Goal: Find specific page/section: Find specific page/section

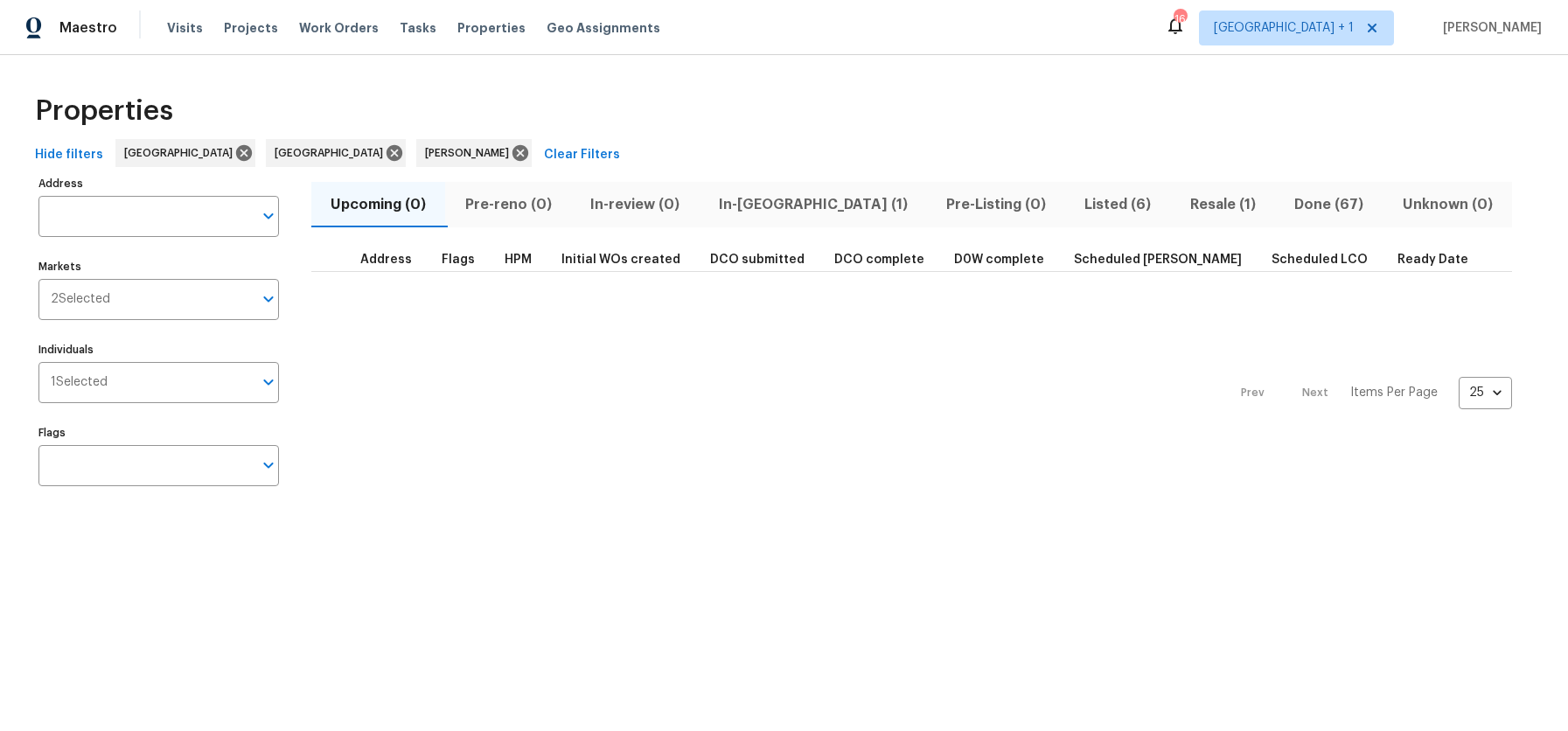
click at [587, 113] on div "Properties" at bounding box center [784, 110] width 1512 height 56
click at [179, 28] on span "Visits" at bounding box center [184, 27] width 36 height 18
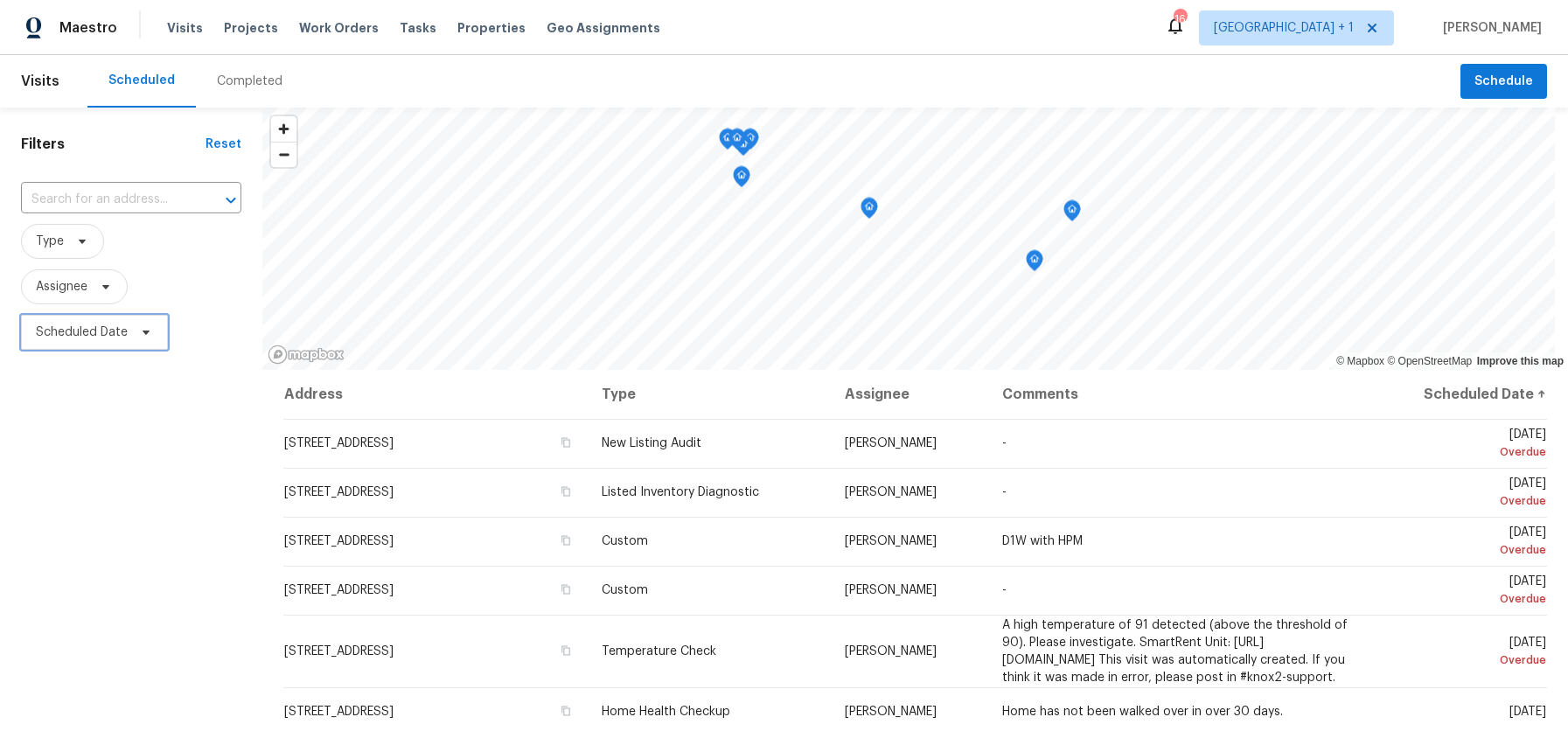
click at [74, 328] on span "Scheduled Date" at bounding box center [82, 332] width 92 height 18
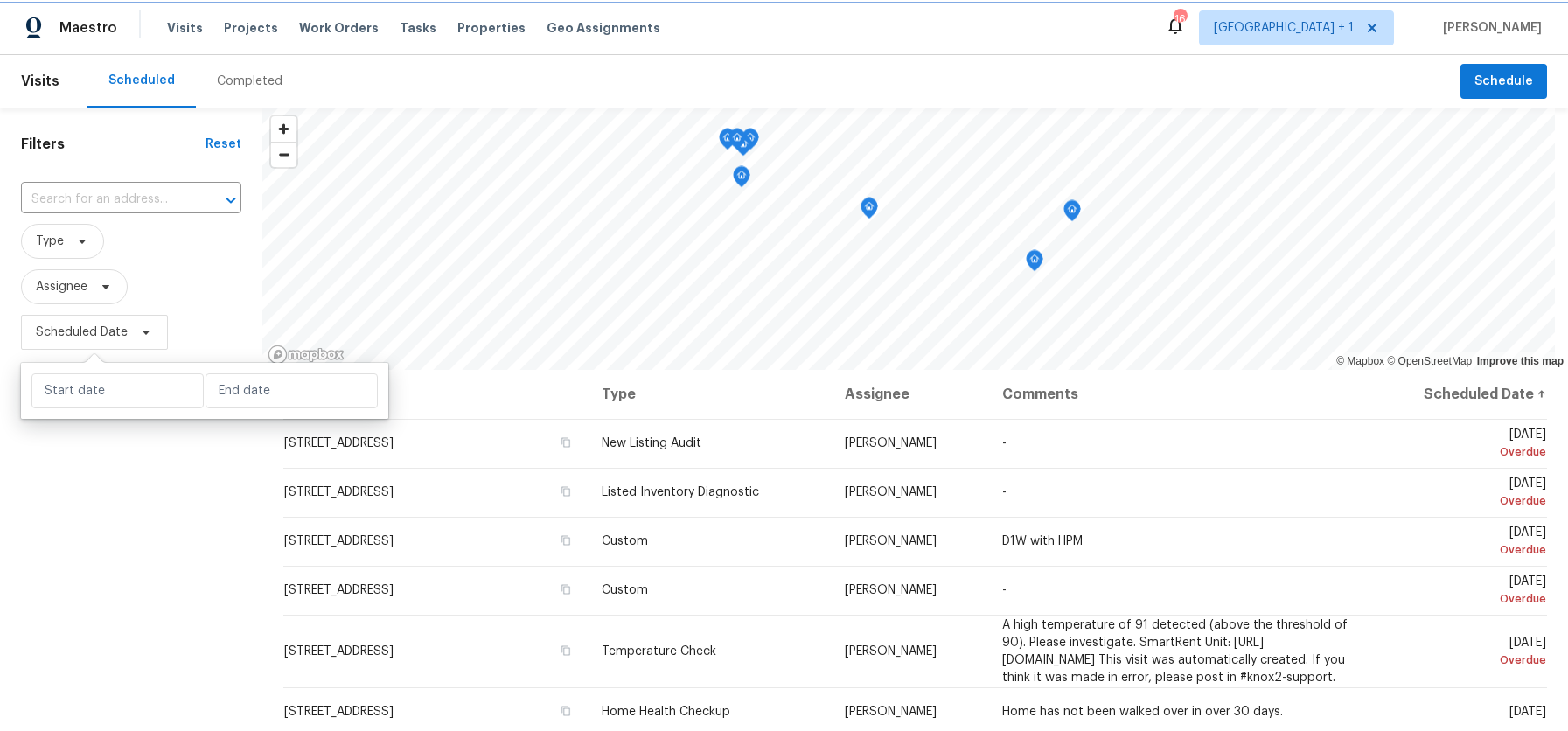
click at [74, 328] on span "Scheduled Date" at bounding box center [82, 332] width 92 height 18
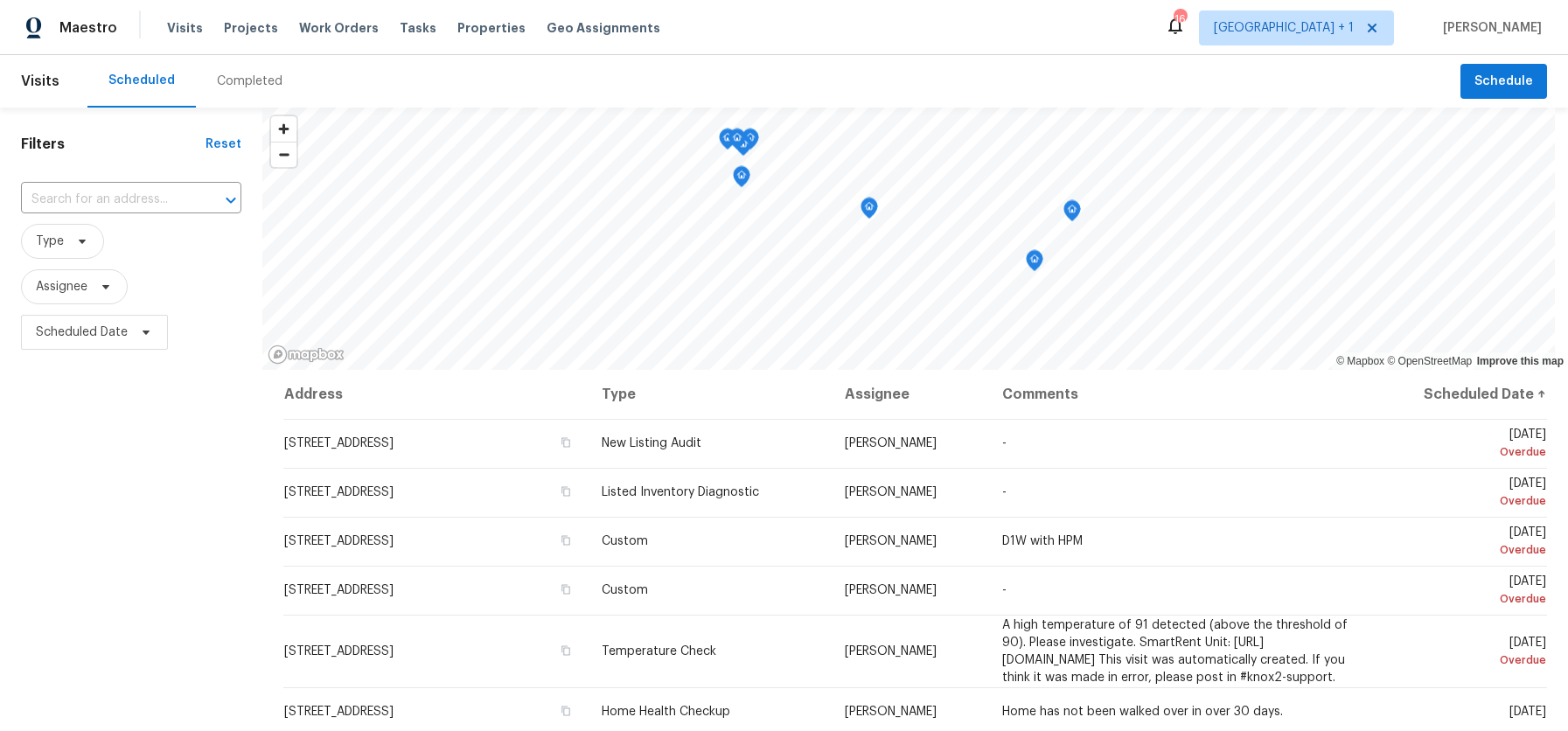
click at [82, 516] on div "Filters Reset ​ Type Assignee Scheduled Date" at bounding box center [131, 531] width 263 height 848
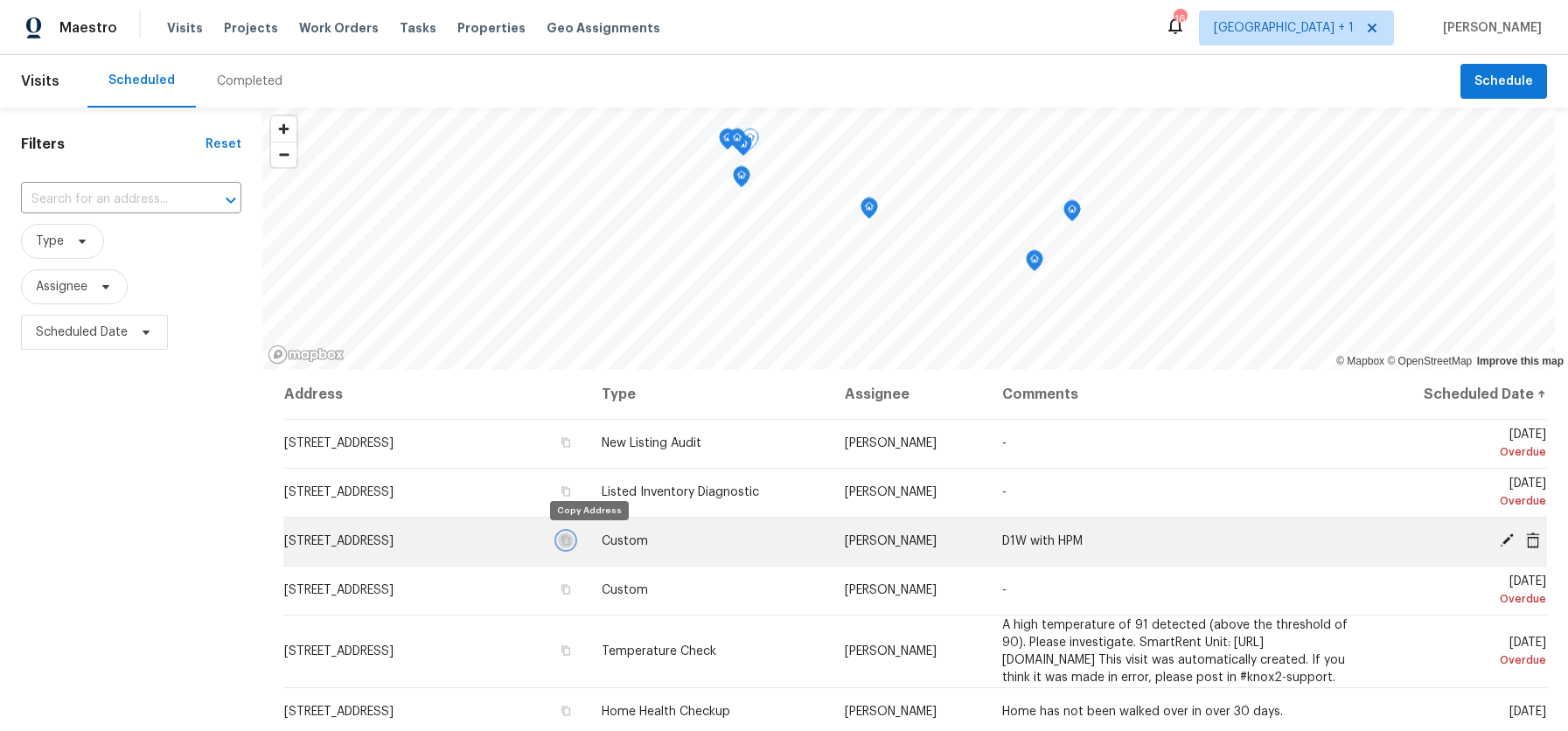
click at [571, 538] on icon "button" at bounding box center [566, 540] width 10 height 10
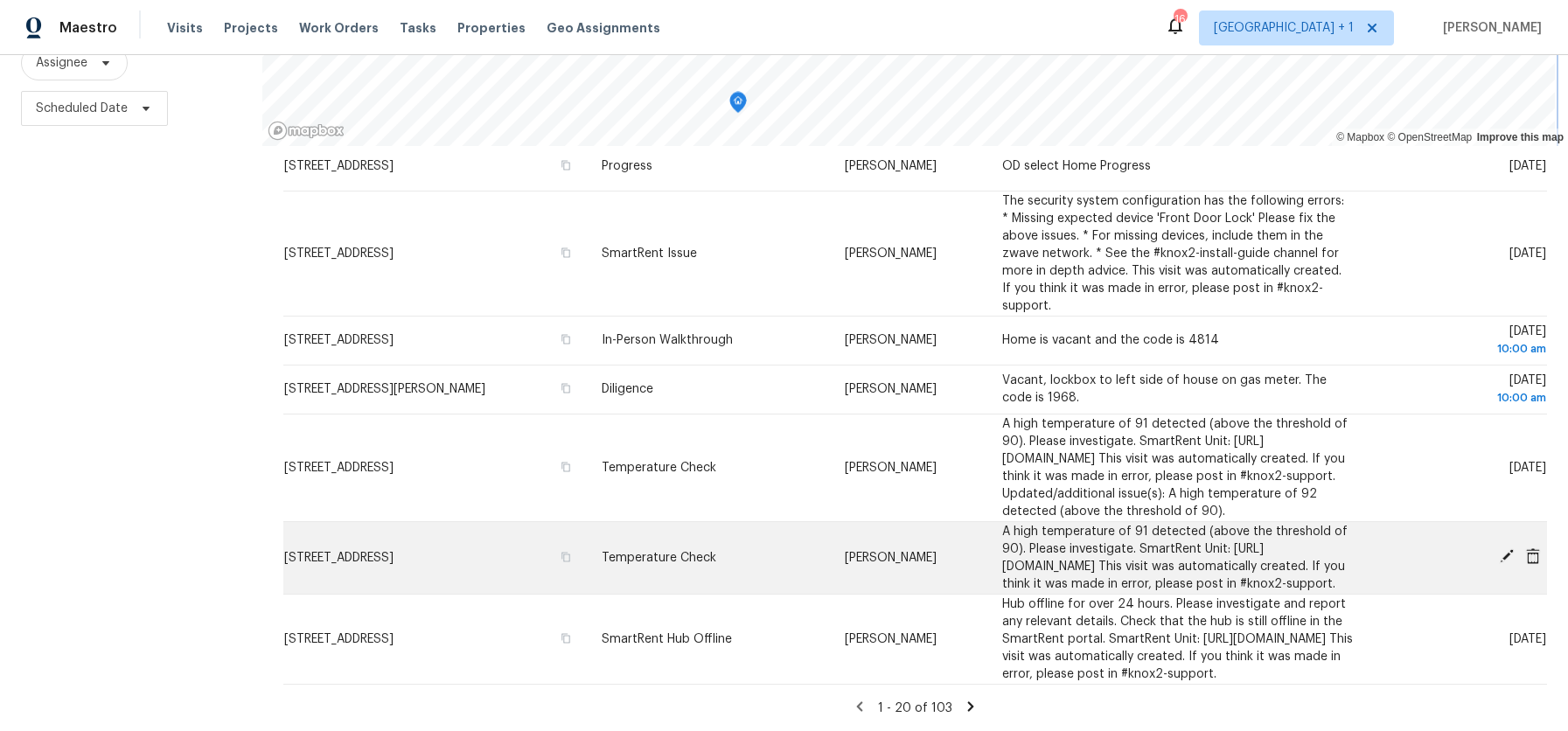
scroll to position [237, 0]
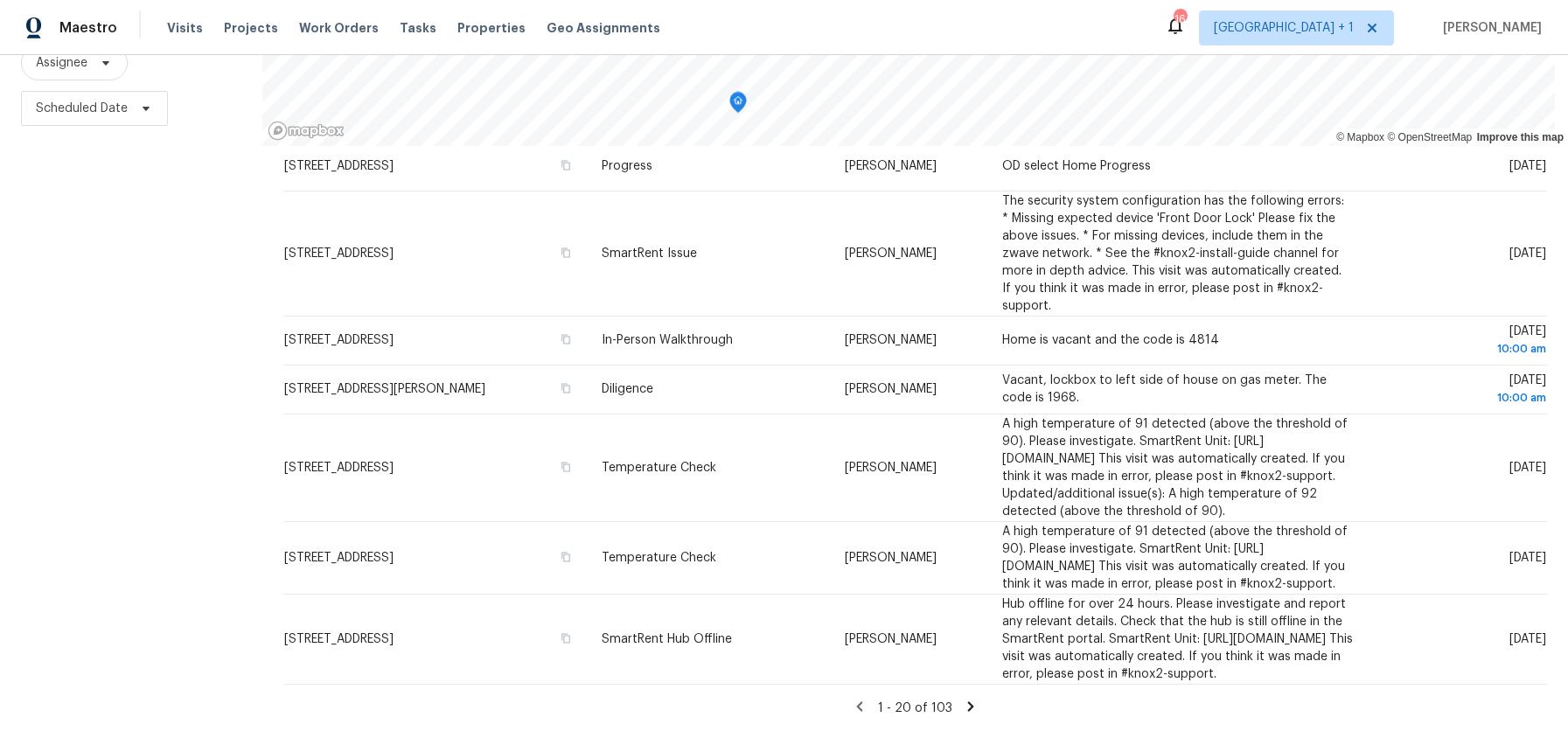
click at [963, 699] on icon at bounding box center [970, 707] width 16 height 16
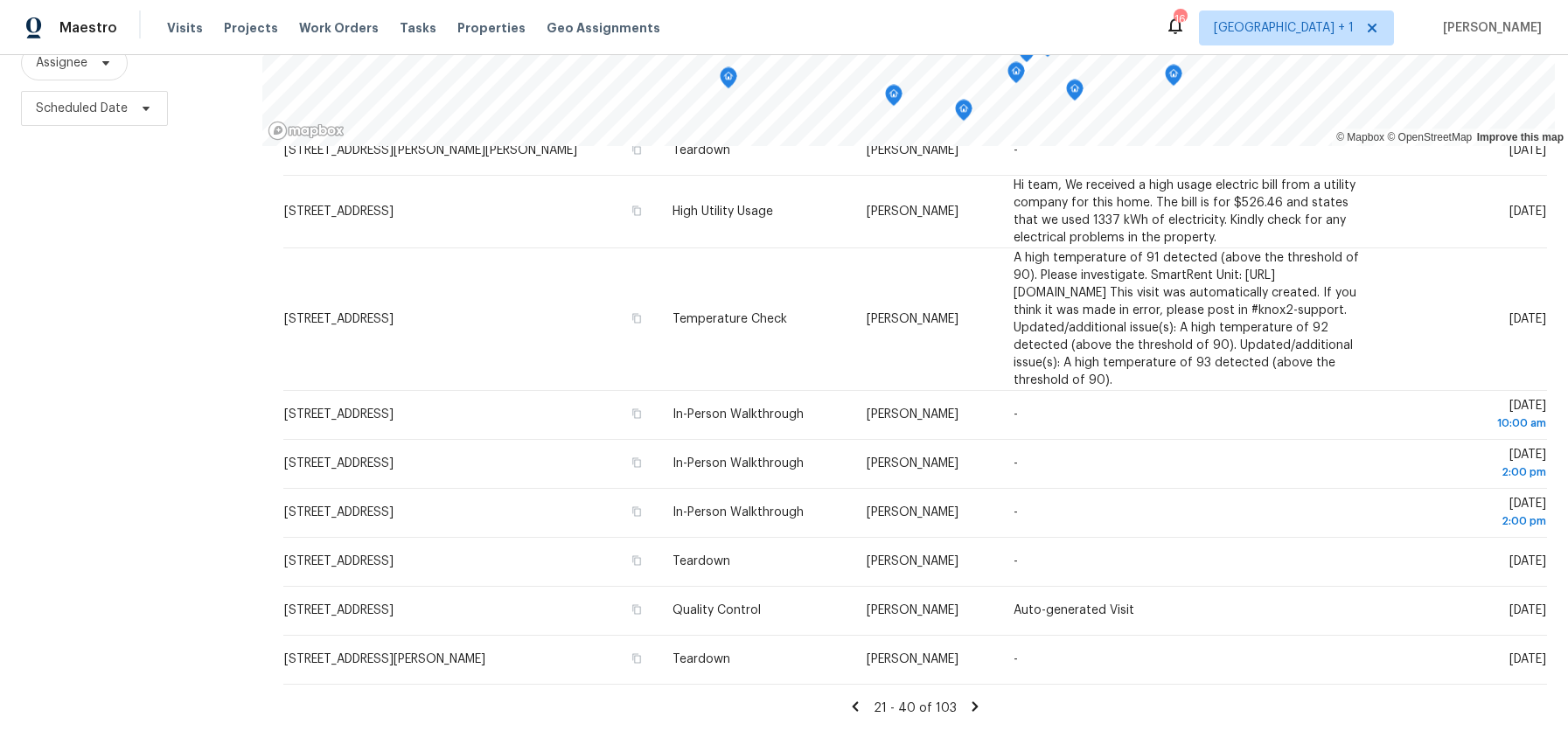
click at [968, 699] on icon at bounding box center [975, 707] width 16 height 16
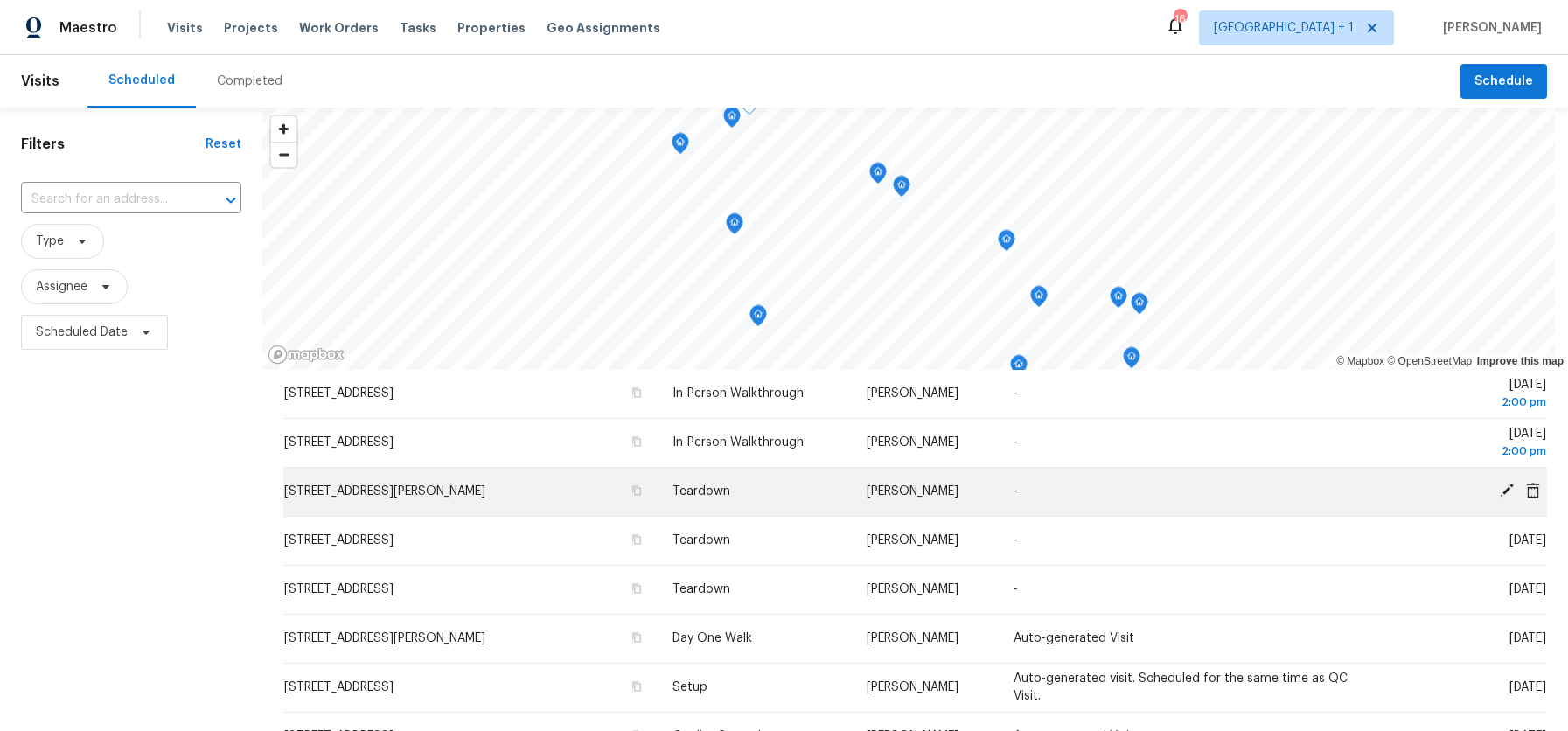
scroll to position [4, 0]
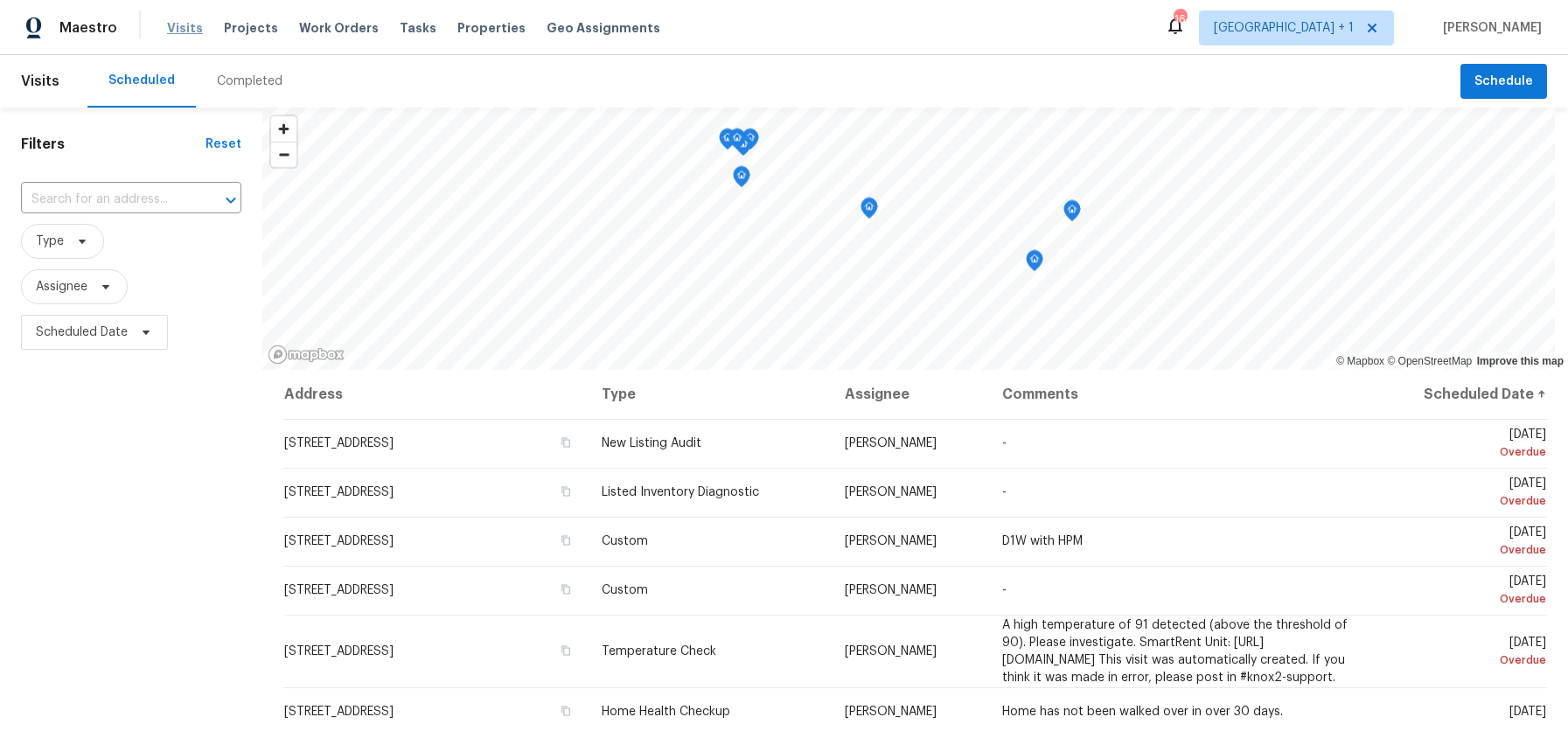
click at [184, 31] on span "Visits" at bounding box center [184, 27] width 36 height 18
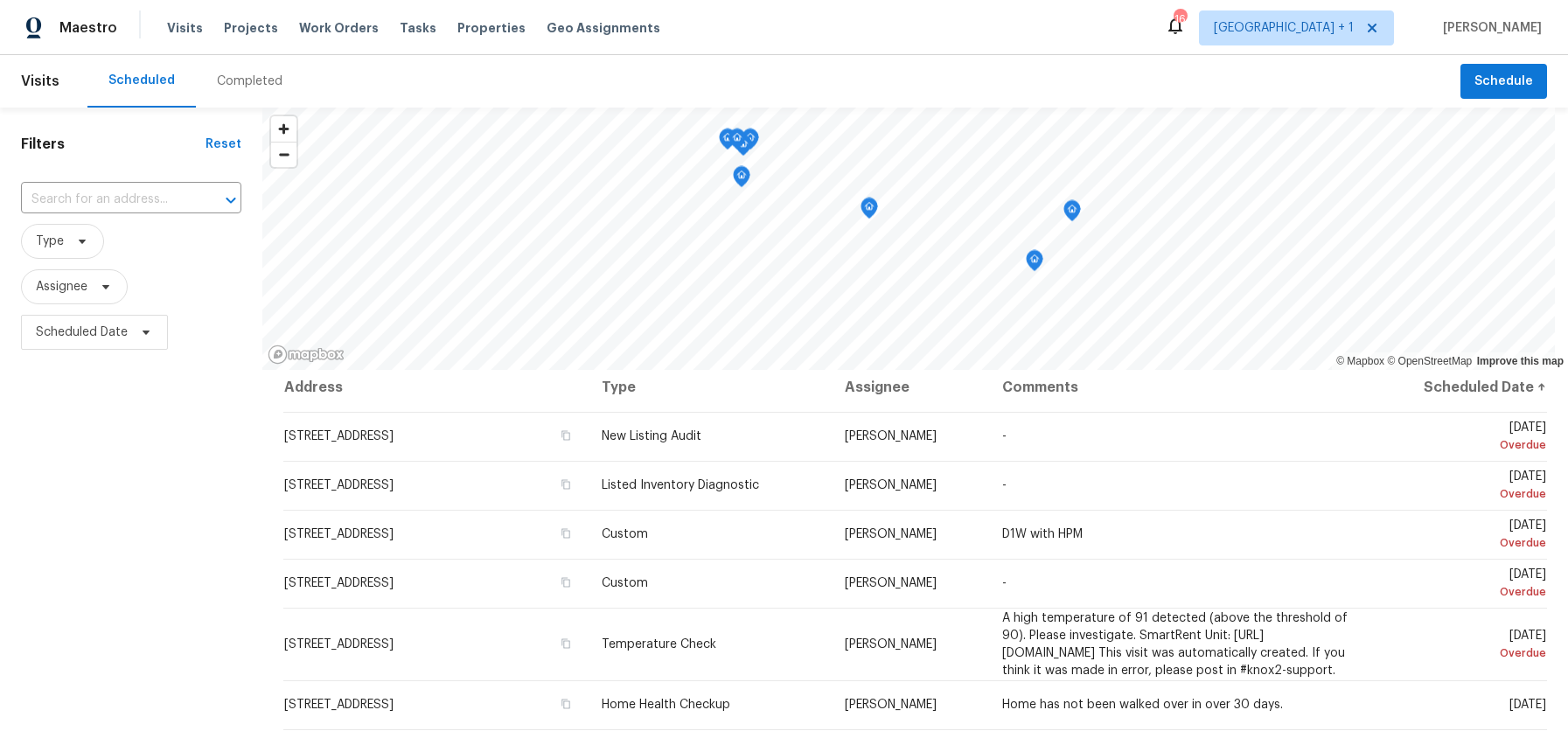
scroll to position [8, 0]
click at [103, 334] on span "Scheduled Date" at bounding box center [82, 332] width 92 height 18
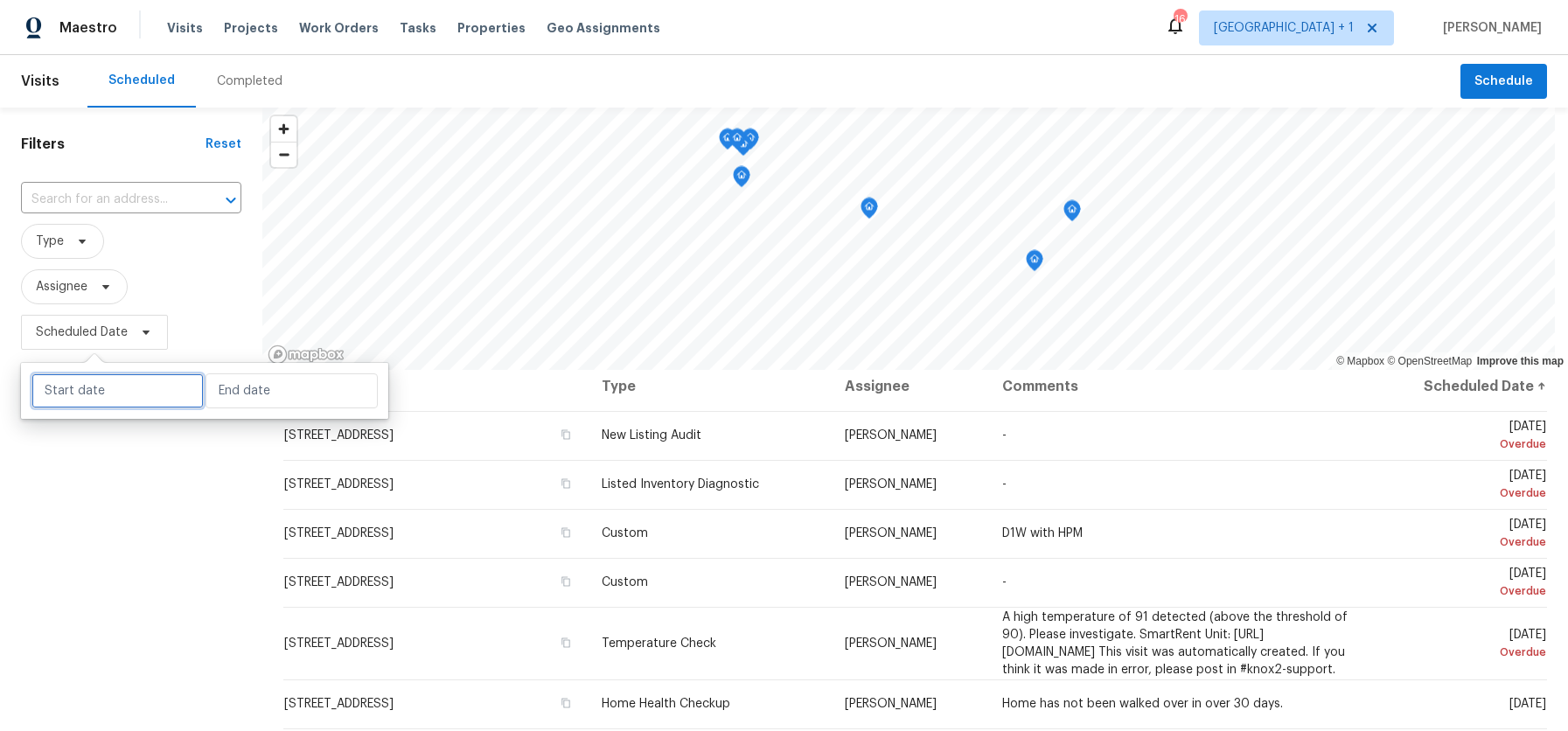
select select "7"
select select "2025"
select select "8"
select select "2025"
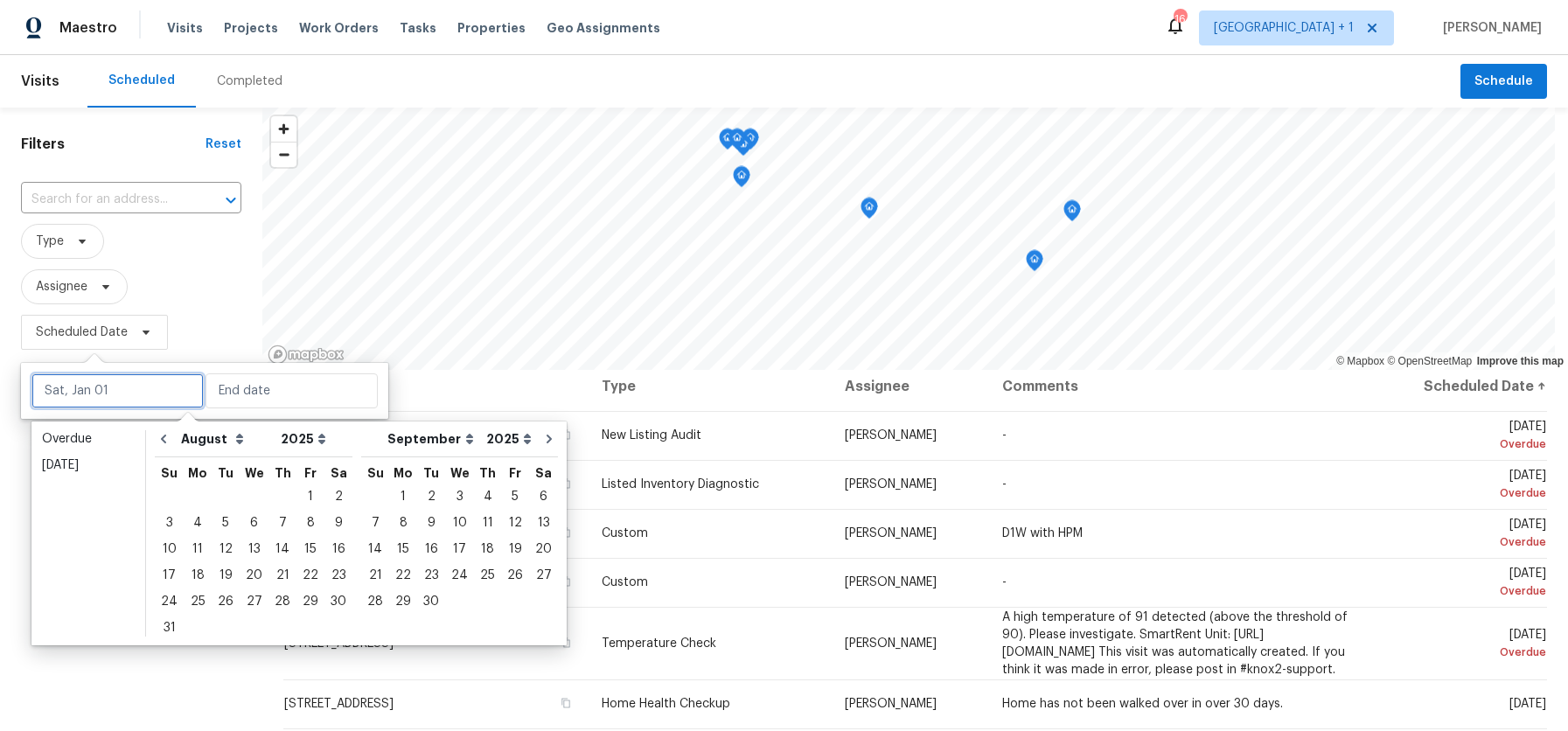
click at [118, 384] on input "text" at bounding box center [117, 390] width 172 height 35
click at [231, 554] on div "12" at bounding box center [226, 549] width 28 height 24
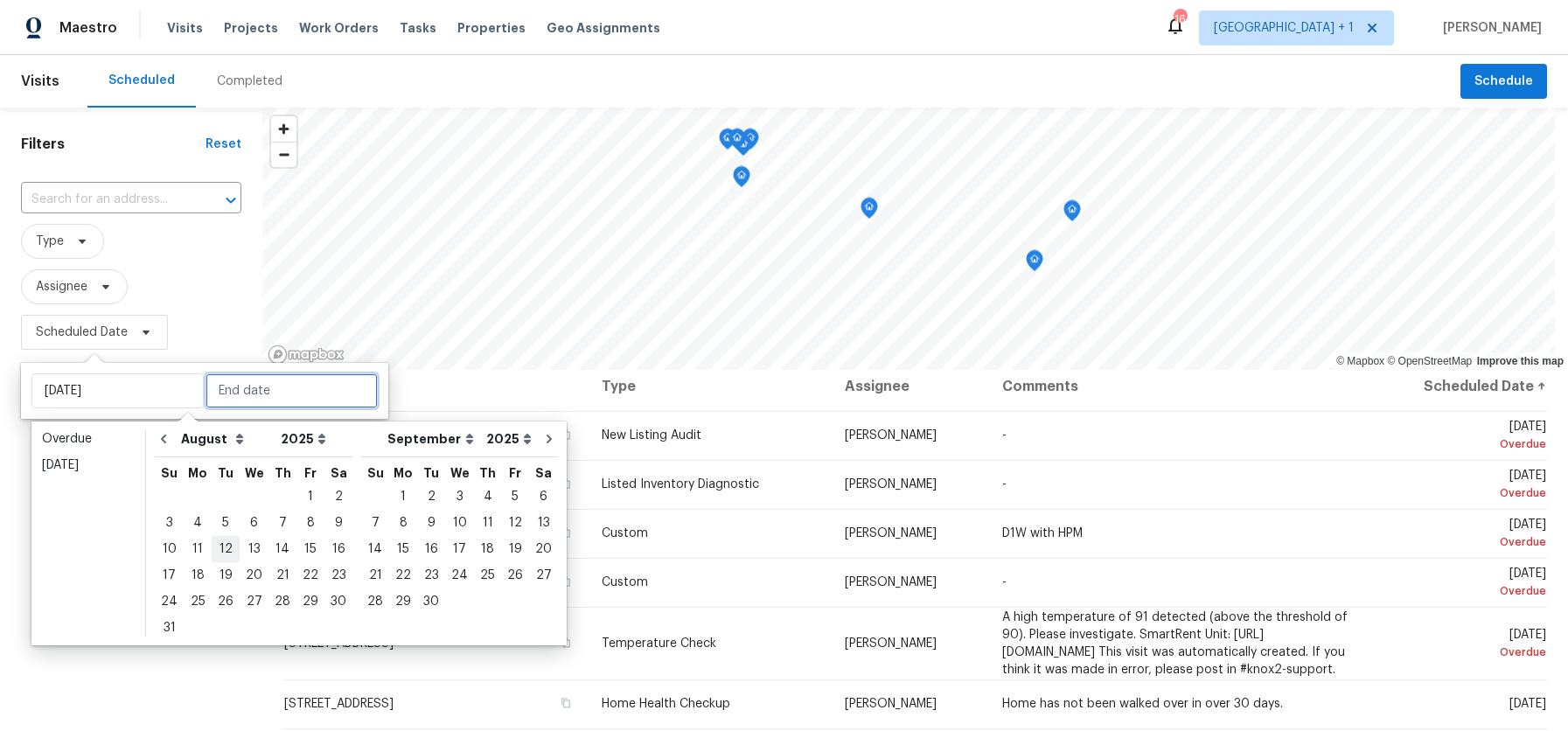
type input "Tue, Aug 12"
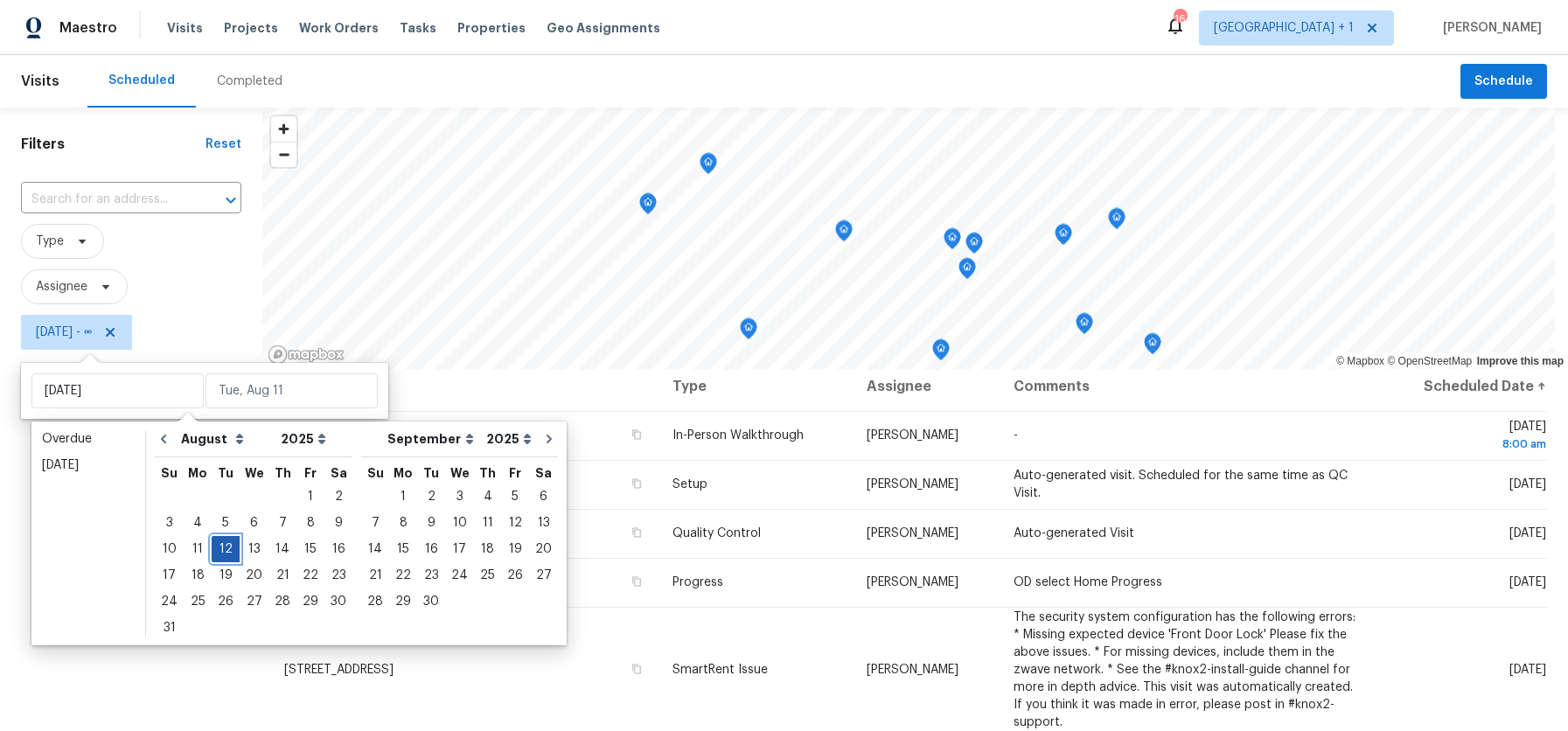
click at [231, 554] on div "12" at bounding box center [226, 549] width 28 height 24
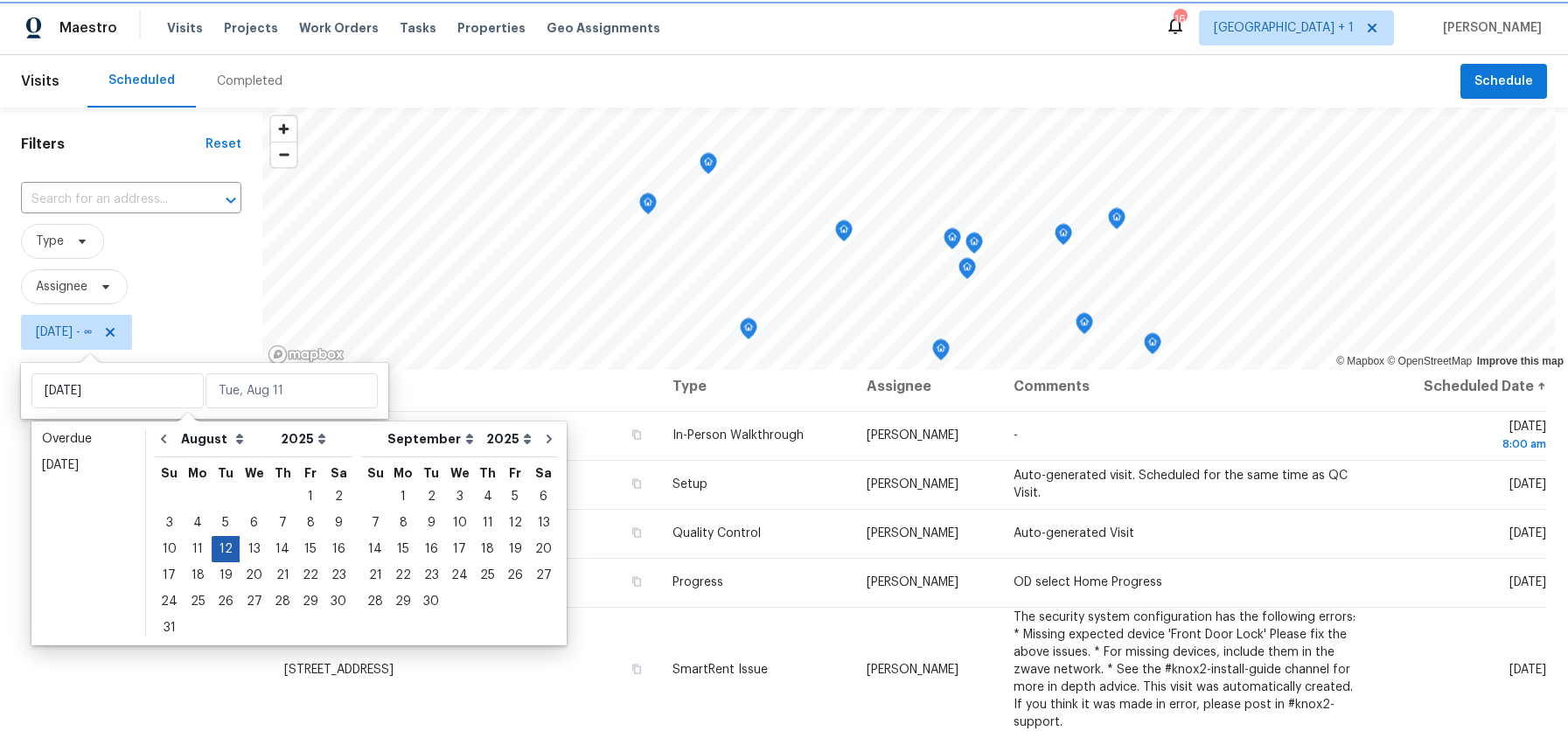
type input "Tue, Aug 12"
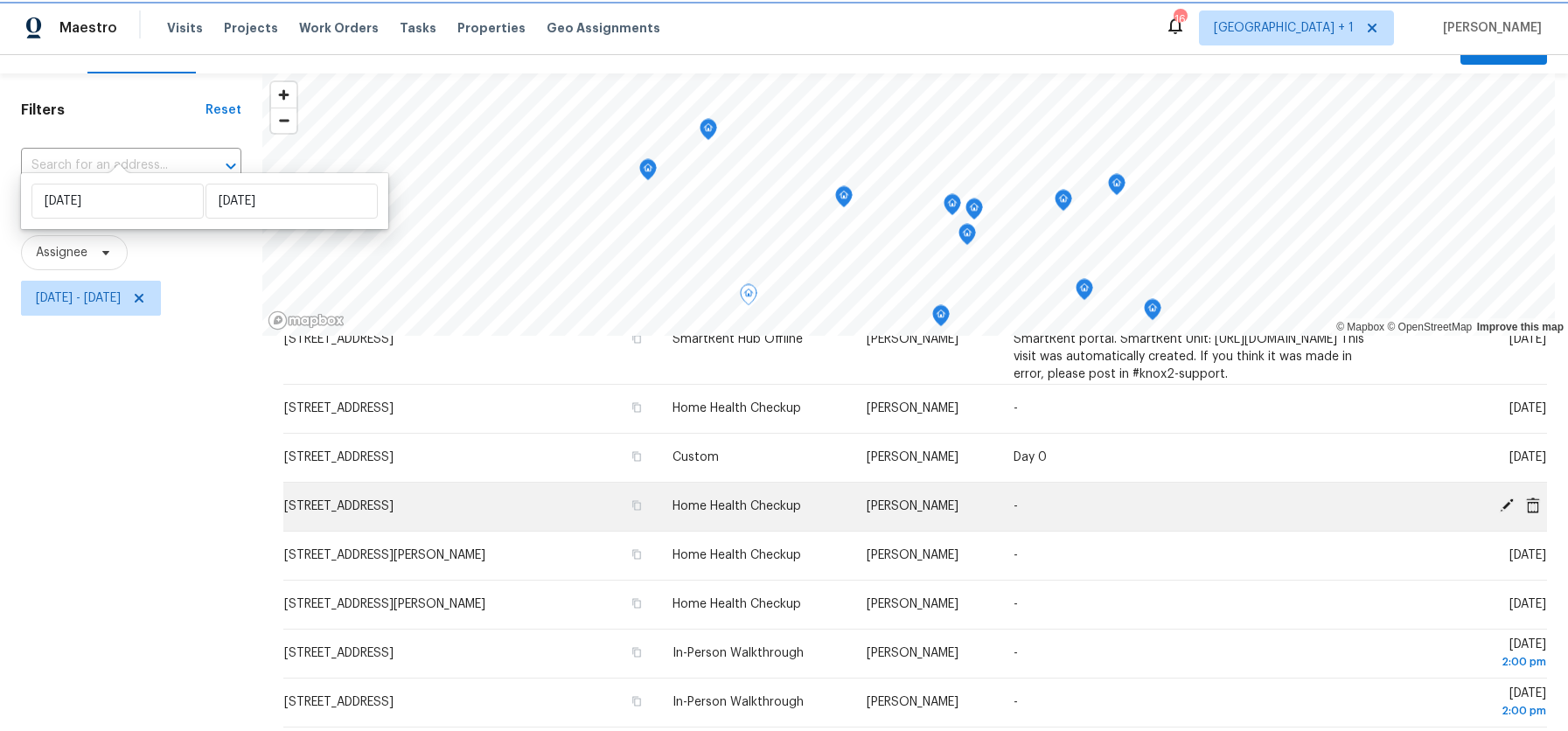
scroll to position [237, 0]
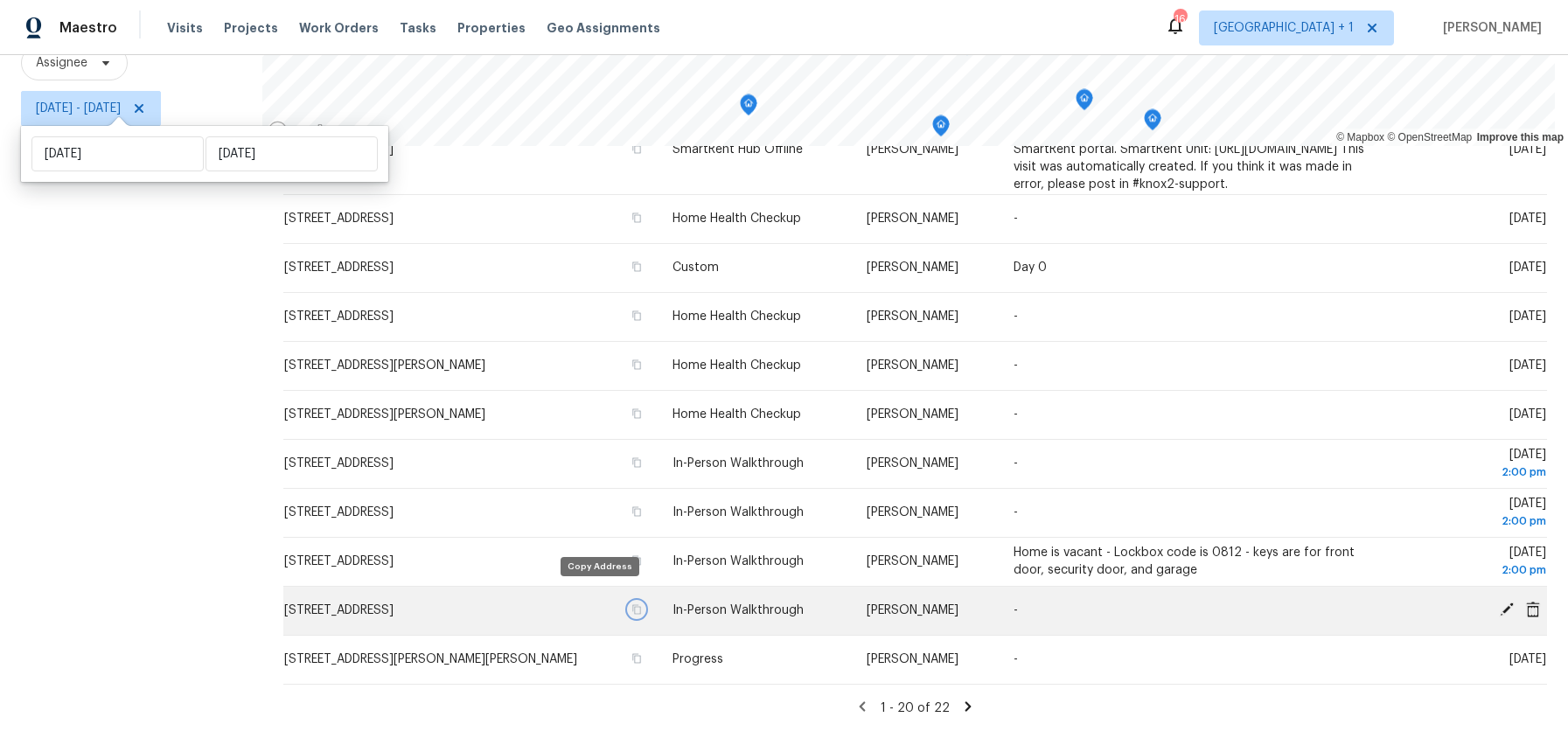
click at [632, 604] on icon "button" at bounding box center [636, 609] width 10 height 10
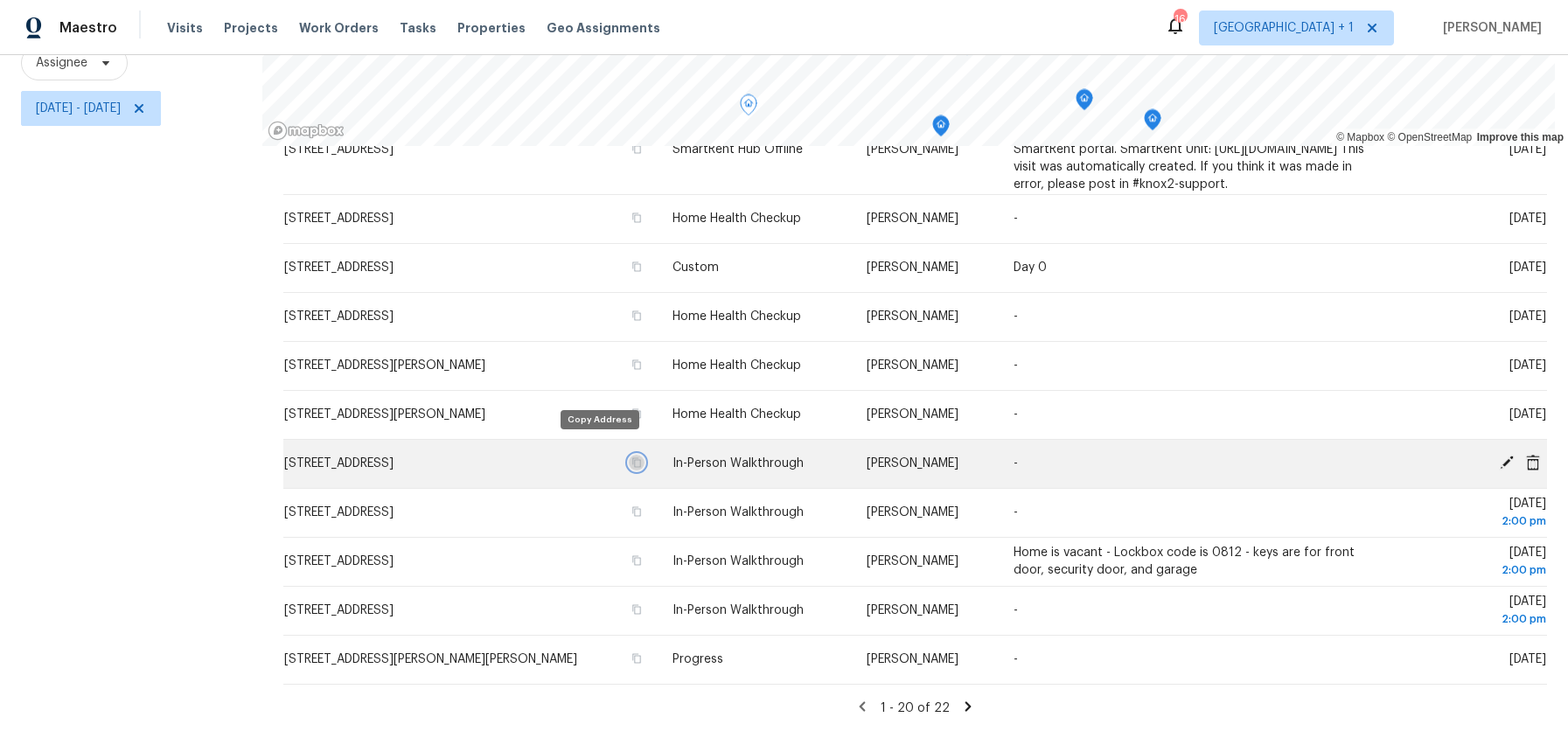
click at [632, 457] on icon "button" at bounding box center [636, 462] width 10 height 10
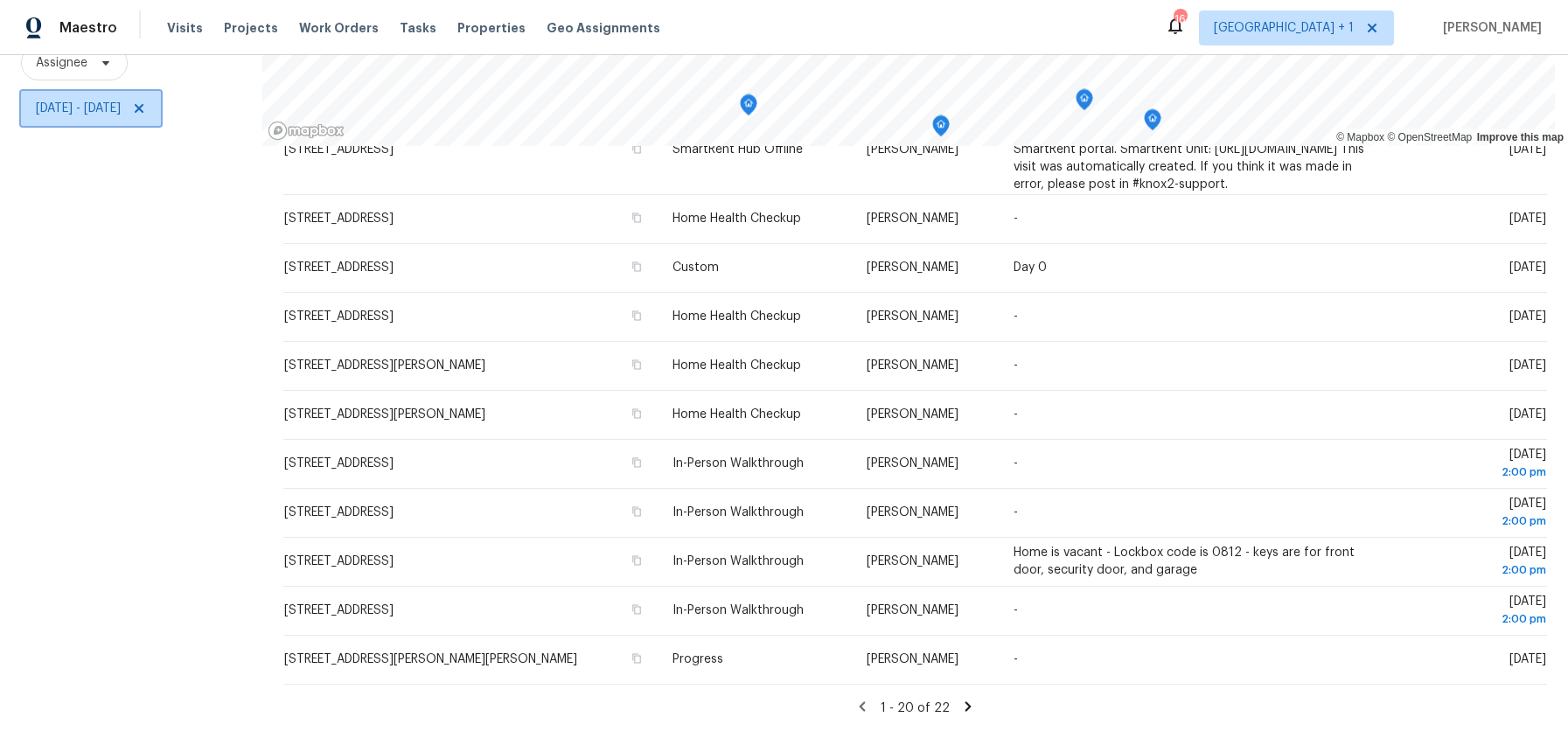
click at [120, 100] on span "Tue, Aug 12 - Tue, Aug 12" at bounding box center [78, 108] width 85 height 18
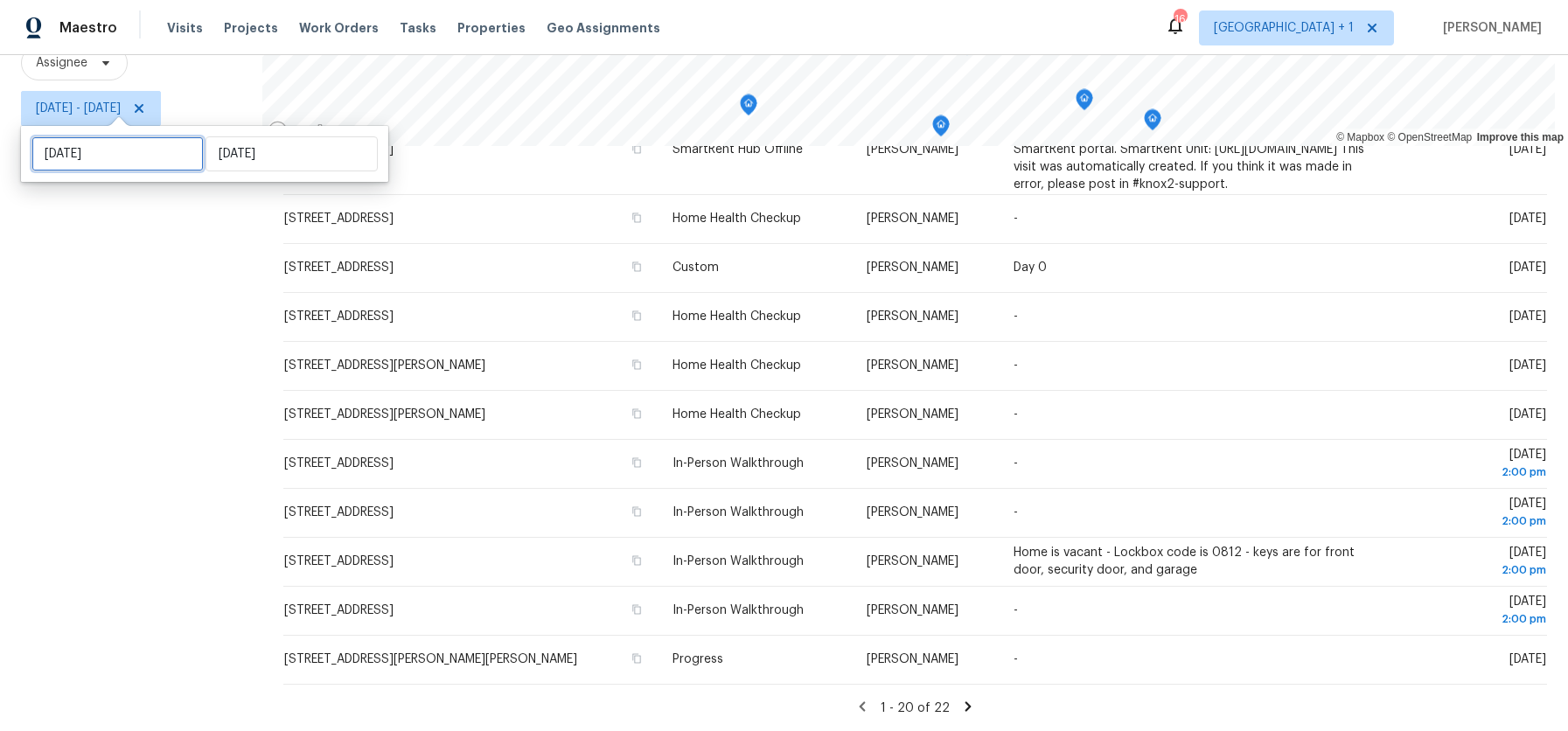
click at [123, 160] on input "Tue, Aug 12" at bounding box center [117, 153] width 172 height 35
select select "7"
select select "2025"
select select "8"
select select "2025"
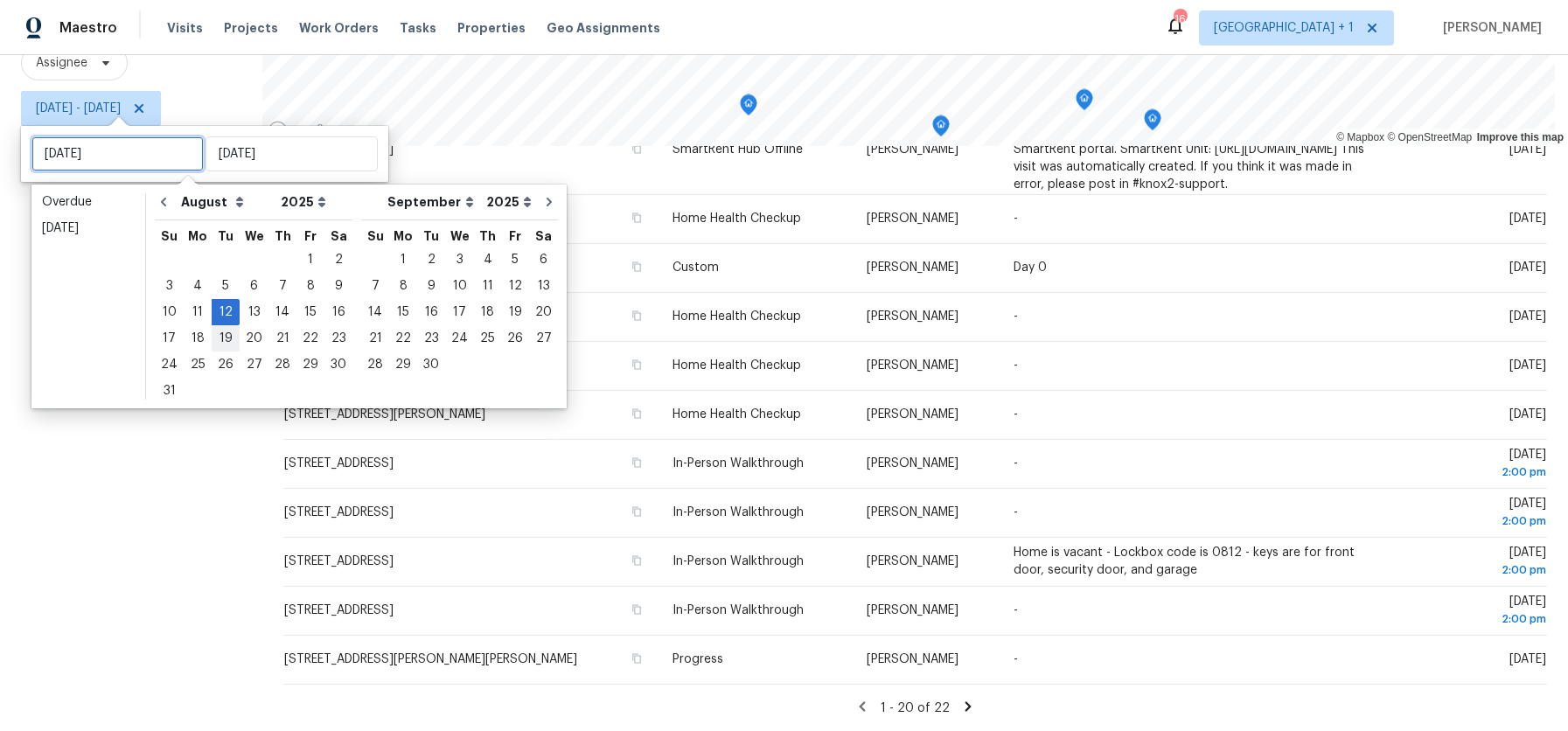
type input "Tue, Aug 19"
click at [311, 310] on div "15" at bounding box center [311, 312] width 28 height 24
type input "Fri, Aug 15"
type input "Tue, Aug 12"
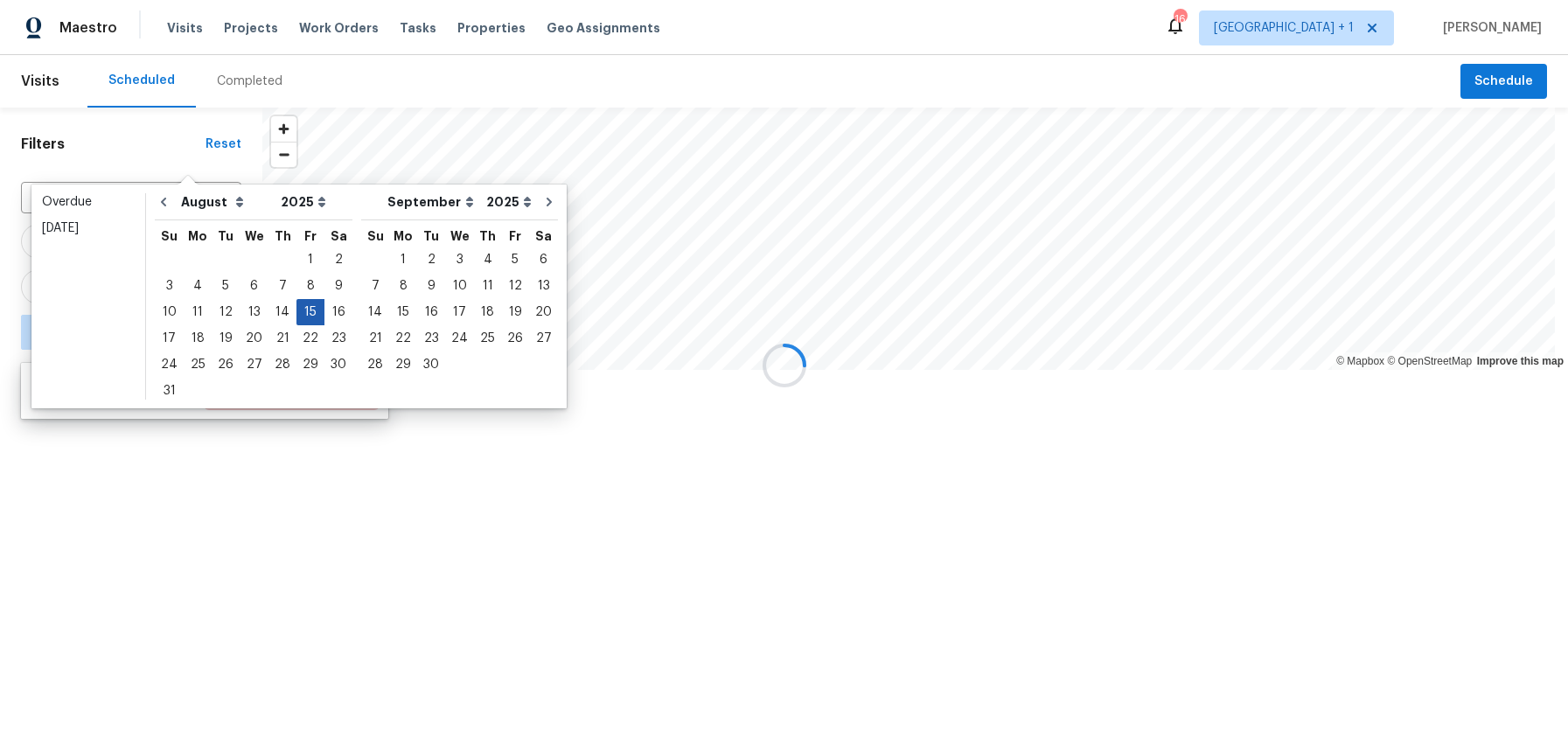
scroll to position [490, 0]
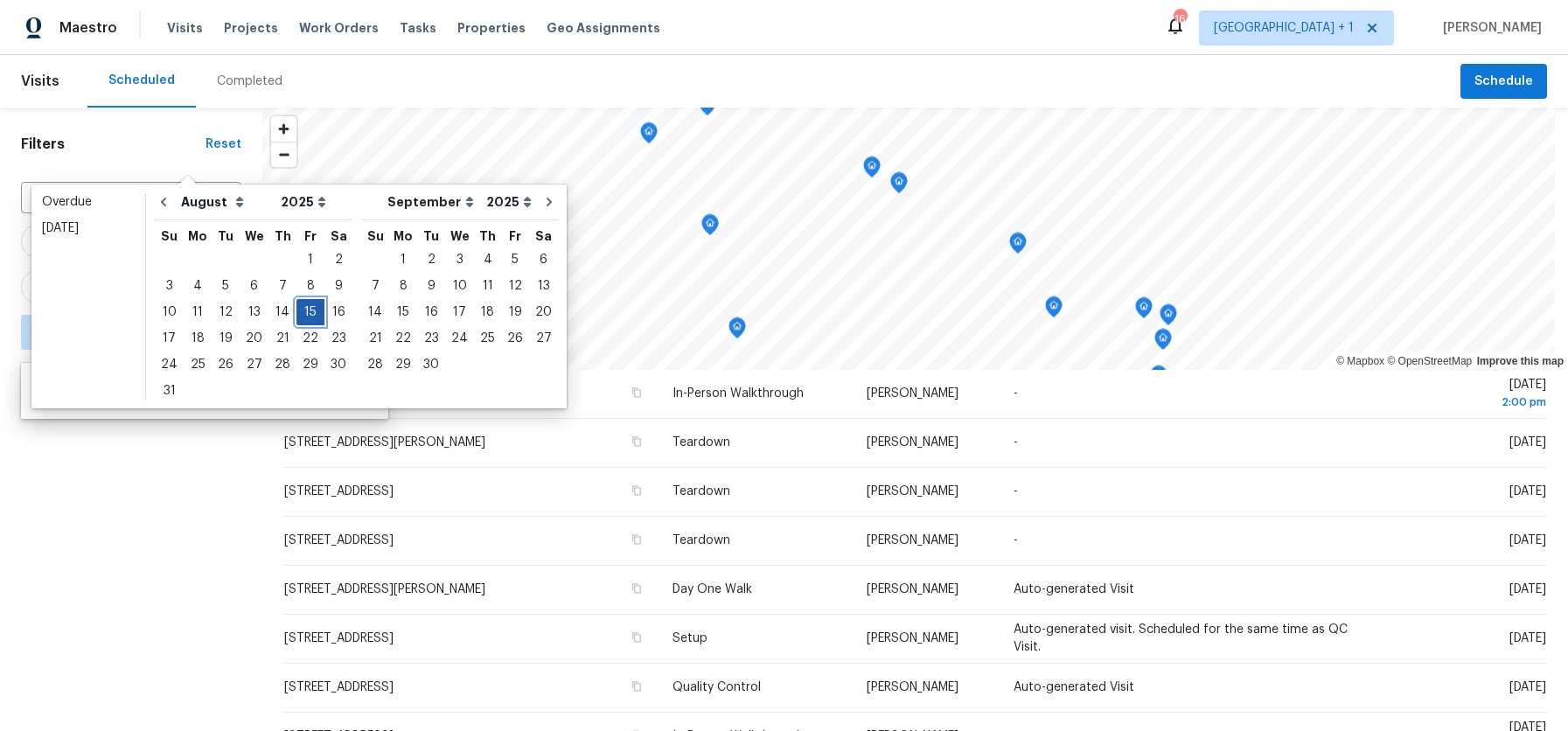
click at [311, 310] on div "15" at bounding box center [311, 312] width 28 height 24
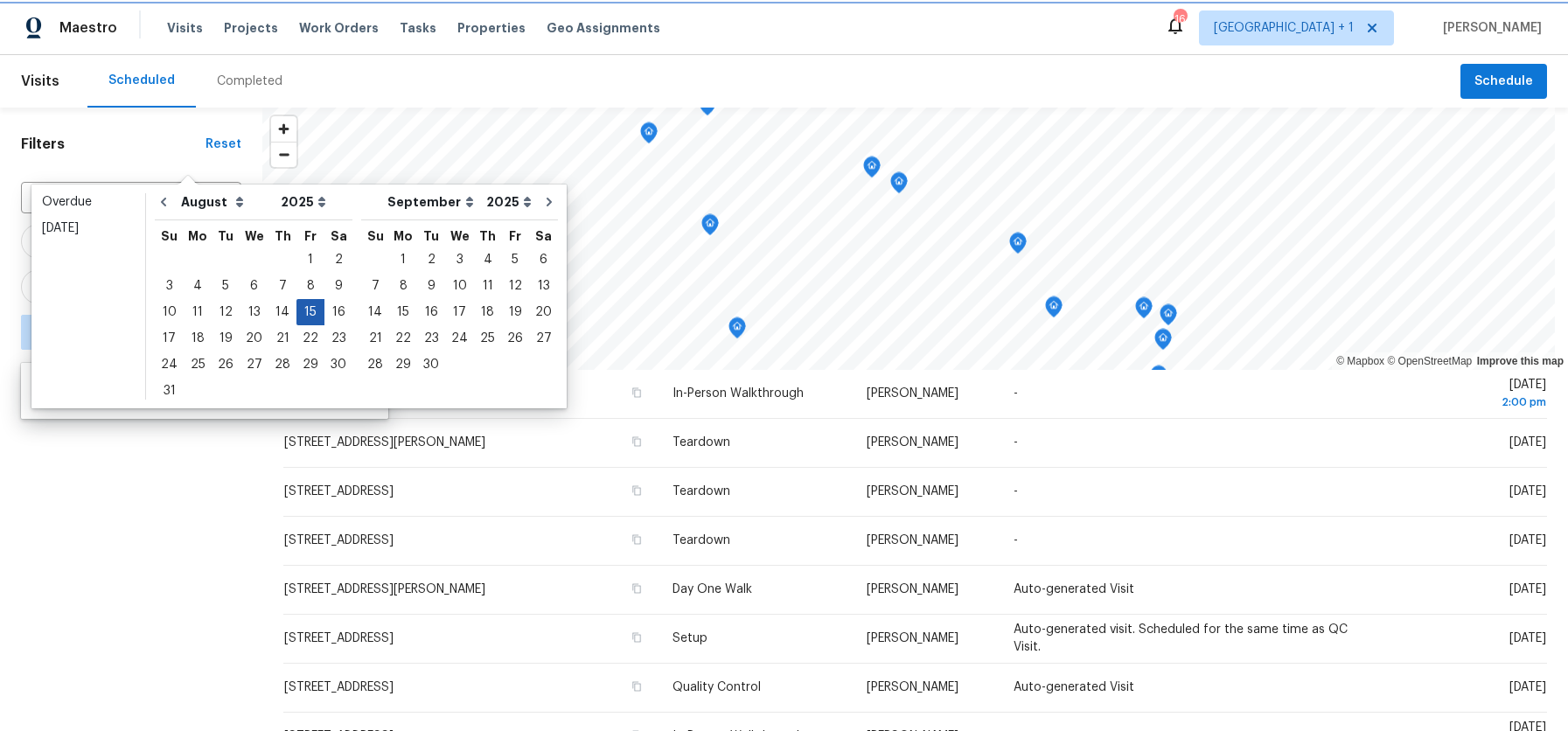
type input "Fri, Aug 15"
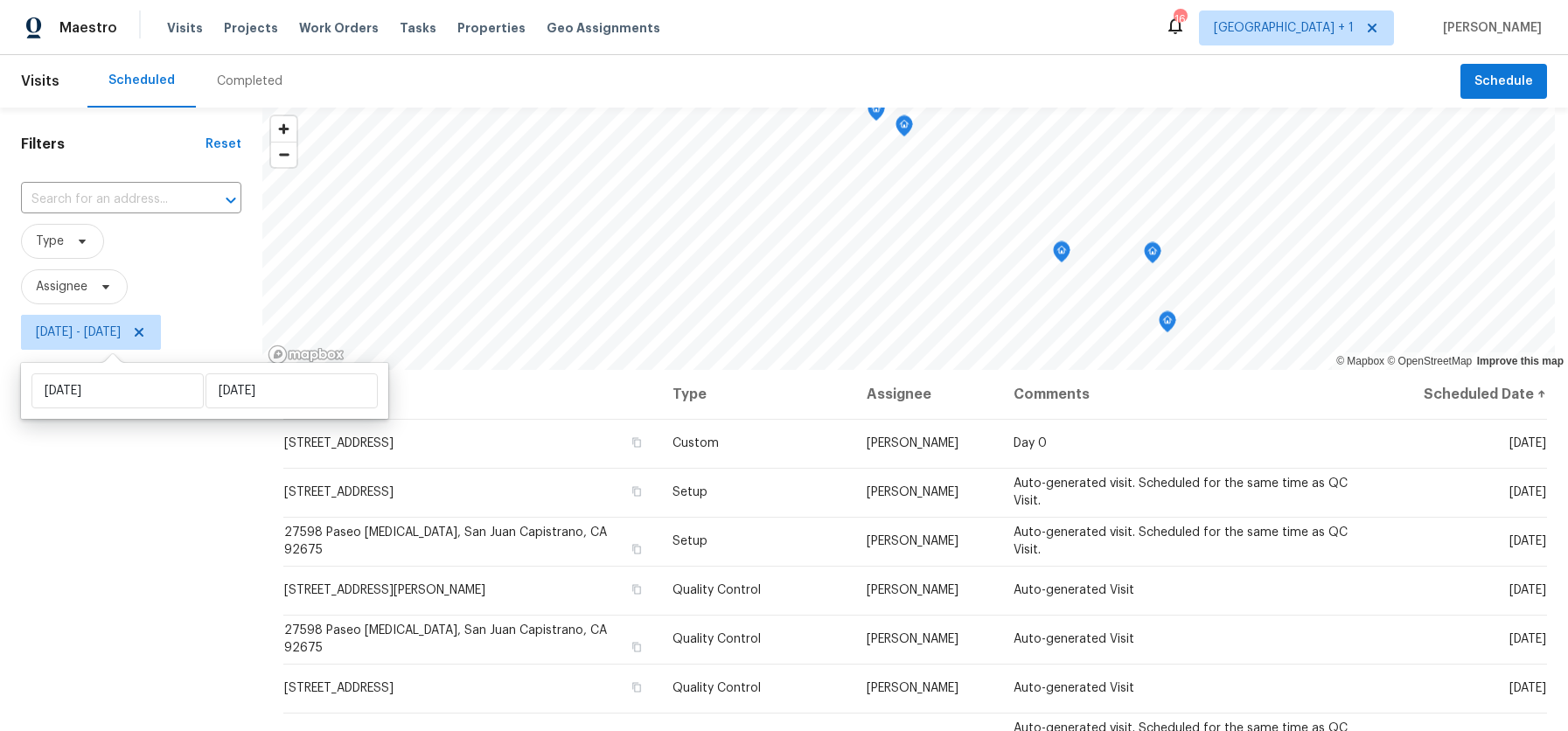
click at [156, 543] on div "Filters Reset ​ Type Assignee Fri, Aug 15 - Fri, Aug 15" at bounding box center [131, 531] width 263 height 848
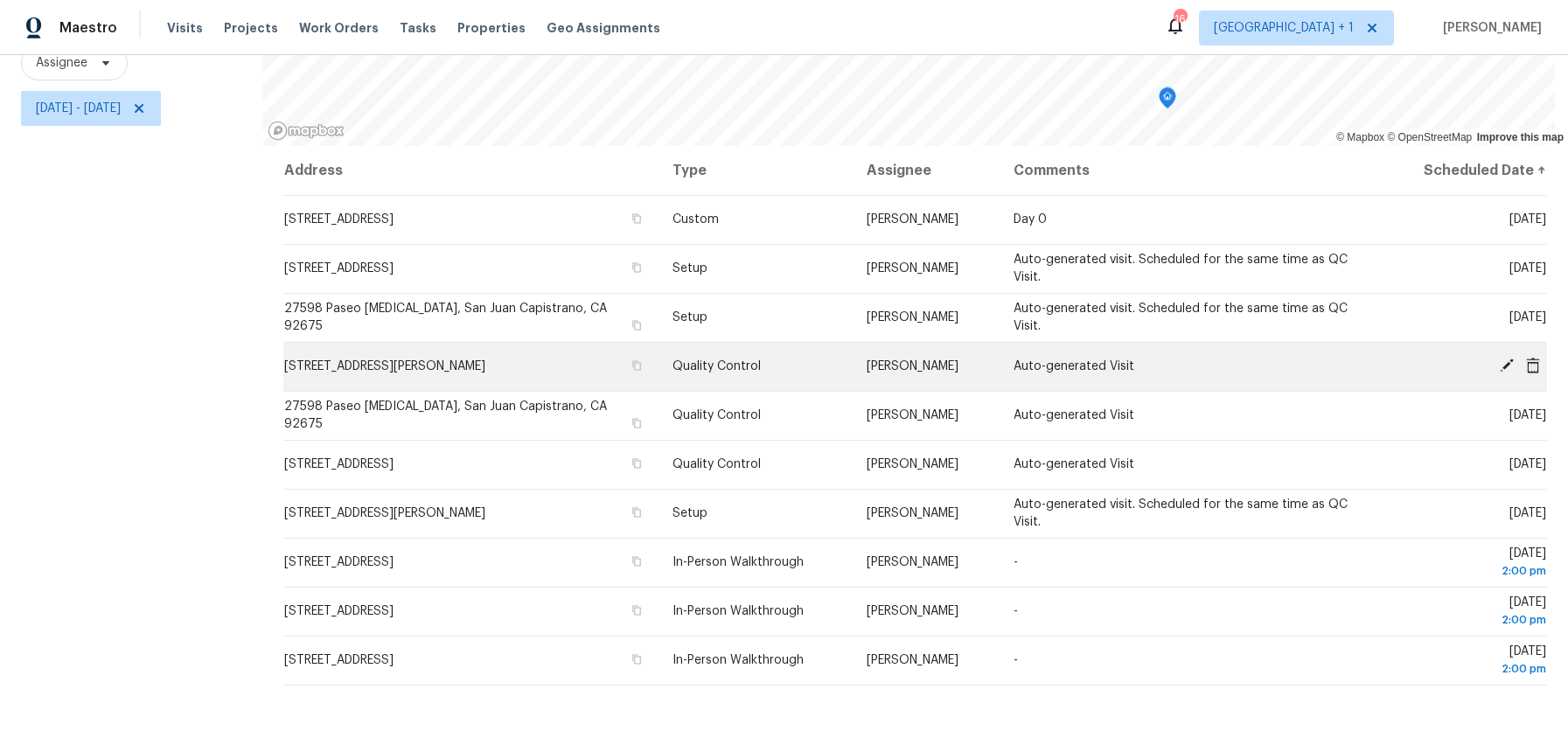
scroll to position [237, 0]
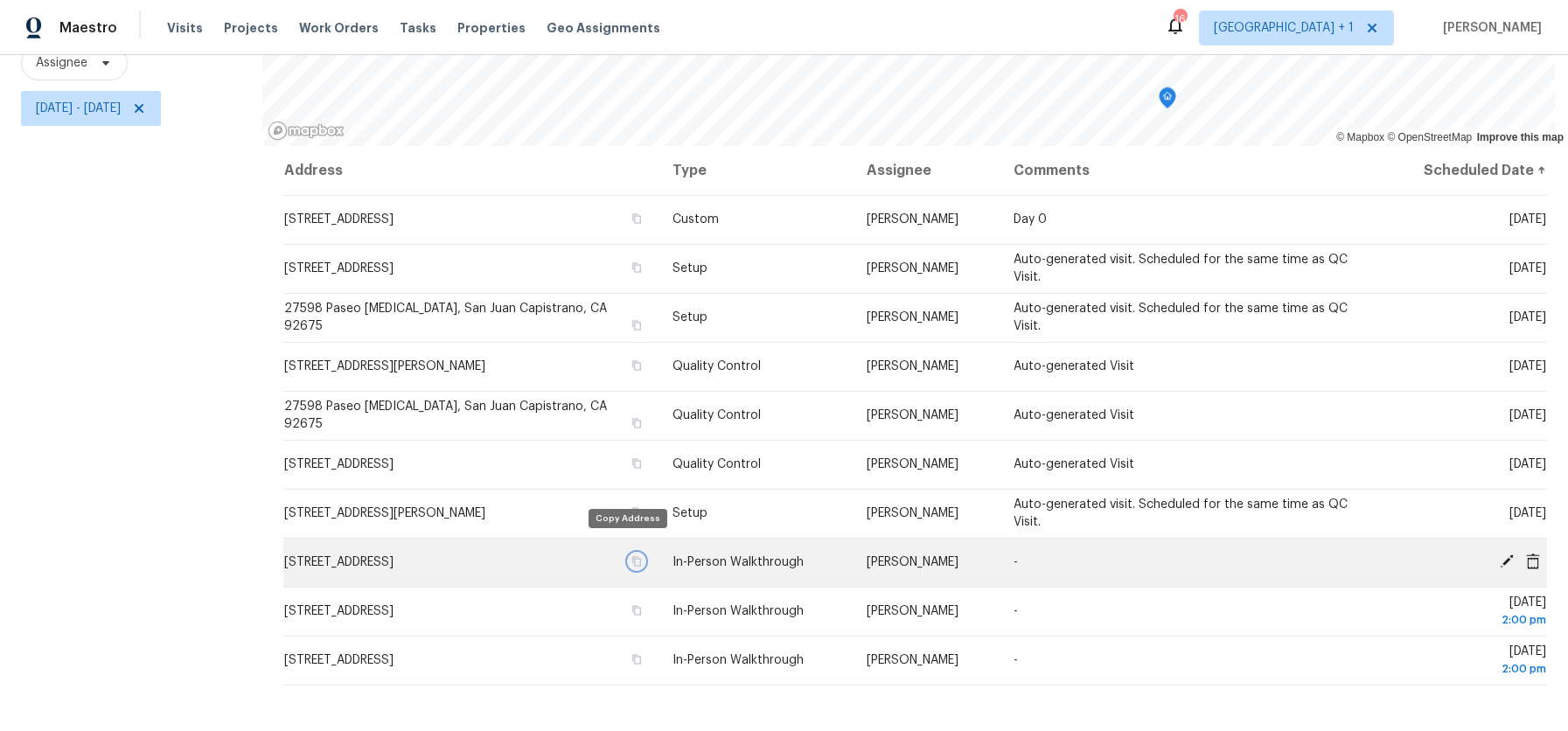
click at [632, 557] on icon "button" at bounding box center [636, 562] width 8 height 9
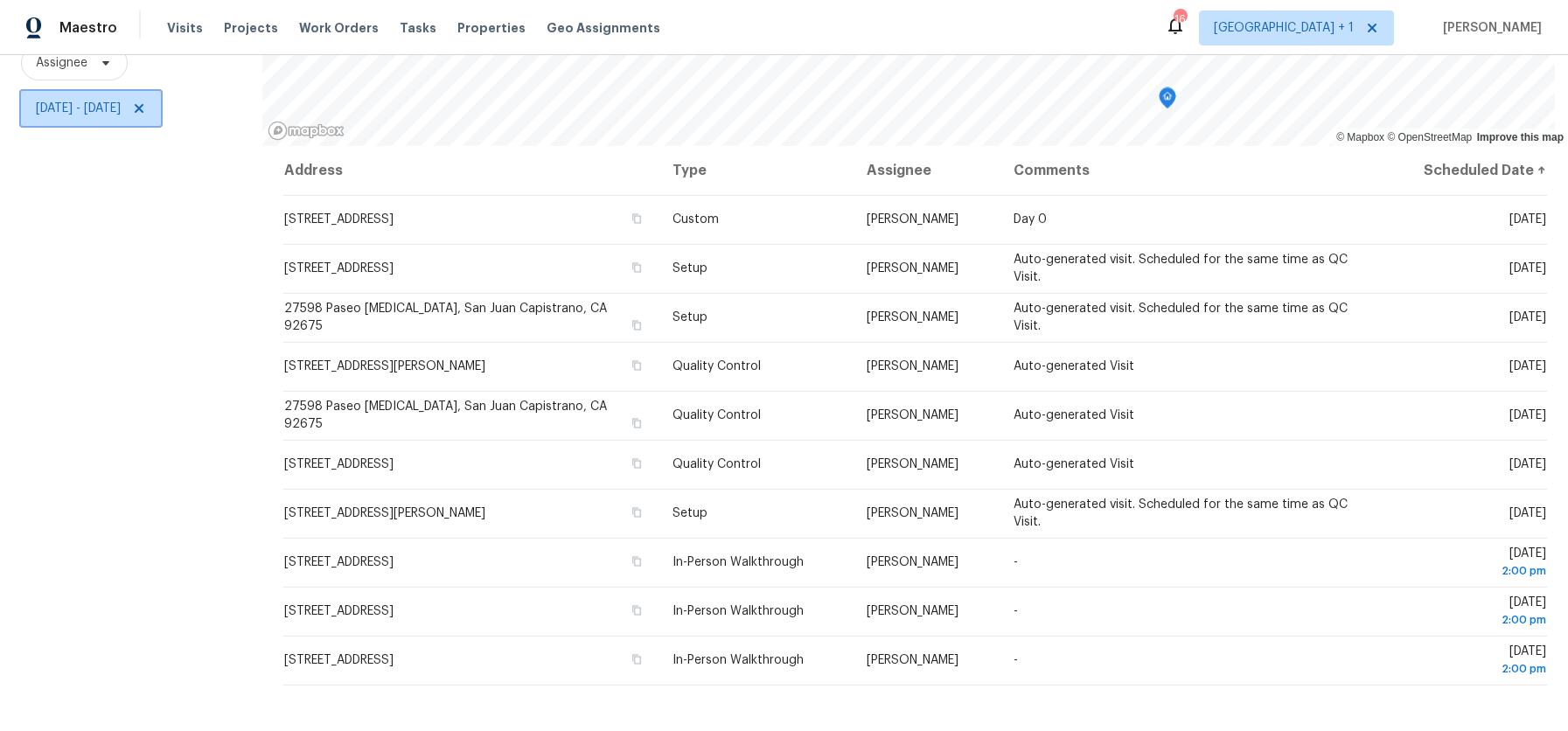
click at [92, 102] on span "Fri, Aug 15 - Fri, Aug 15" at bounding box center [78, 108] width 85 height 18
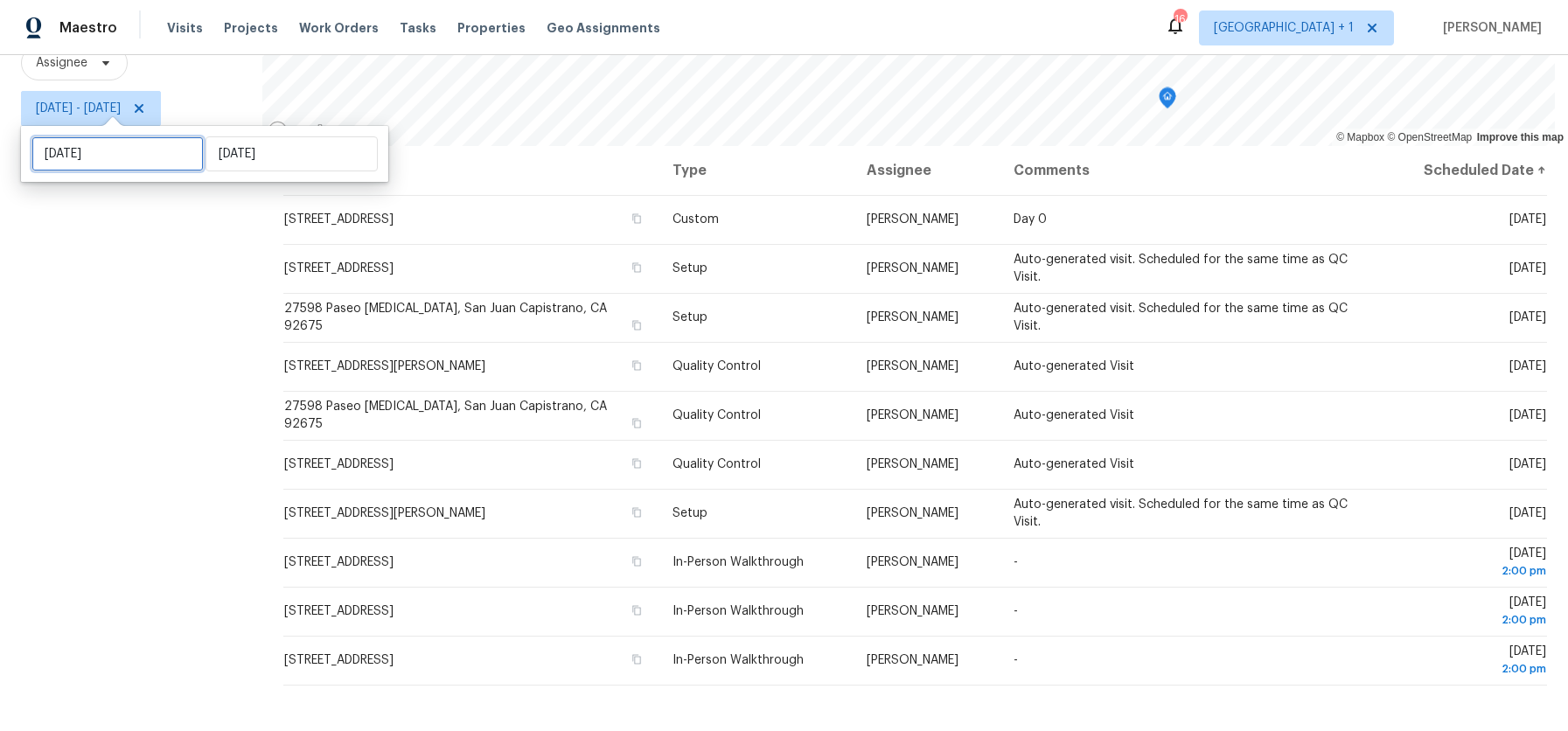
select select "7"
select select "2025"
select select "8"
select select "2025"
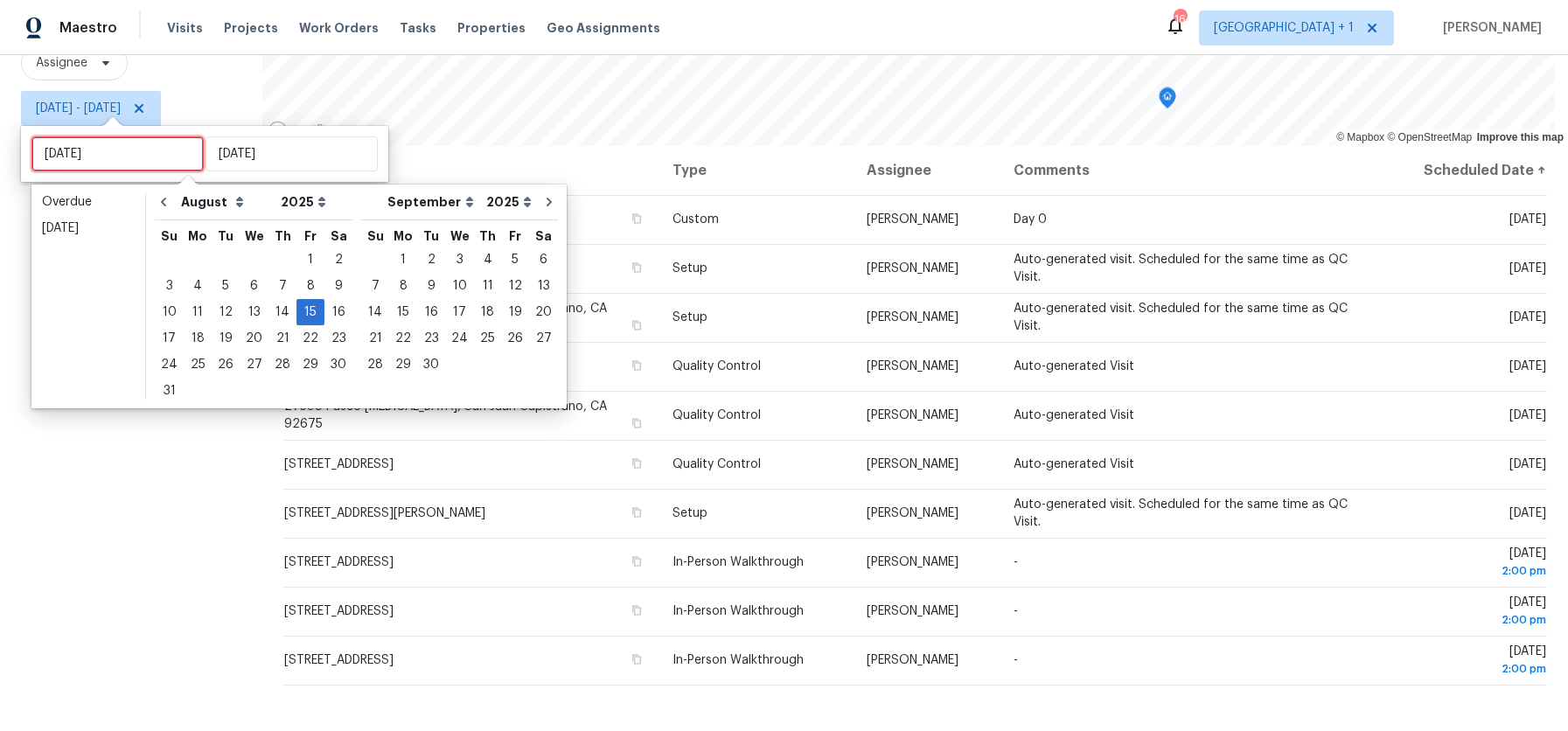
click at [108, 145] on input "Fri, Aug 15" at bounding box center [117, 153] width 172 height 35
type input "Sun, Aug 24"
type input "Thu, Aug 14"
type input "Fri, Aug 15"
click at [268, 316] on div "14" at bounding box center [282, 312] width 28 height 24
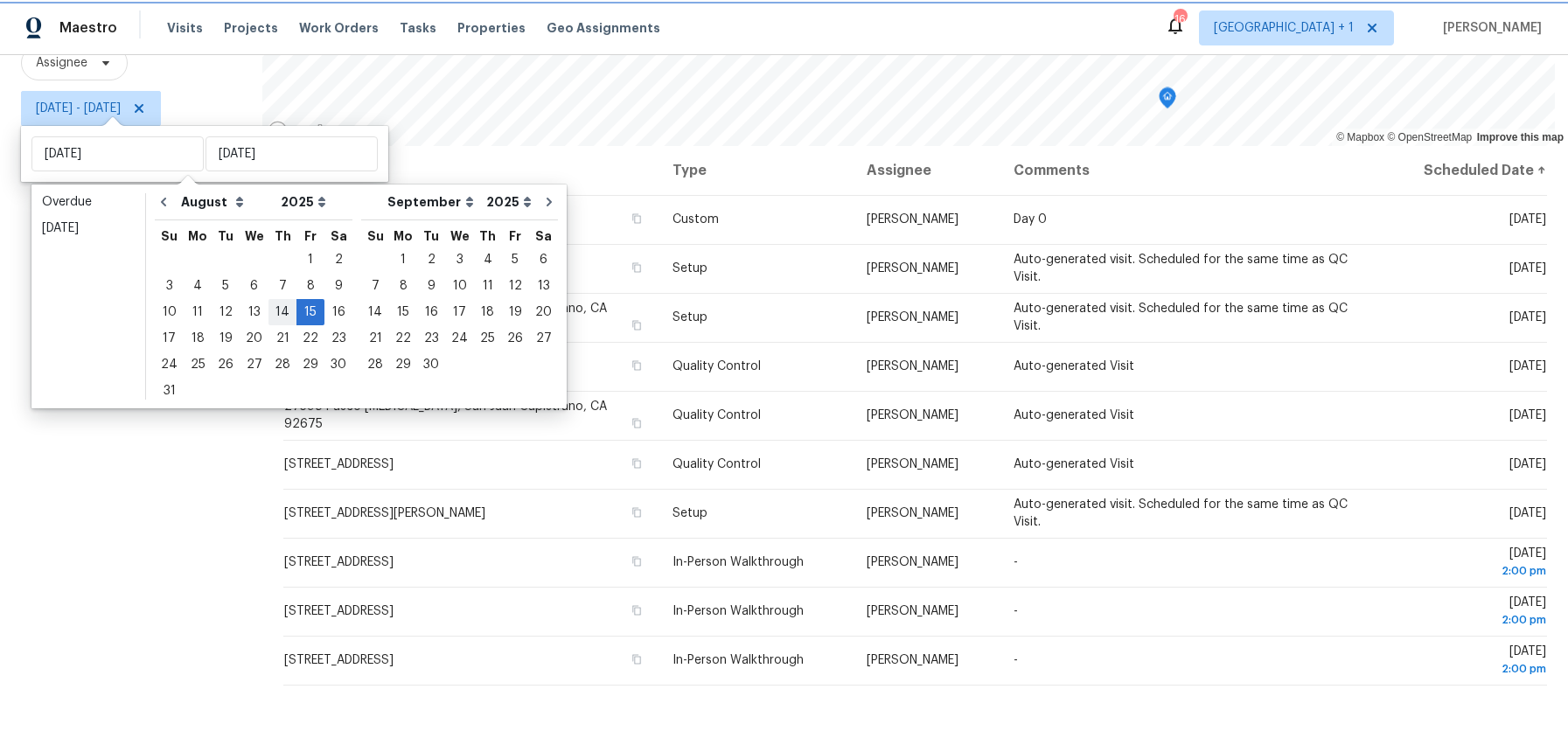
type input "Thu, Aug 14"
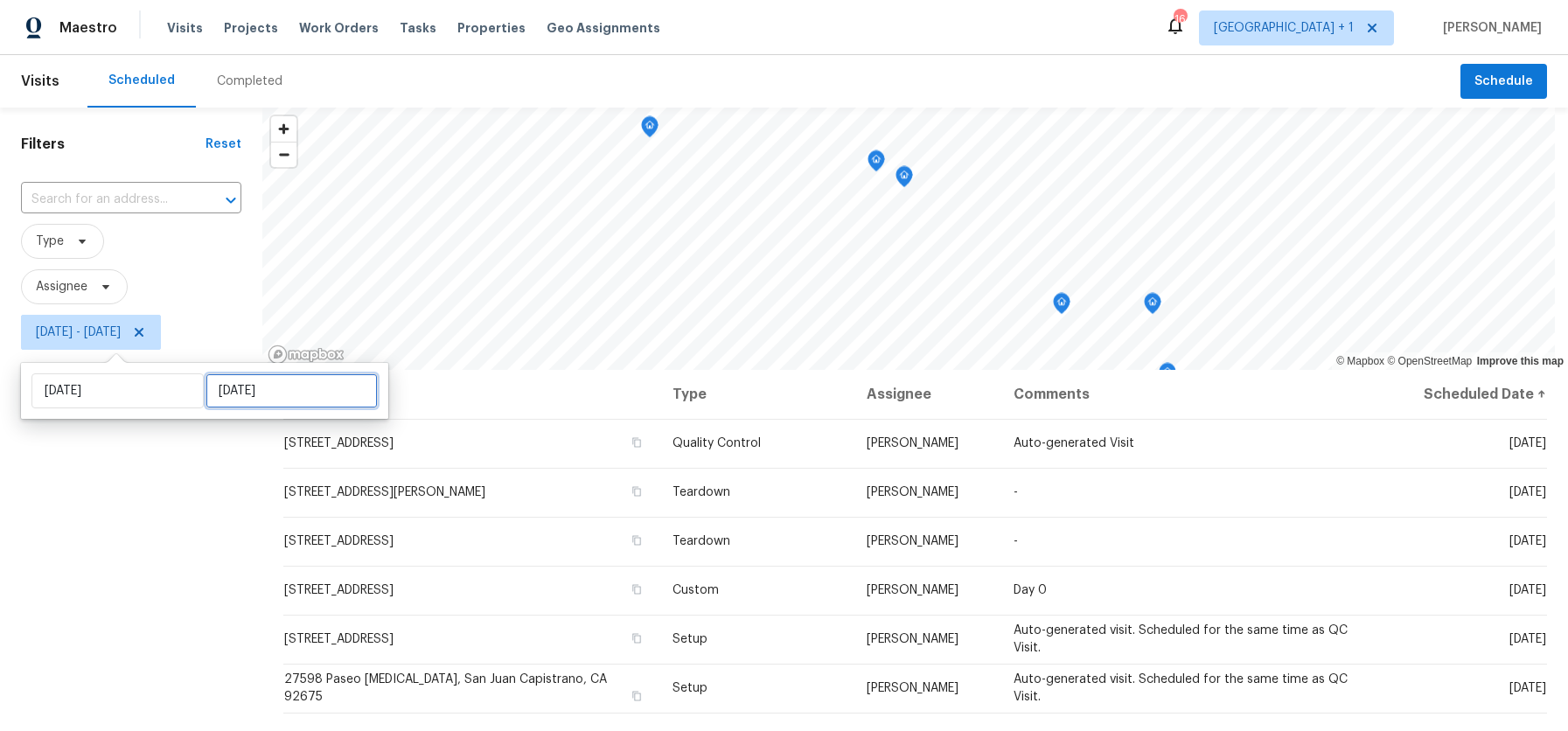
click at [239, 388] on input "Fri, Aug 15" at bounding box center [291, 390] width 172 height 35
select select "7"
select select "2025"
select select "8"
select select "2025"
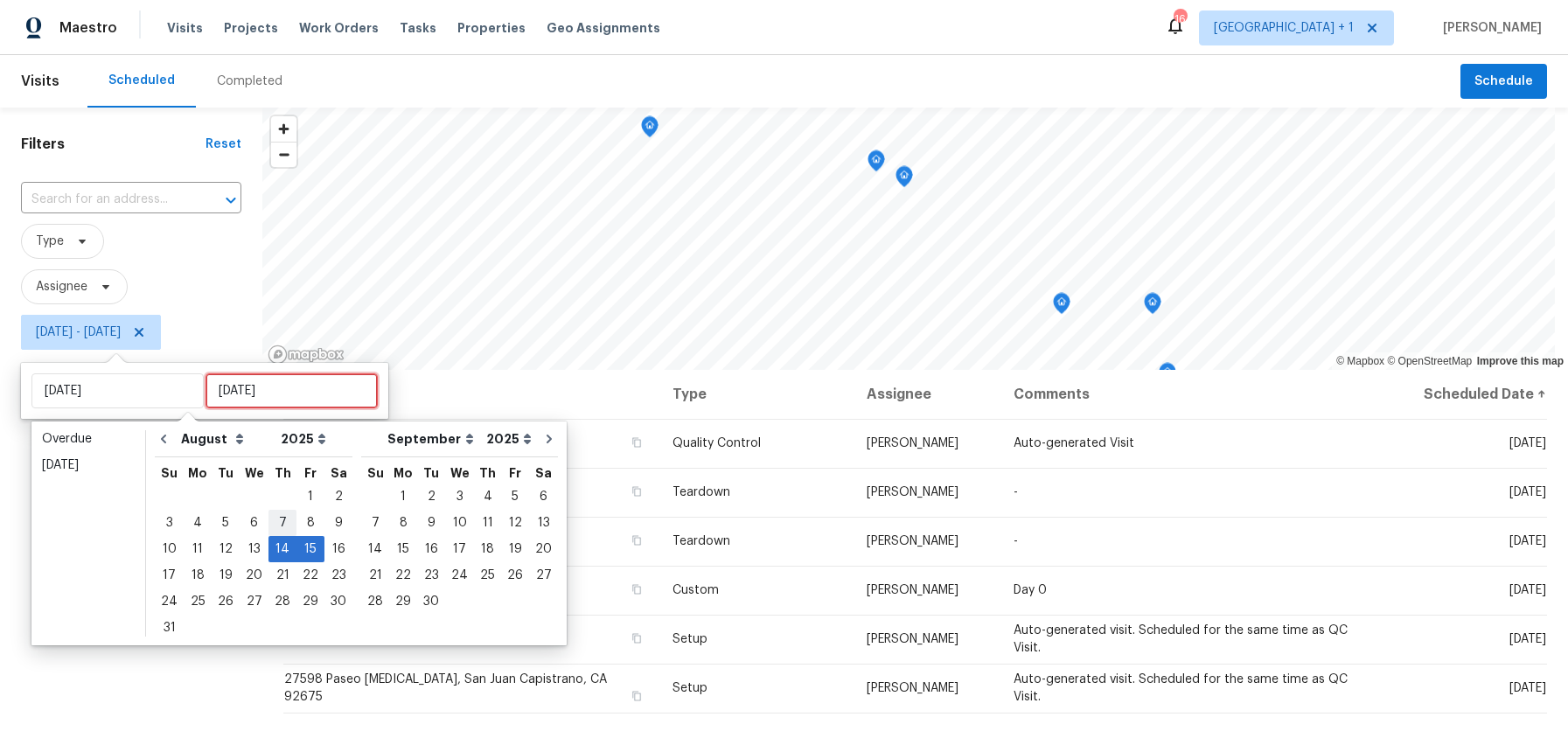
type input "Thu, Aug 07"
type input "Thu, Aug 14"
click at [275, 539] on div "14" at bounding box center [282, 549] width 28 height 24
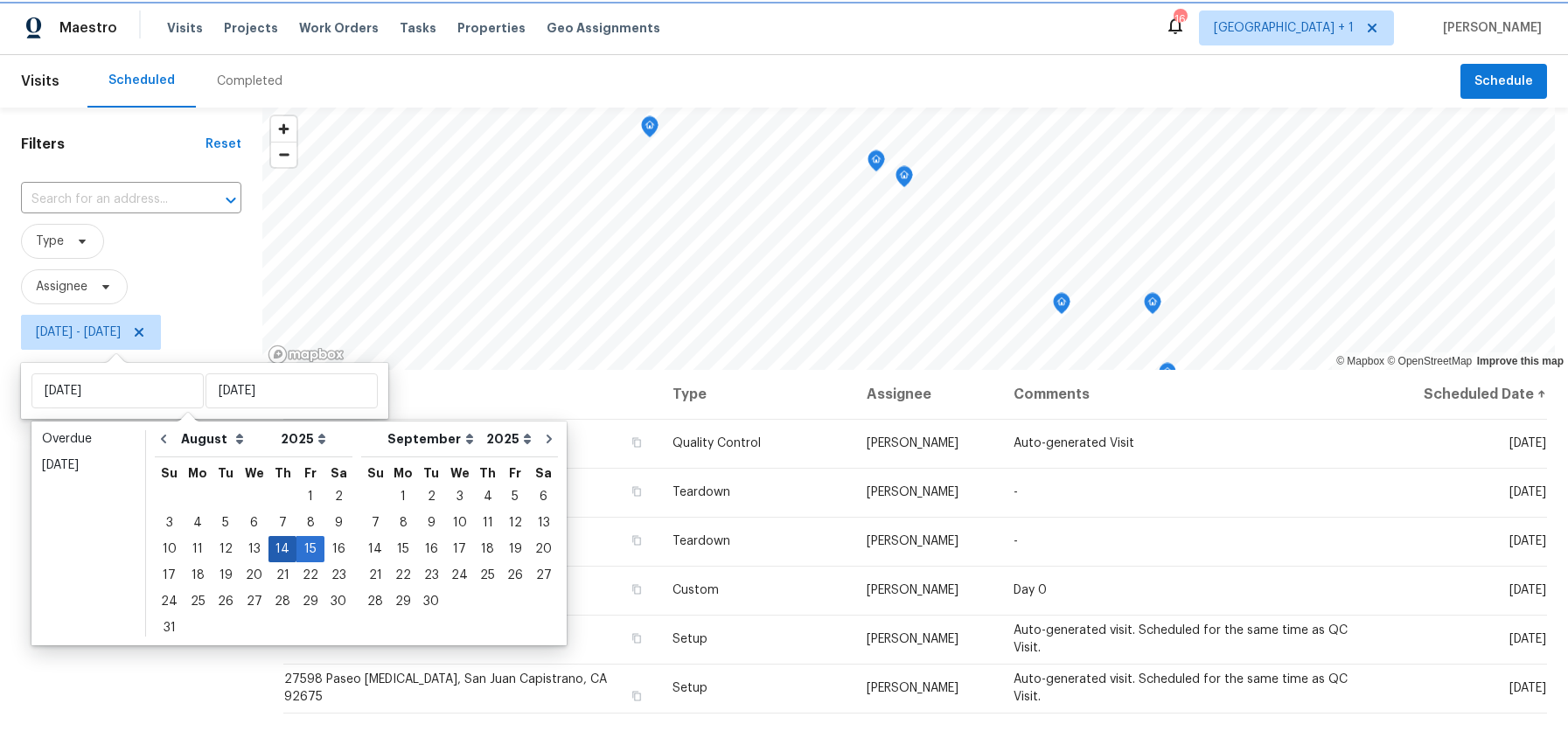
type input "Thu, Aug 14"
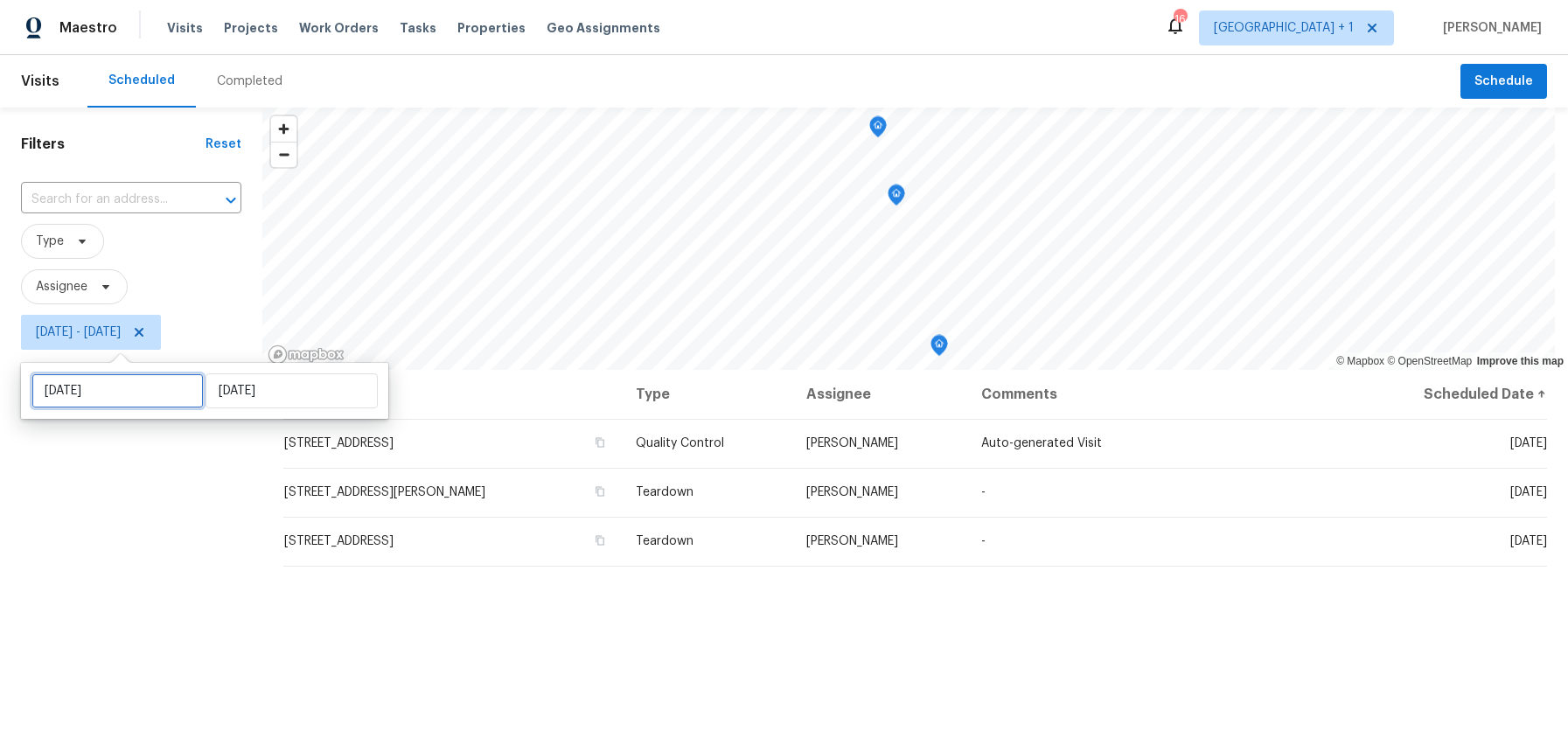
select select "7"
select select "2025"
select select "8"
select select "2025"
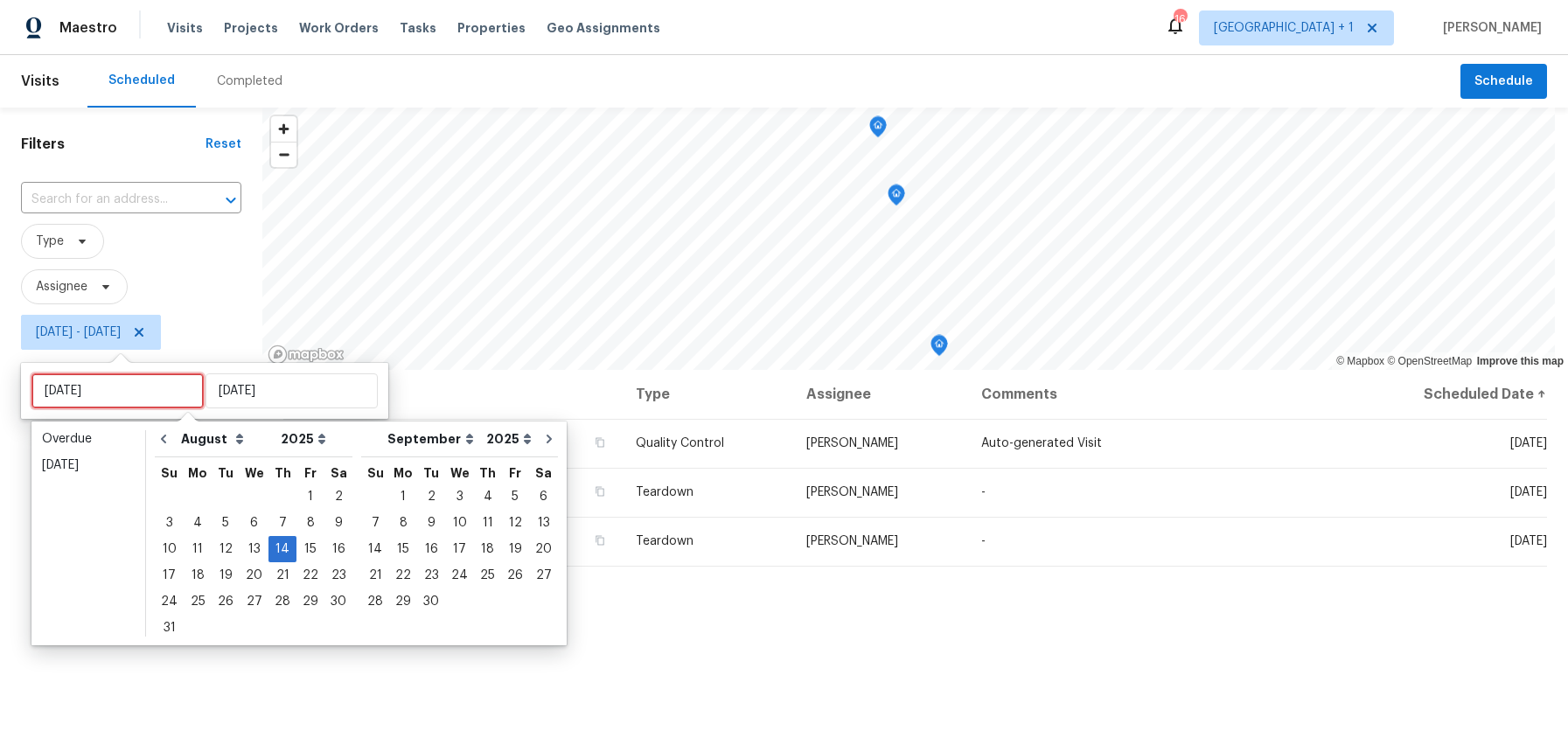
click at [115, 386] on input "Thu, Aug 14" at bounding box center [117, 390] width 172 height 35
type input "Tue, Aug 19"
type input "Thu, Aug 14"
click at [241, 549] on div "13" at bounding box center [254, 549] width 29 height 24
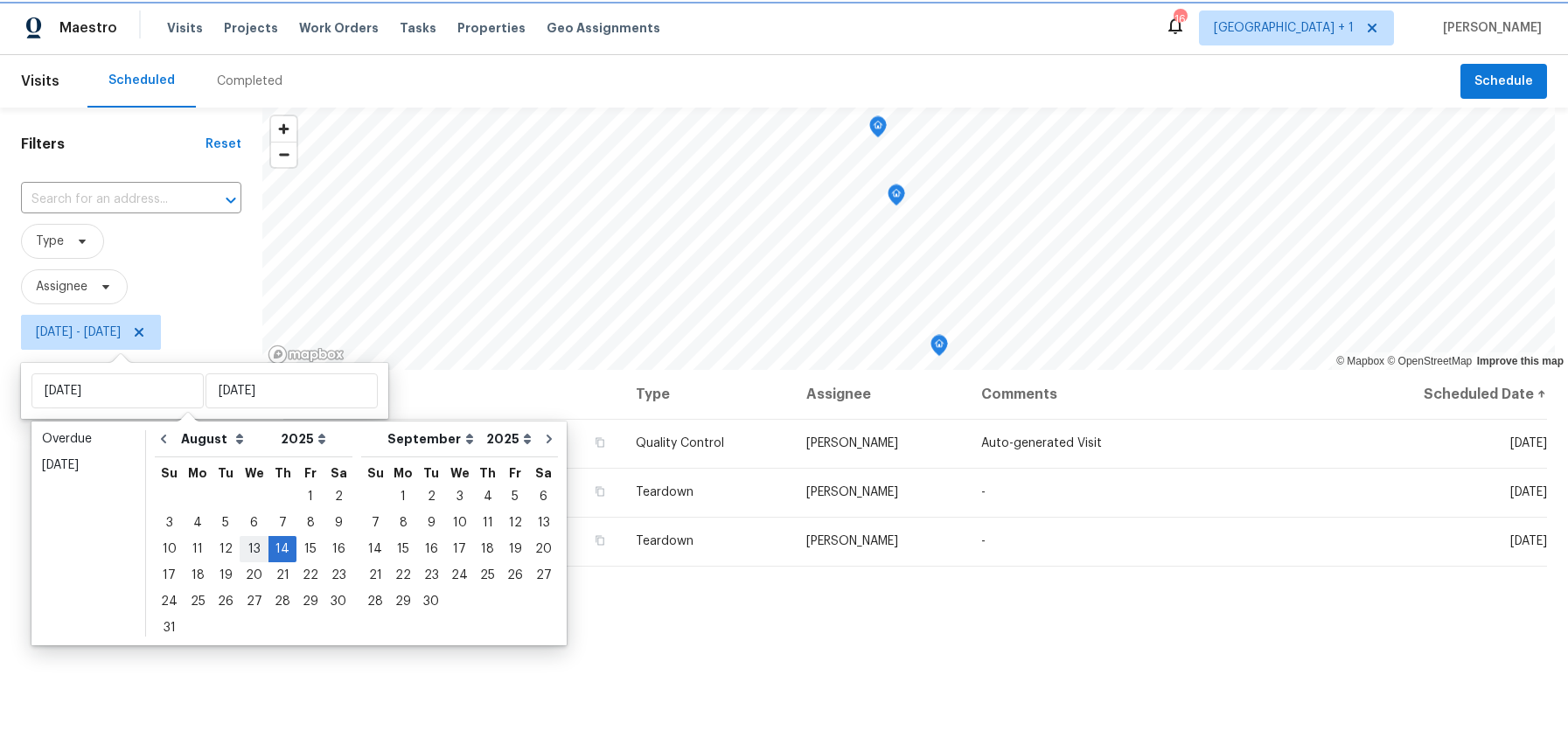
type input "Wed, Aug 13"
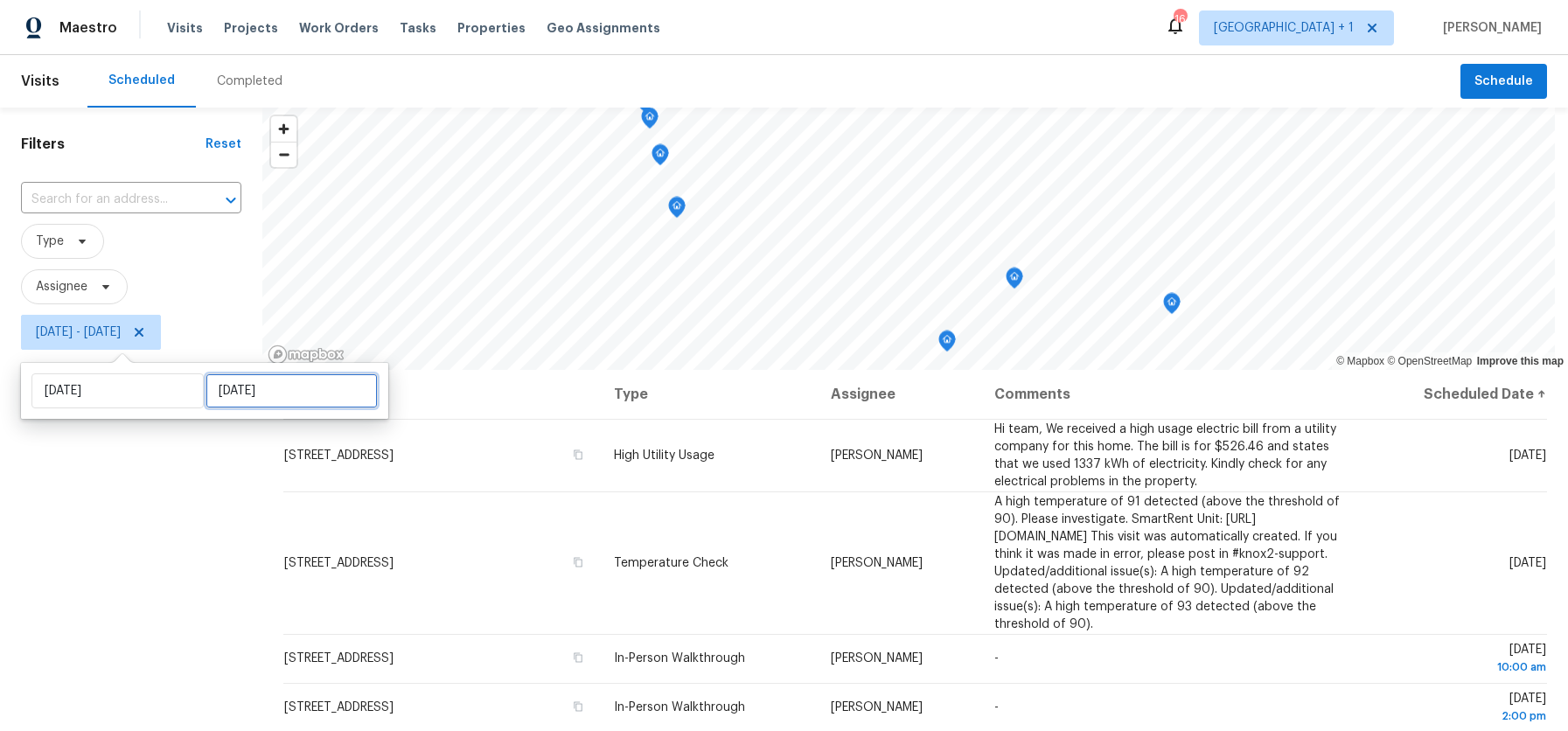
click at [269, 390] on input "Thu, Aug 14" at bounding box center [291, 390] width 172 height 35
select select "7"
select select "2025"
select select "8"
select select "2025"
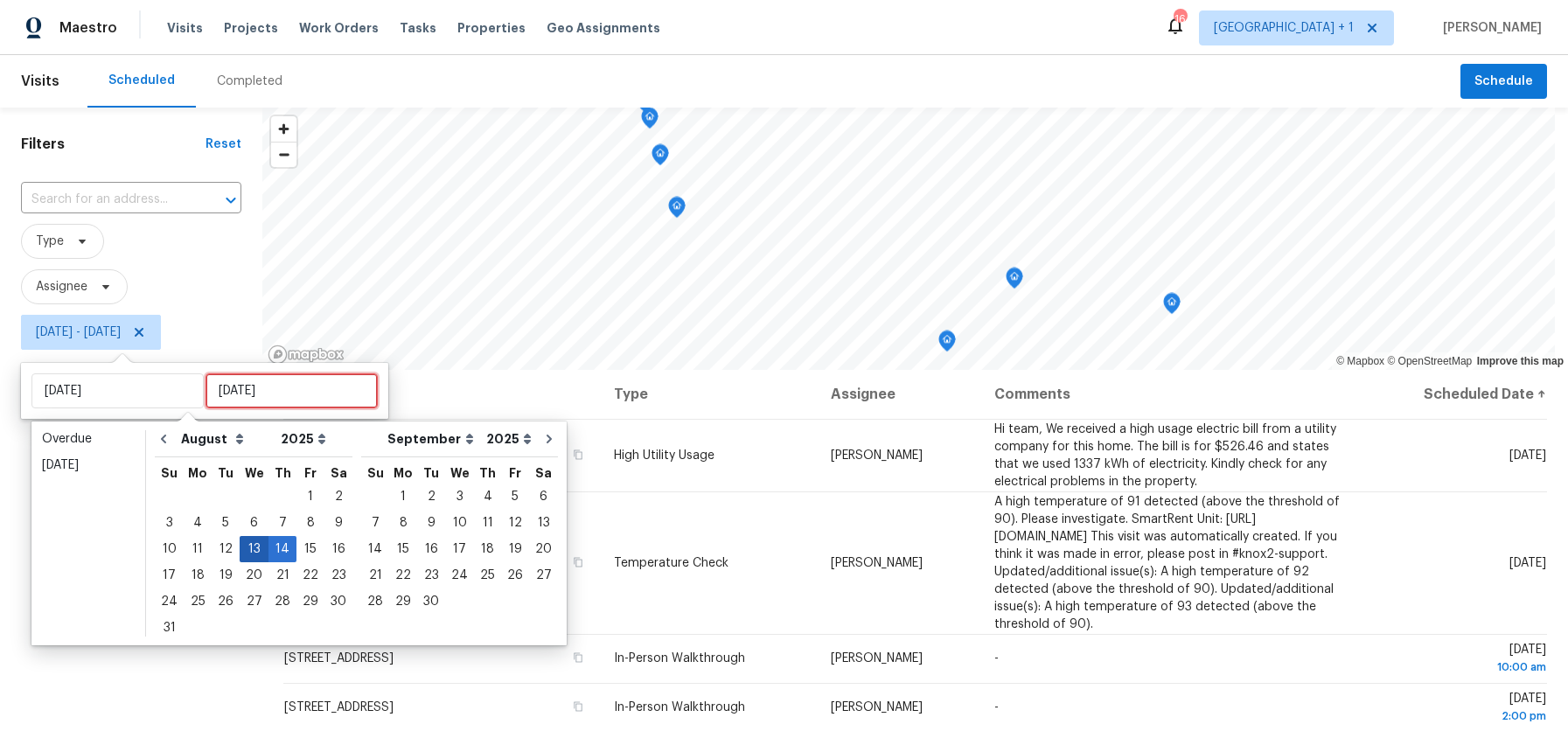
type input "Wed, Aug 06"
type input "Wed, Aug 13"
click at [246, 553] on div "13" at bounding box center [254, 549] width 29 height 24
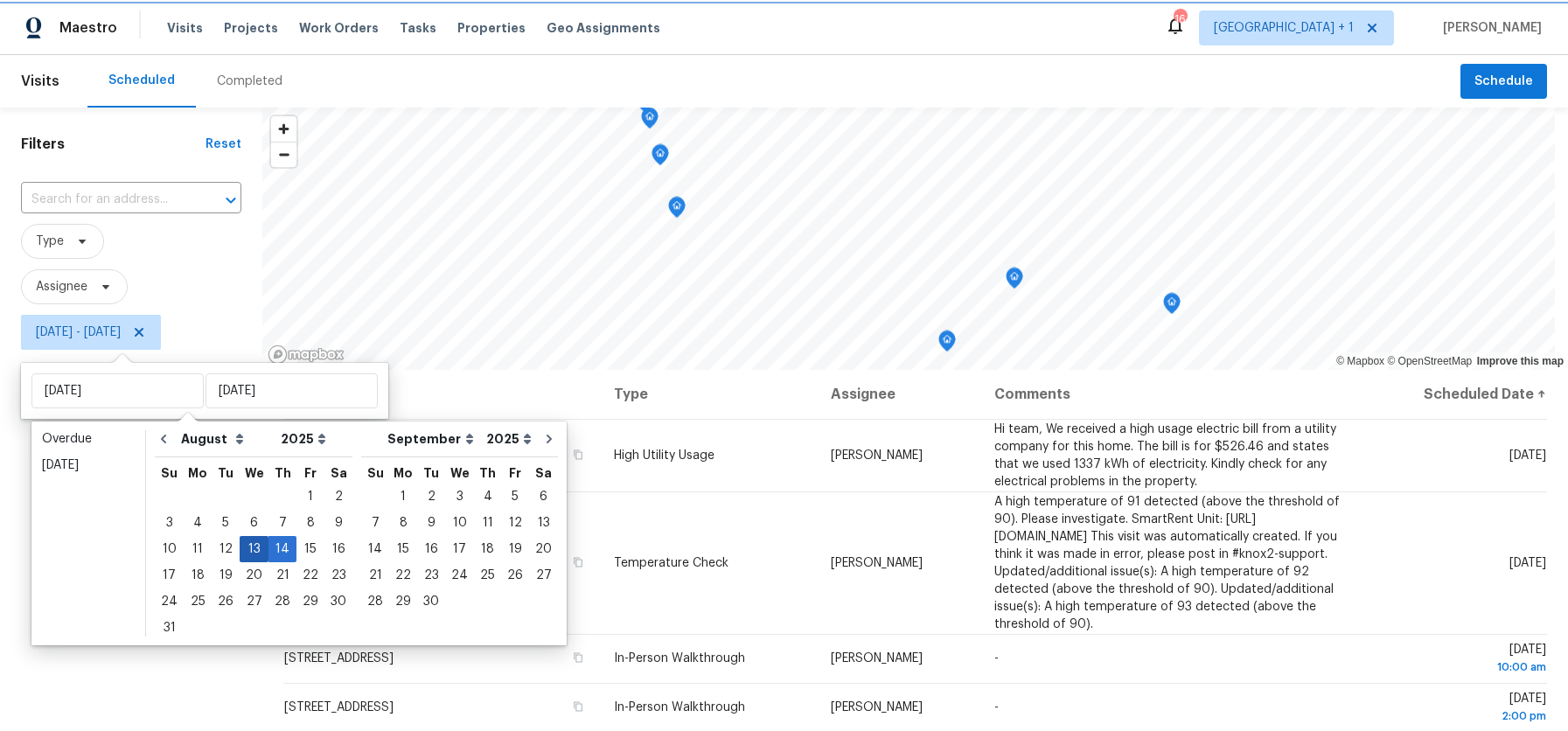
type input "Wed, Aug 13"
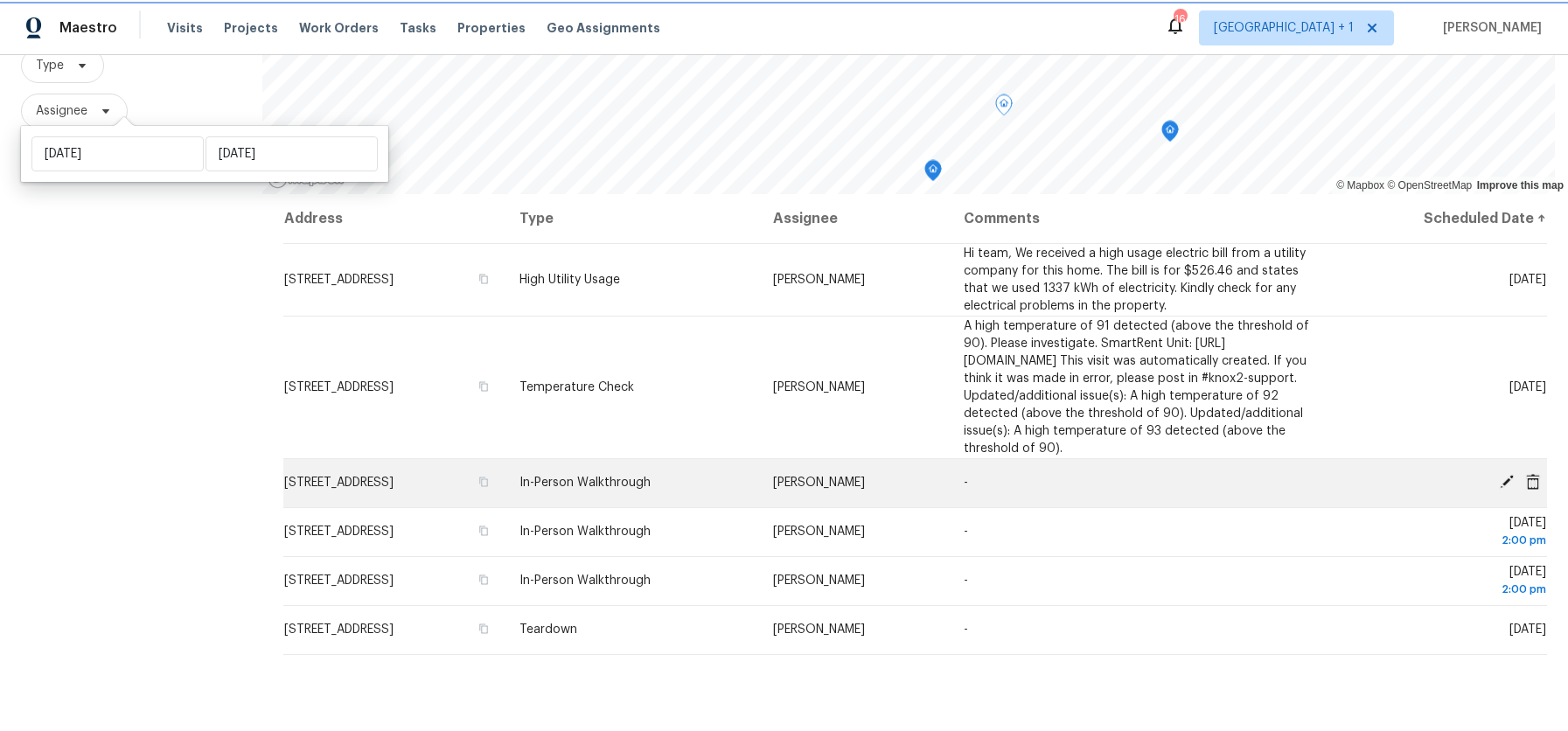
scroll to position [237, 0]
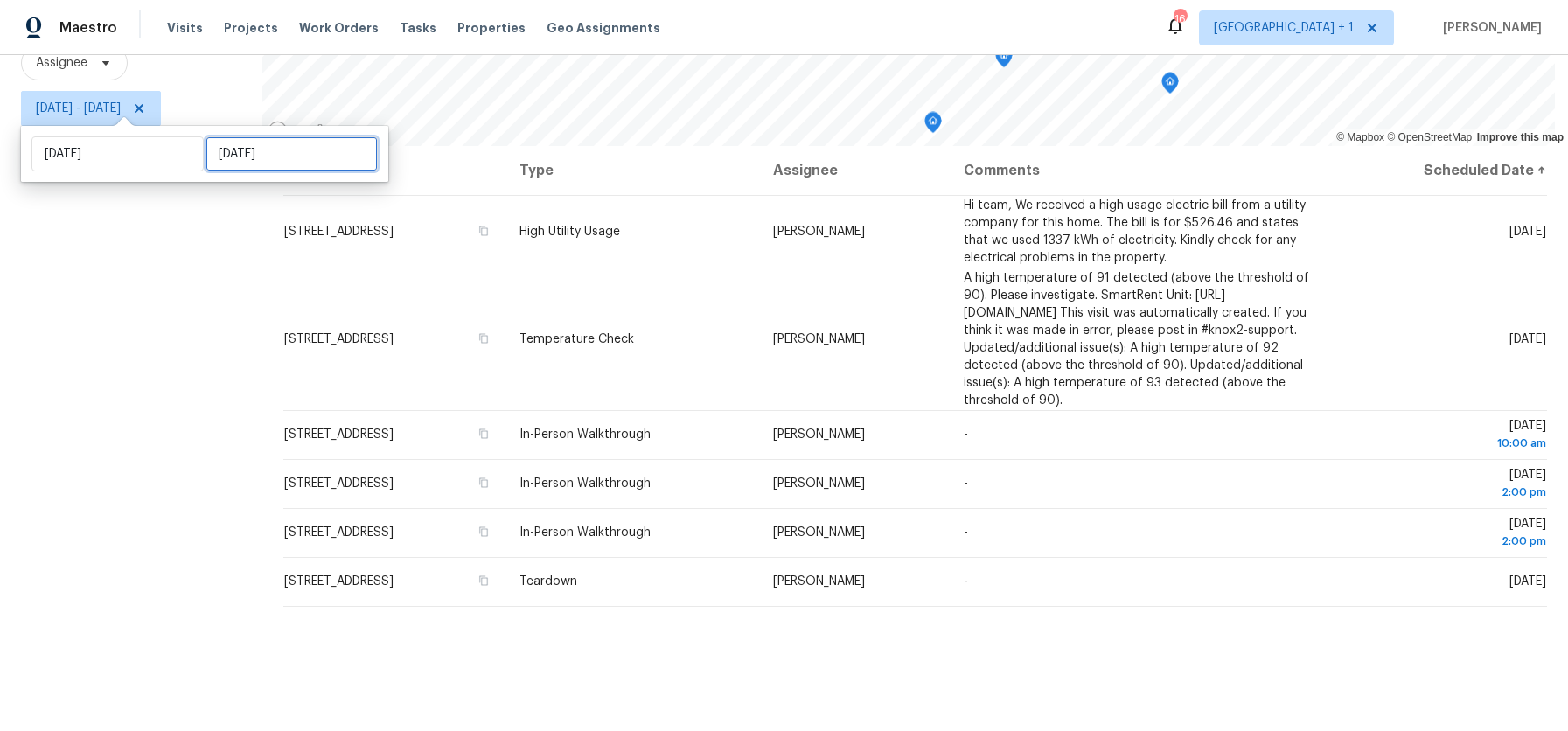
click at [246, 157] on input "Wed, Aug 13" at bounding box center [291, 153] width 172 height 35
select select "7"
select select "2025"
select select "8"
select select "2025"
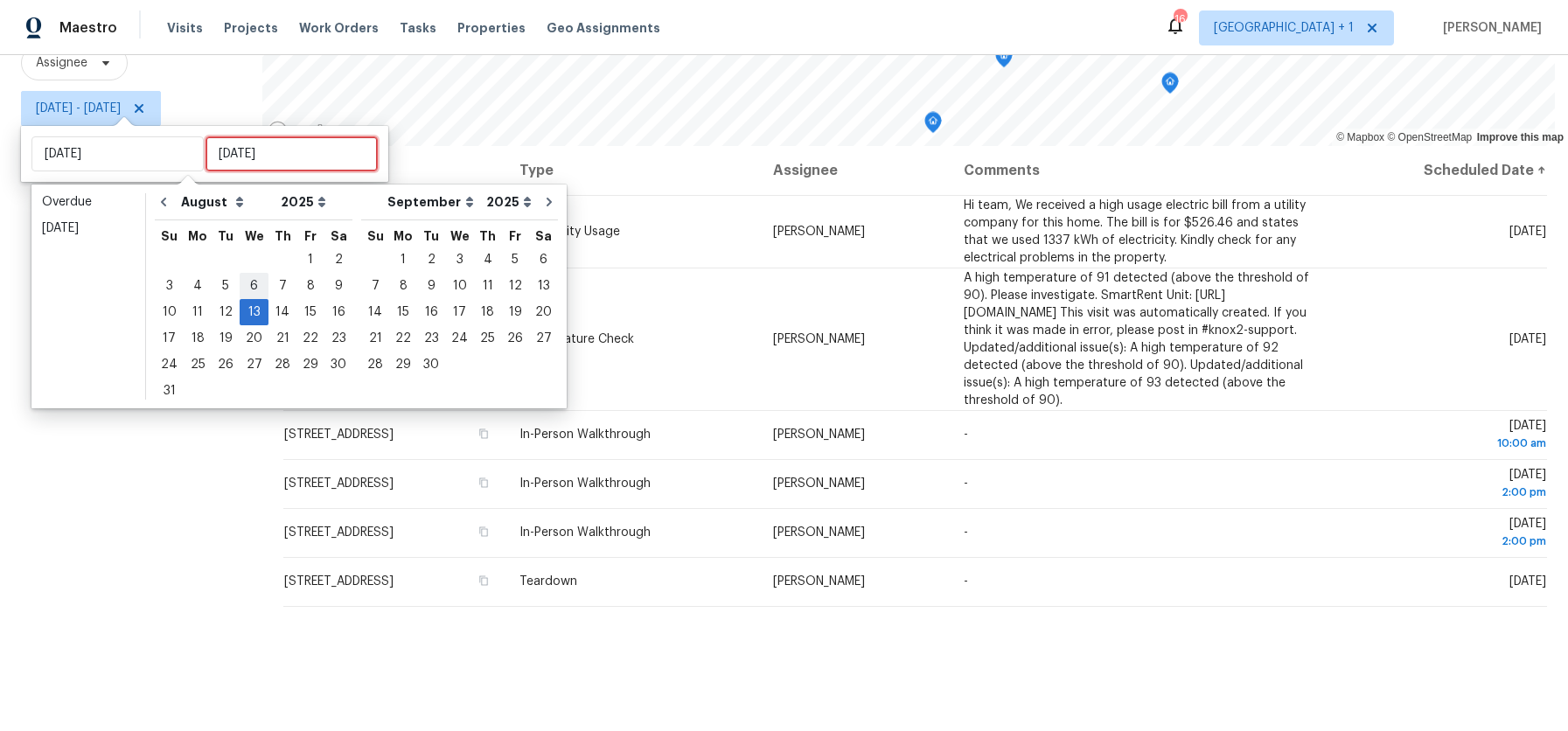
type input "Wed, Aug 06"
type input "Wed, Aug 13"
type input "Tue, Aug 19"
type input "Tue, Aug 12"
type input "Mon, Aug 04"
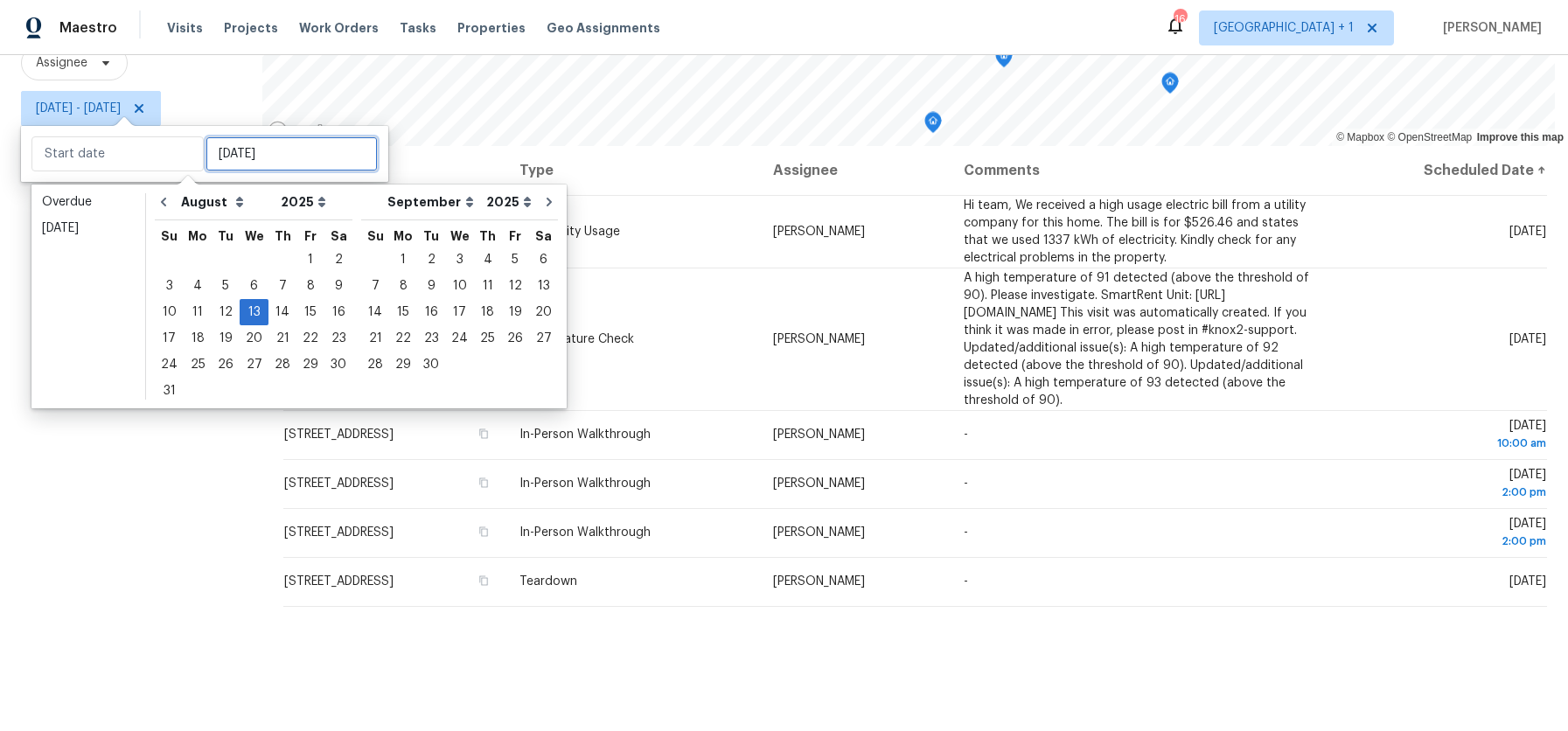
type input "Wed, Aug 13"
click at [115, 504] on div "Filters Reset ​ Type Assignee Wed, Aug 13 - Wed, Aug 13" at bounding box center [131, 307] width 263 height 848
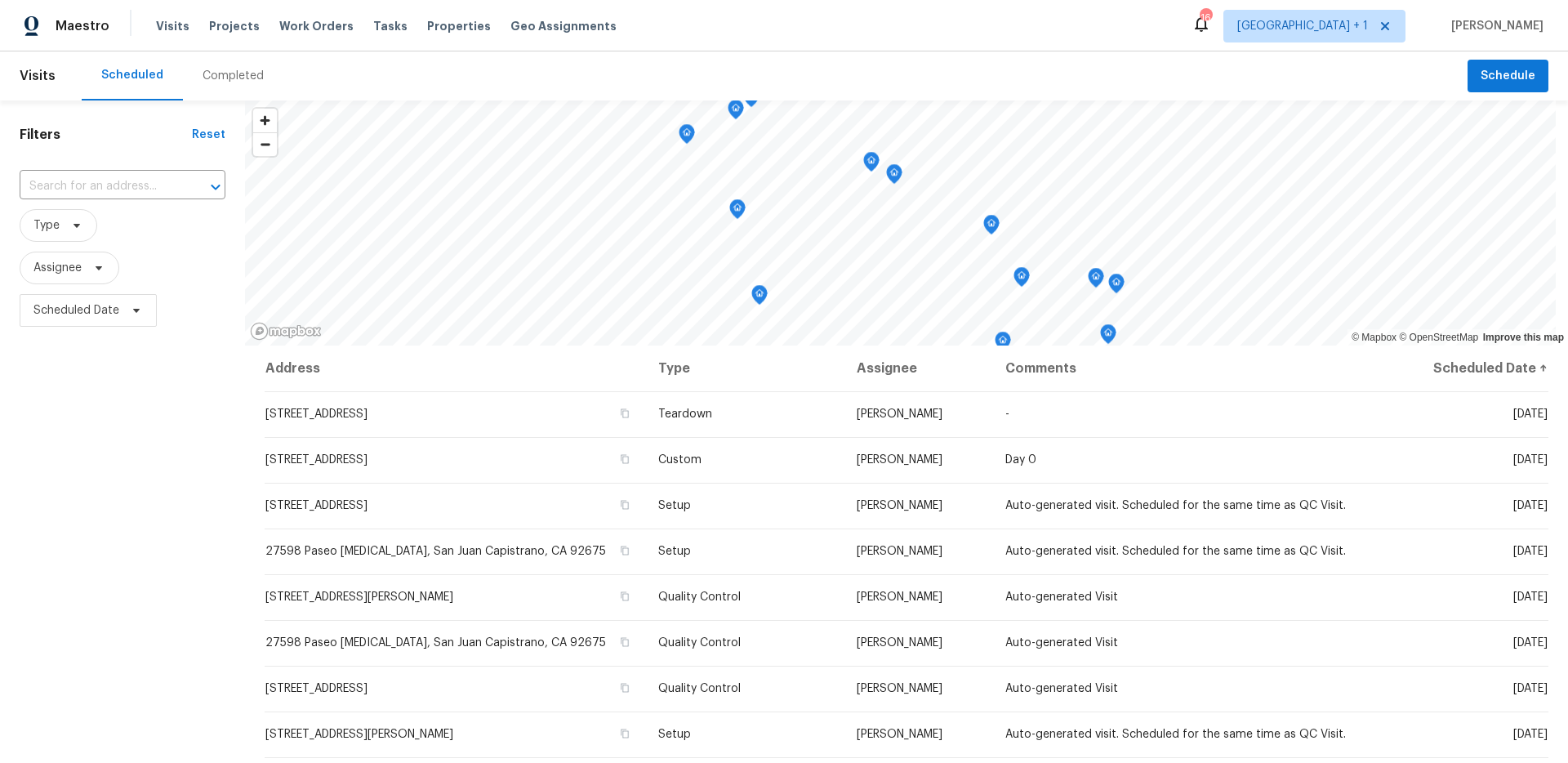
scroll to position [395, 0]
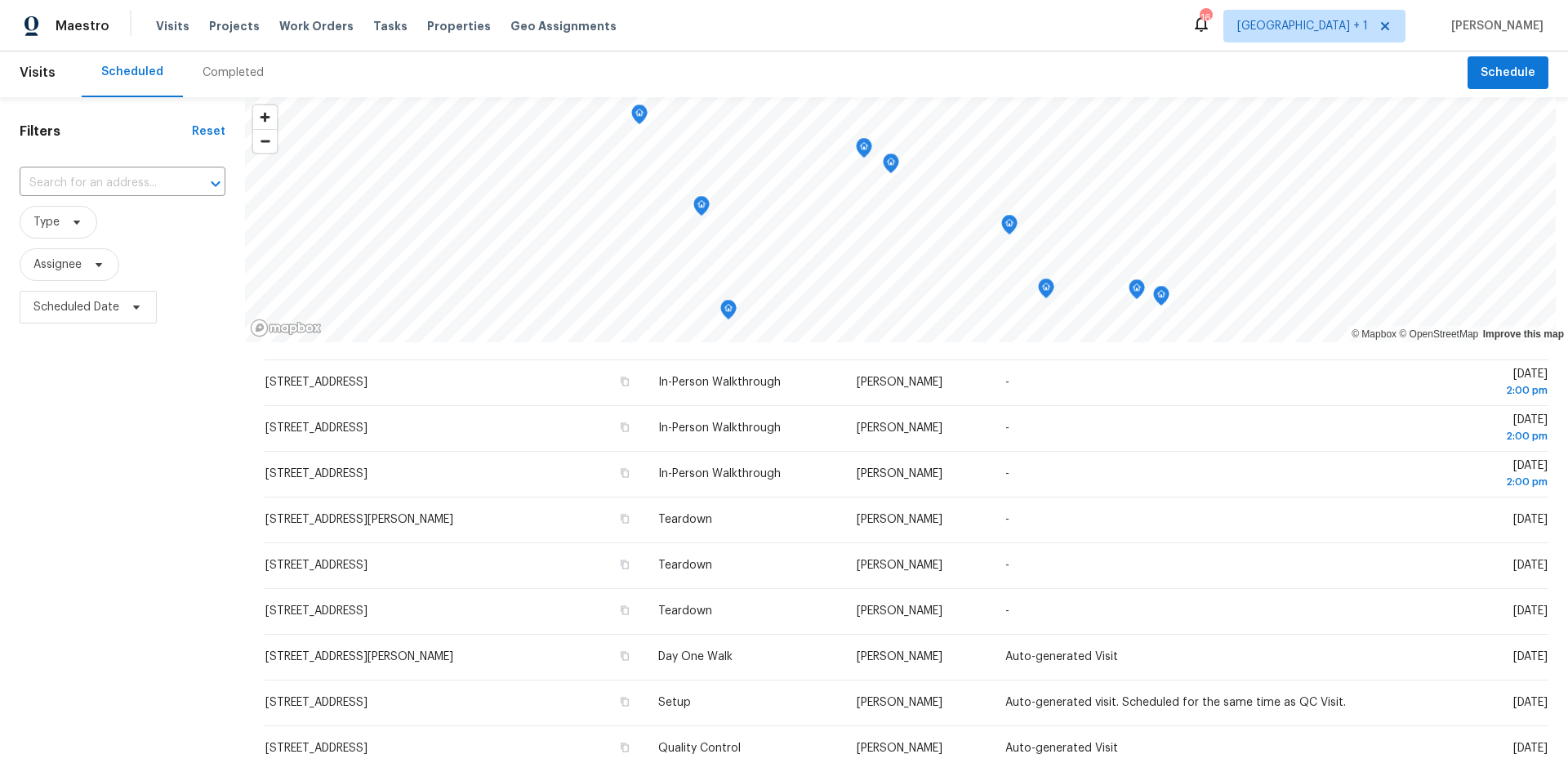
click at [113, 389] on div "Filters Reset ​ Type Assignee Scheduled Date" at bounding box center [122, 525] width 245 height 855
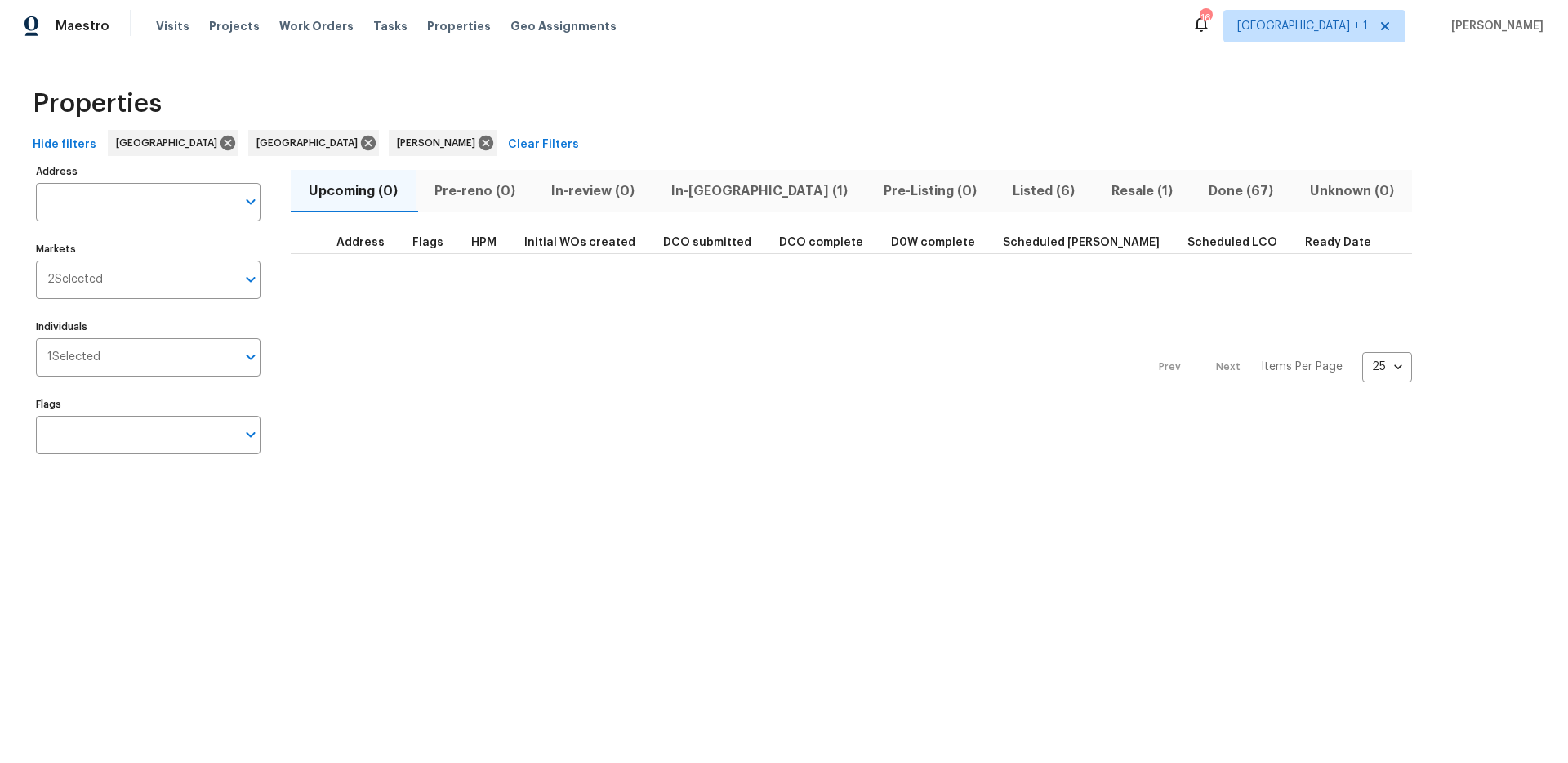
click at [1103, 191] on span "Resale (1)" at bounding box center [1142, 191] width 77 height 23
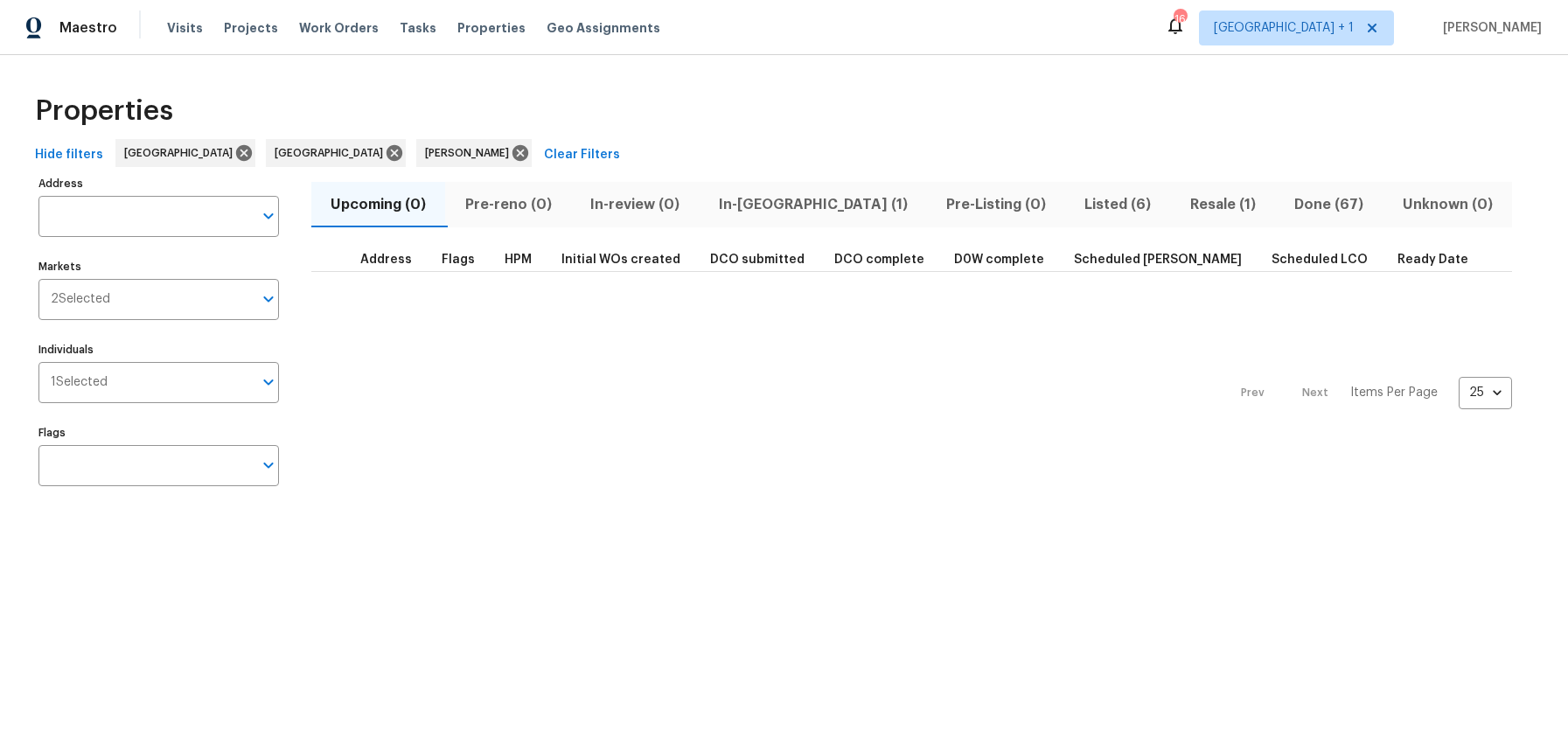
click at [496, 207] on span "Pre-reno (0)" at bounding box center [507, 204] width 104 height 24
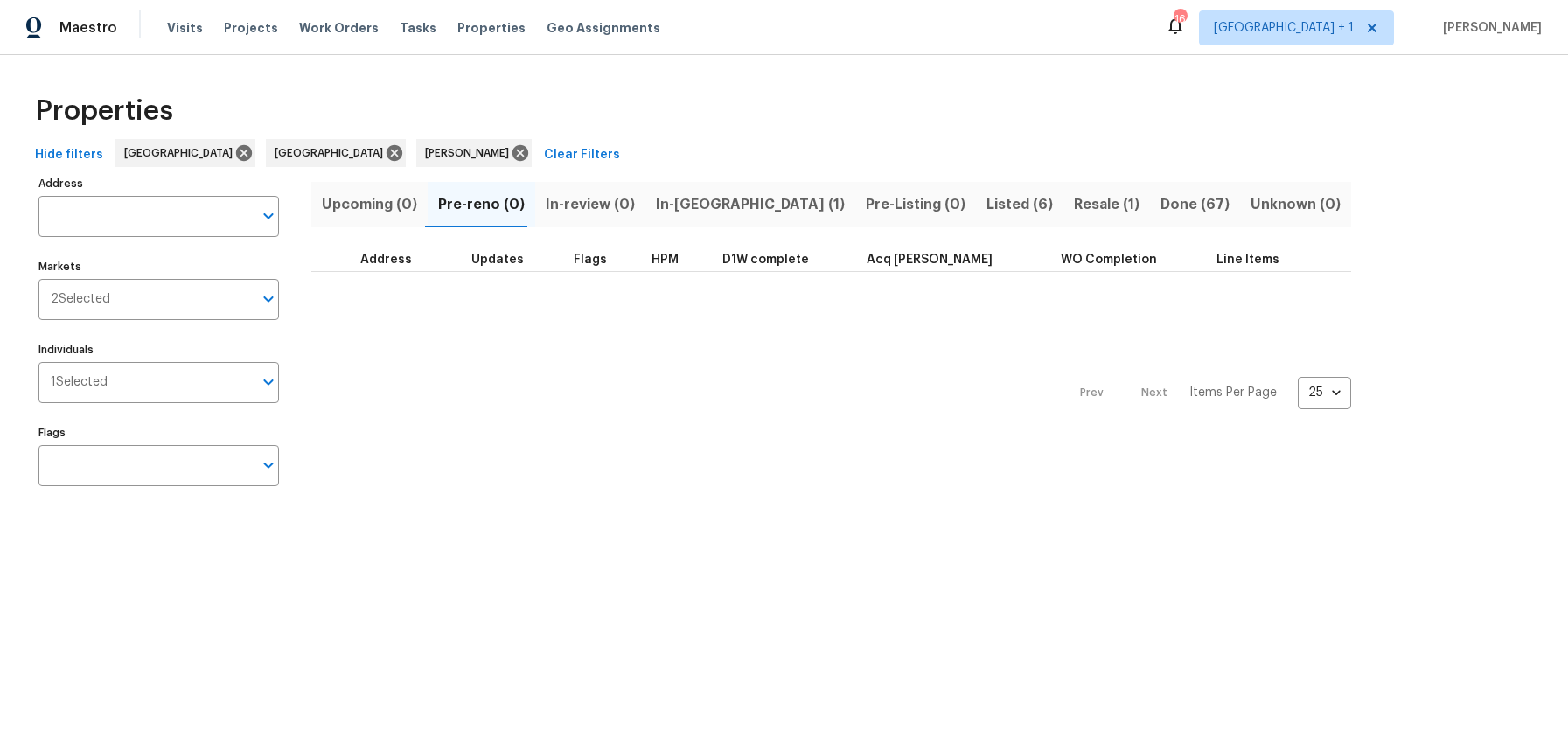
click at [603, 207] on span "In-review (0)" at bounding box center [590, 204] width 89 height 24
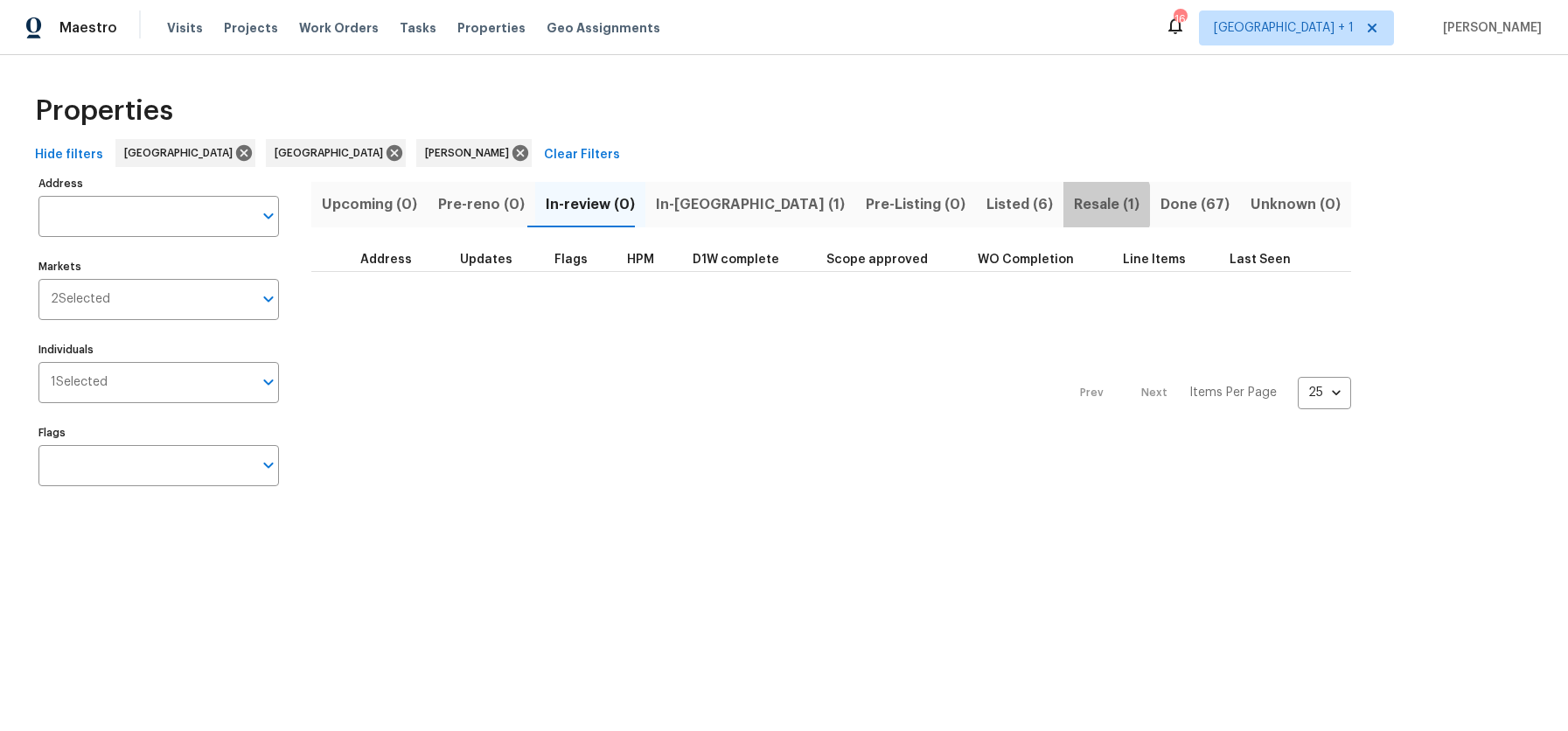
click at [1074, 204] on span "Resale (1)" at bounding box center [1107, 204] width 66 height 24
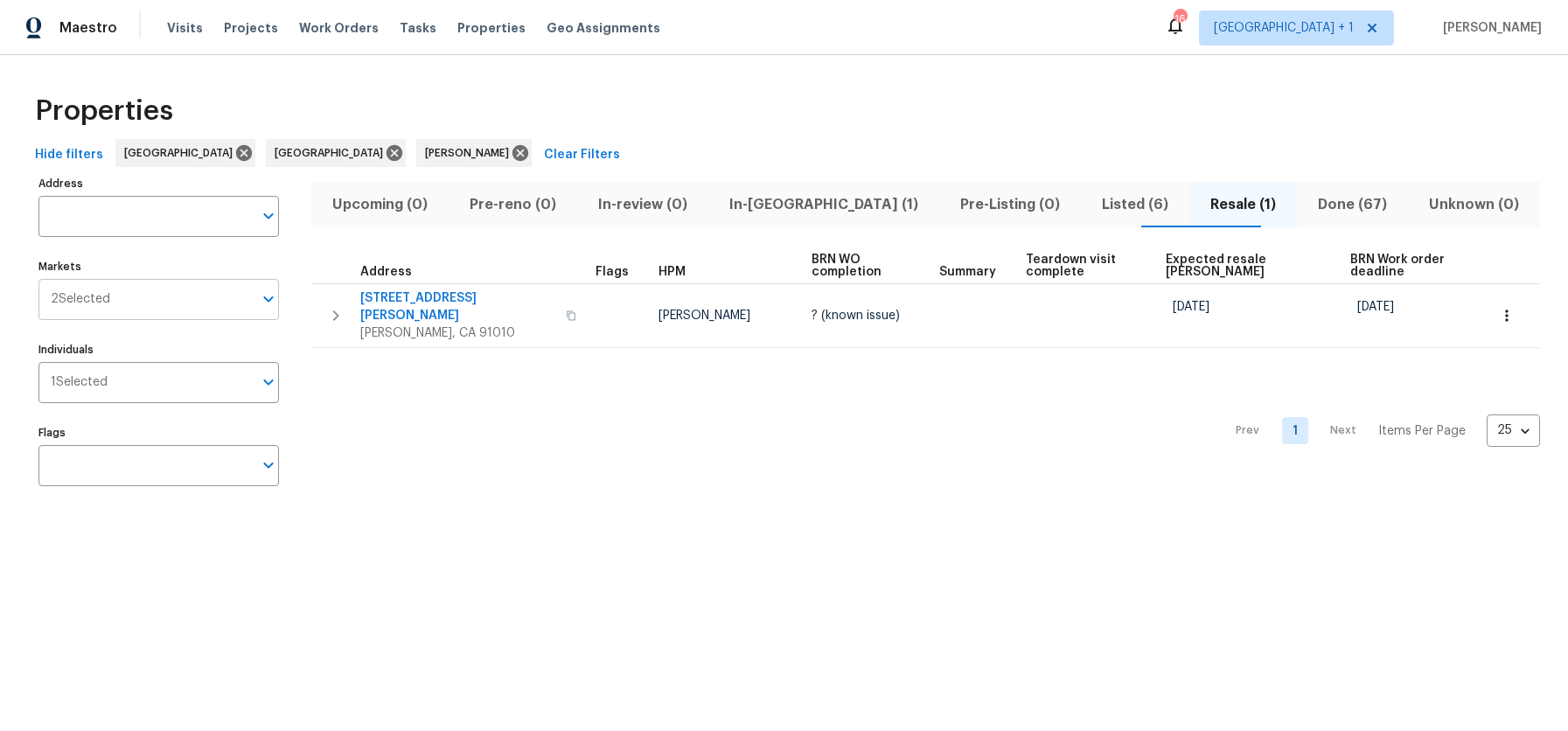
click at [161, 294] on input "Markets" at bounding box center [181, 299] width 142 height 41
click at [151, 289] on input "Markets" at bounding box center [181, 299] width 142 height 41
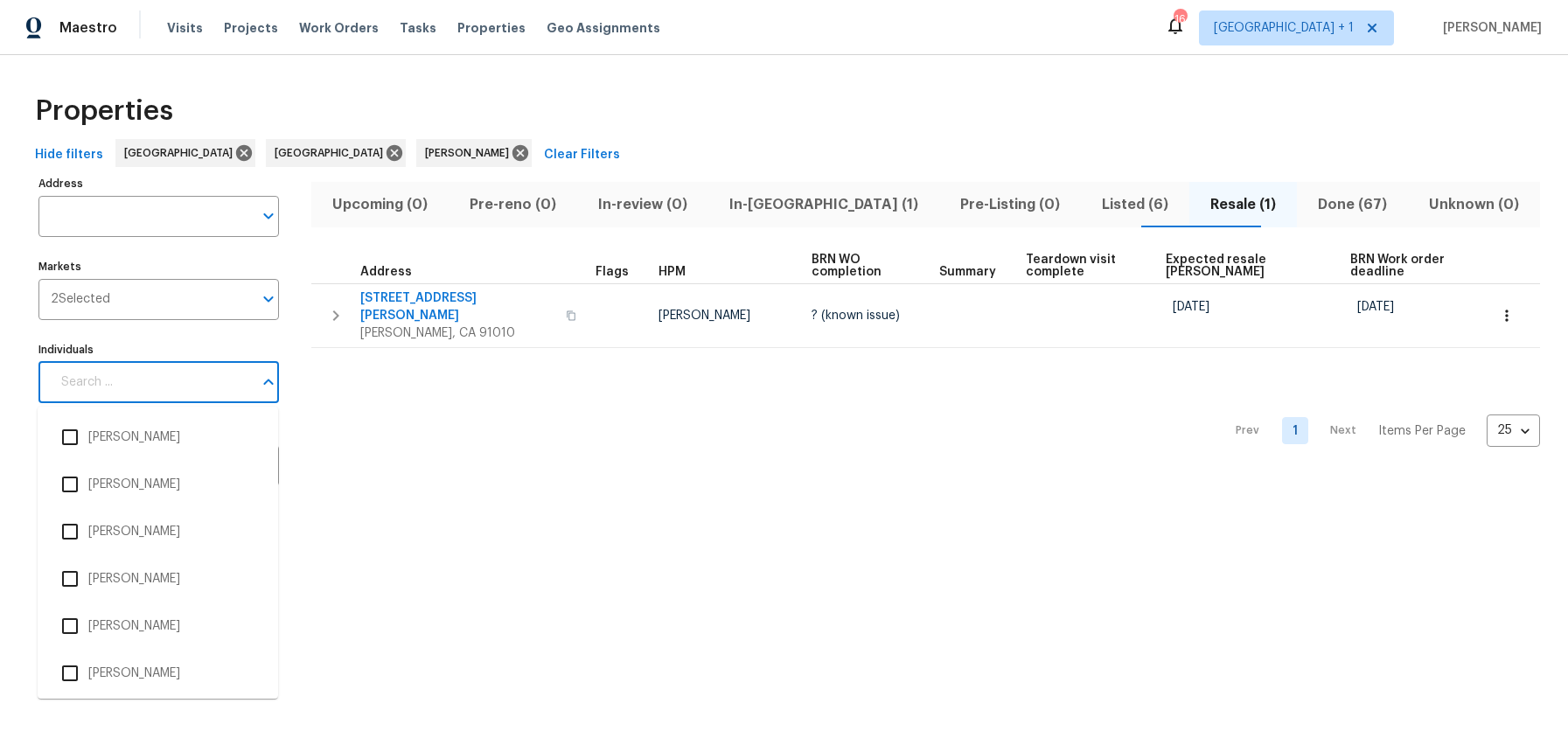
click at [135, 389] on input "Individuals" at bounding box center [152, 383] width 202 height 41
type input "sean Hatfield"
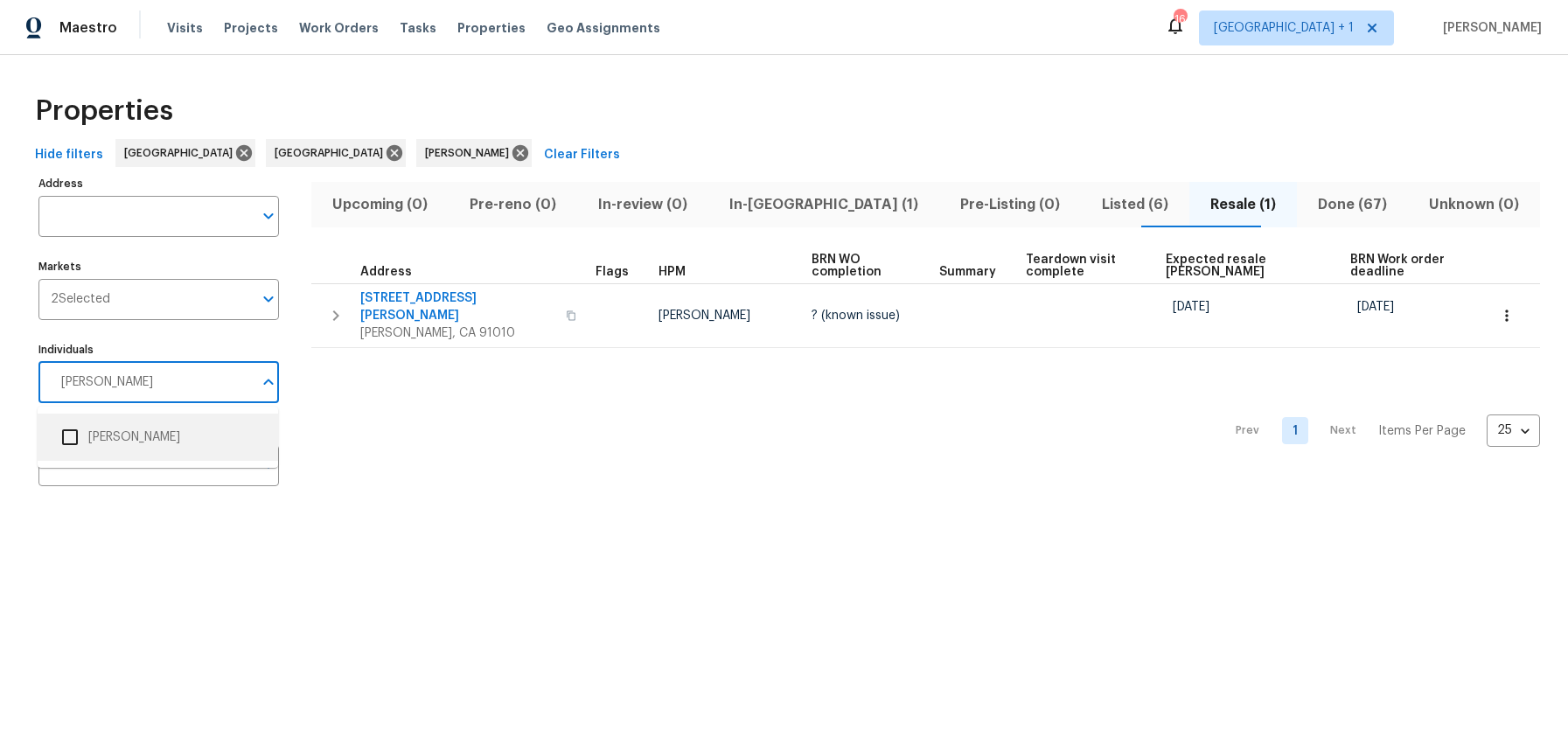
click at [73, 439] on input "checkbox" at bounding box center [70, 437] width 37 height 37
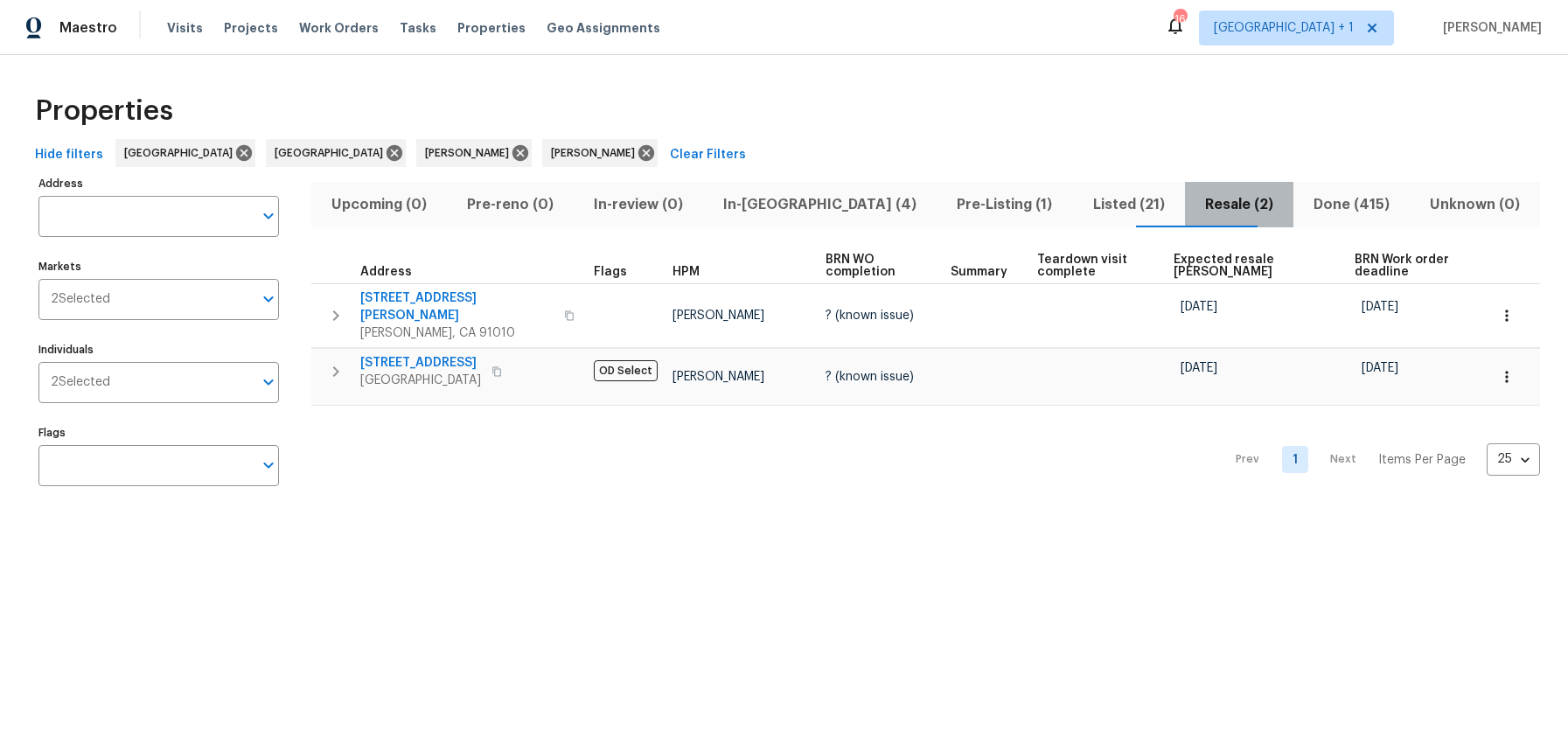
click at [1195, 207] on span "Resale (2)" at bounding box center [1239, 204] width 88 height 24
click at [502, 376] on icon "button" at bounding box center [496, 371] width 10 height 10
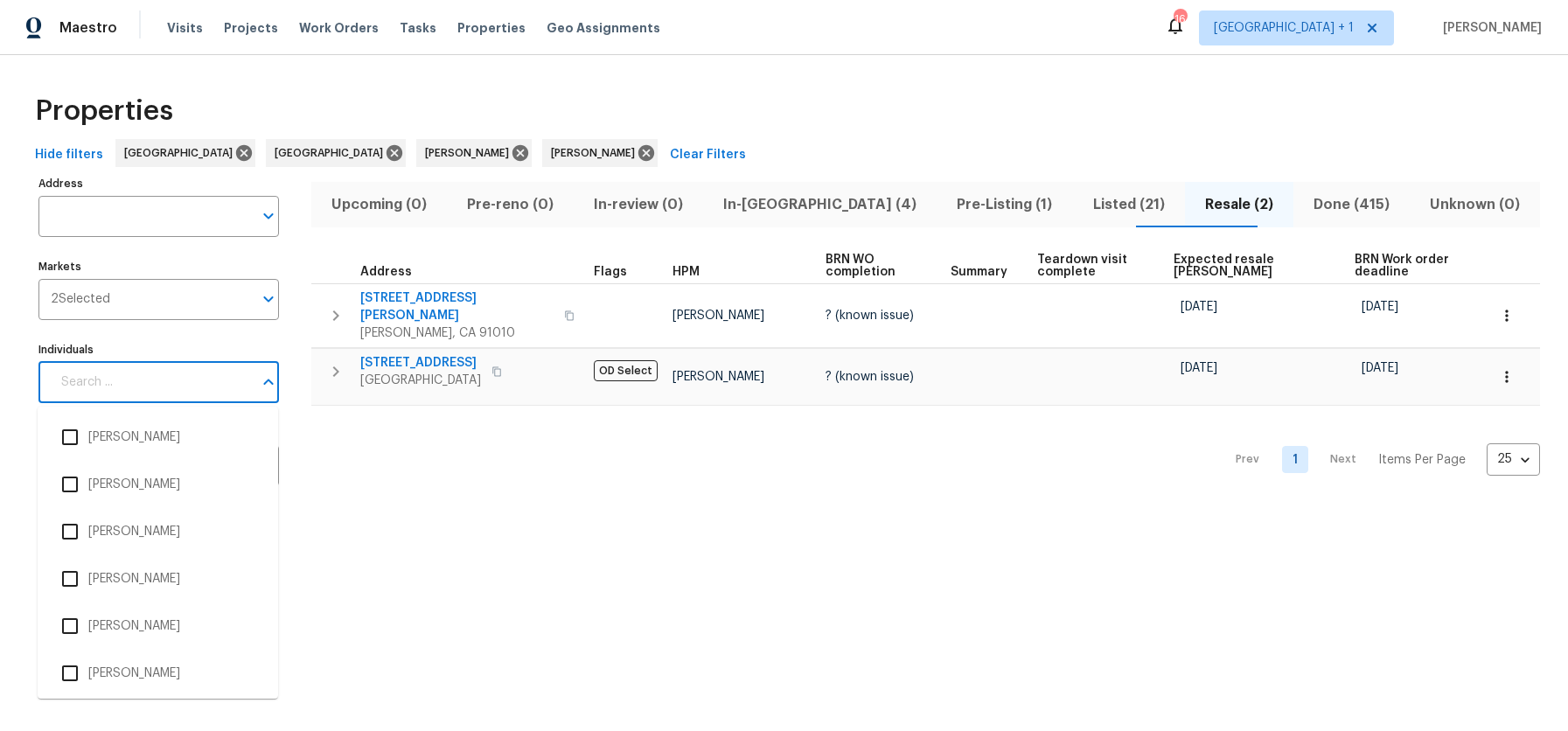
click at [204, 379] on input "Individuals" at bounding box center [152, 383] width 202 height 41
type input "Daniel Fomenko"
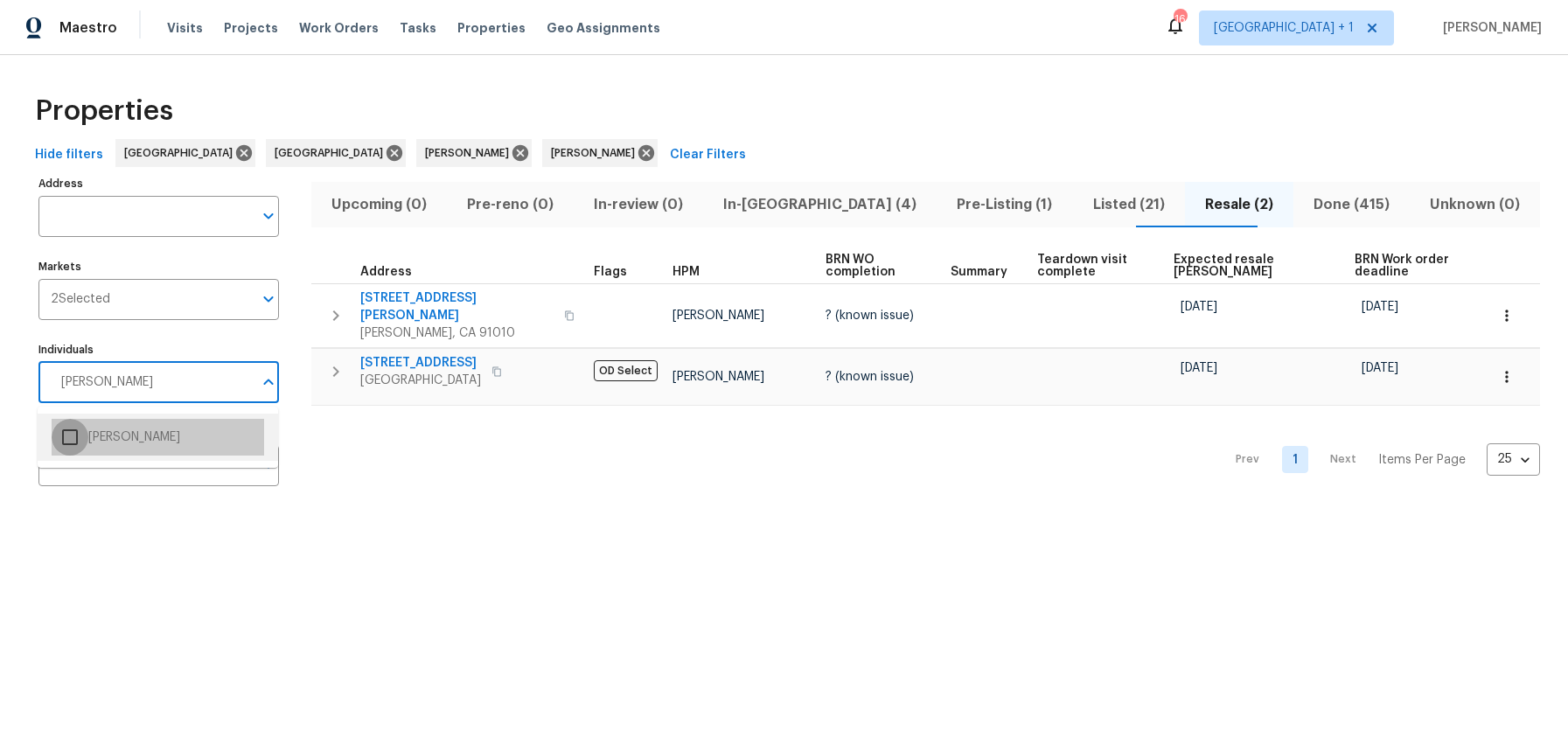
click at [63, 436] on input "checkbox" at bounding box center [70, 437] width 37 height 37
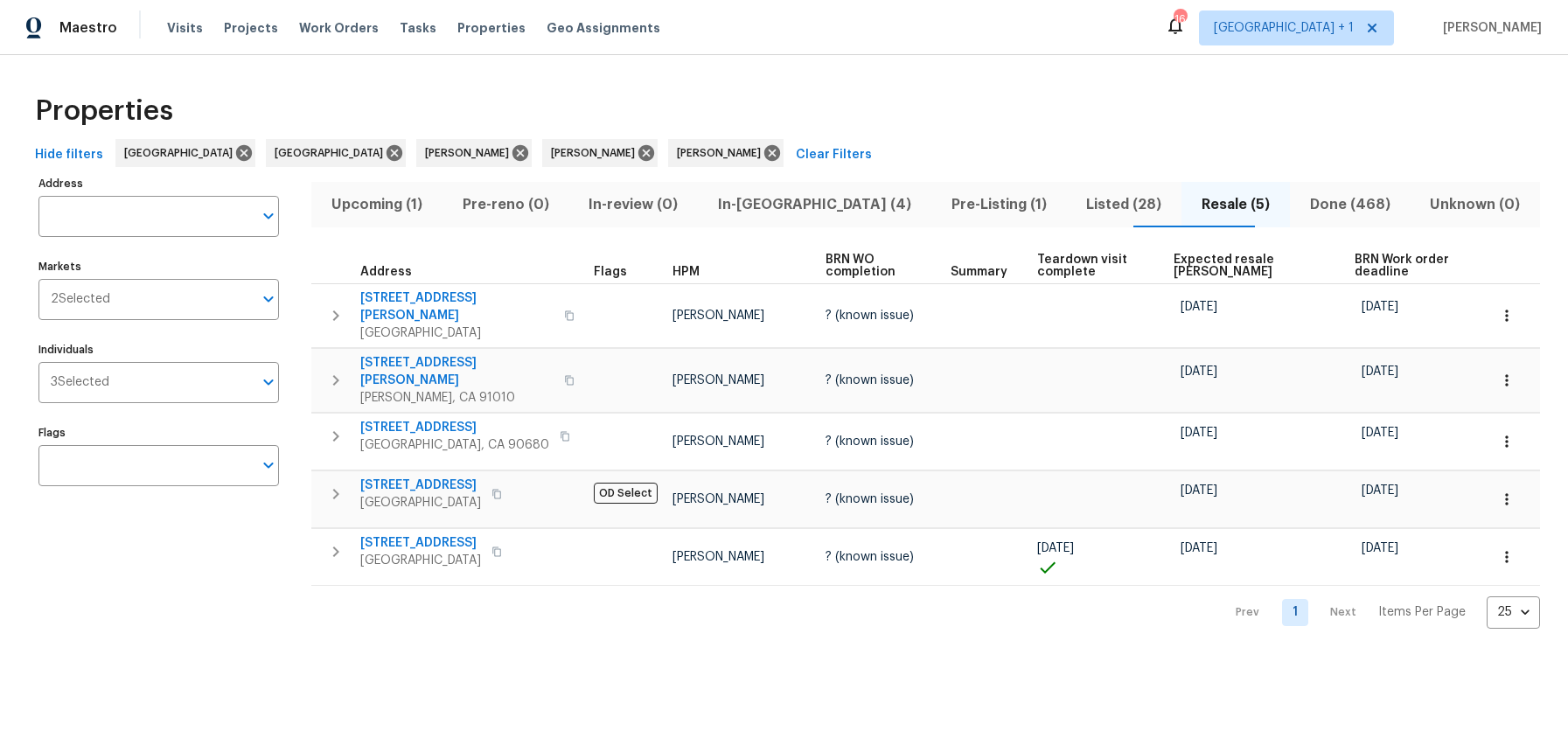
click at [1203, 213] on span "Resale (5)" at bounding box center [1236, 204] width 88 height 24
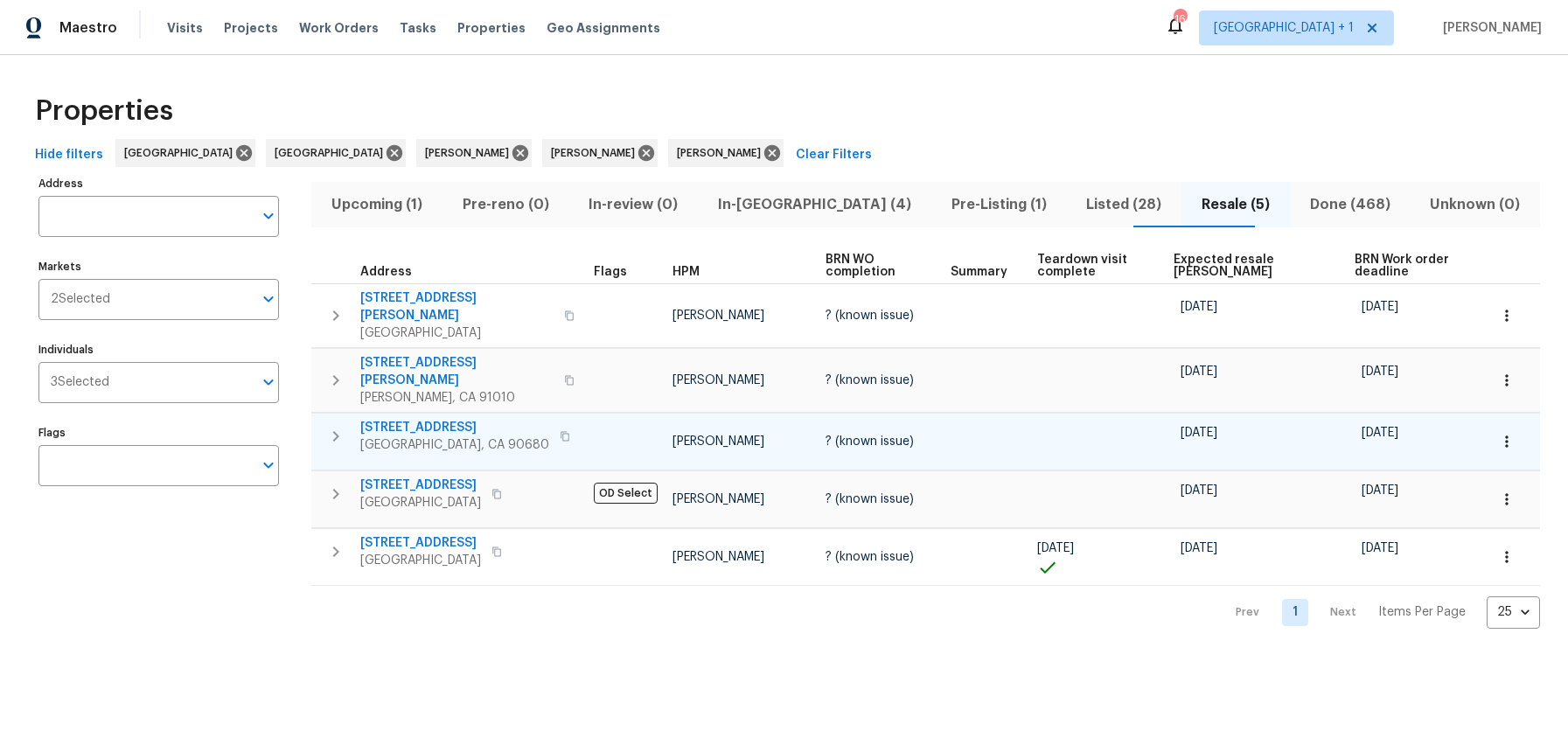
click at [554, 424] on button "button" at bounding box center [565, 437] width 21 height 24
click at [560, 431] on icon "button" at bounding box center [565, 436] width 10 height 10
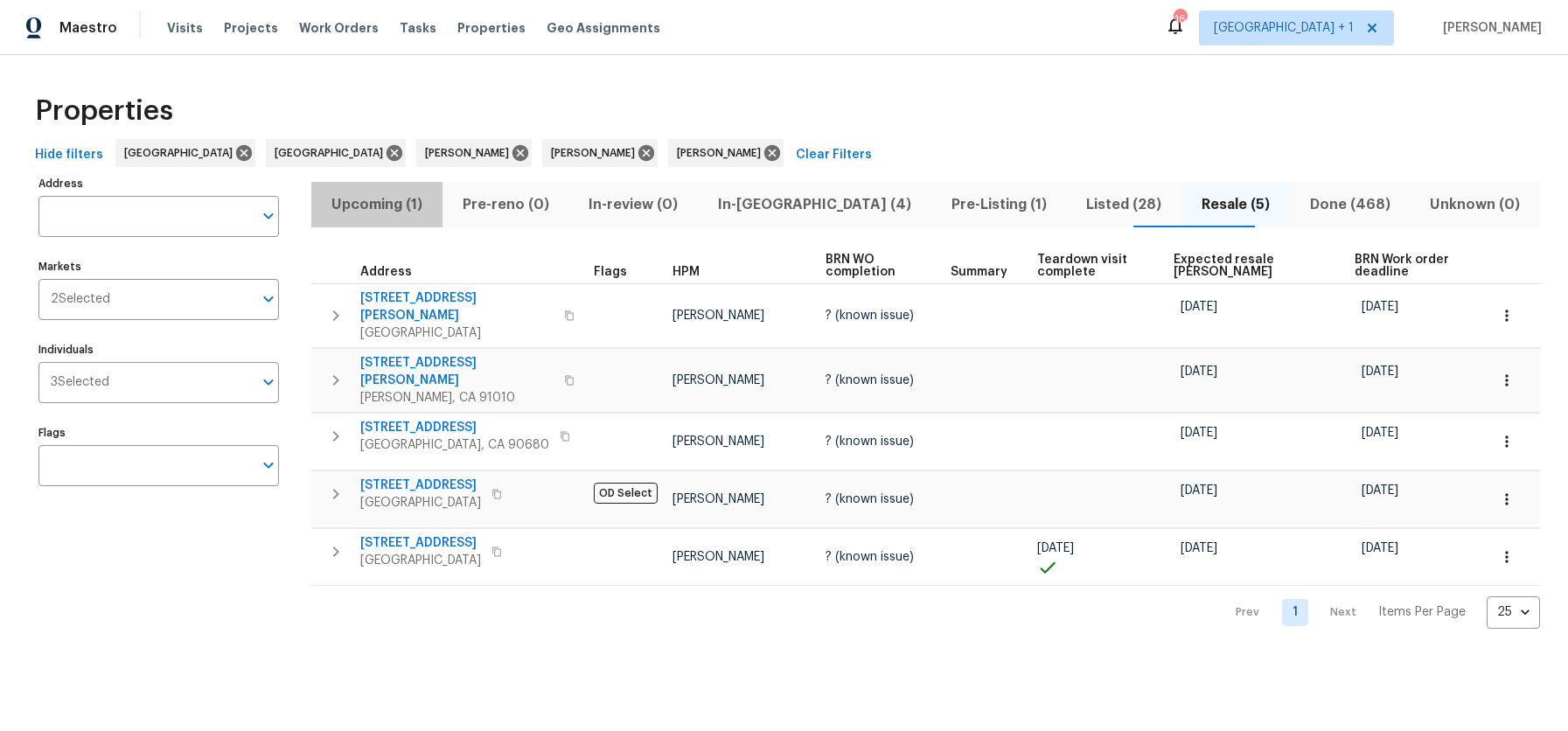
click at [398, 209] on span "Upcoming (1)" at bounding box center [376, 204] width 110 height 24
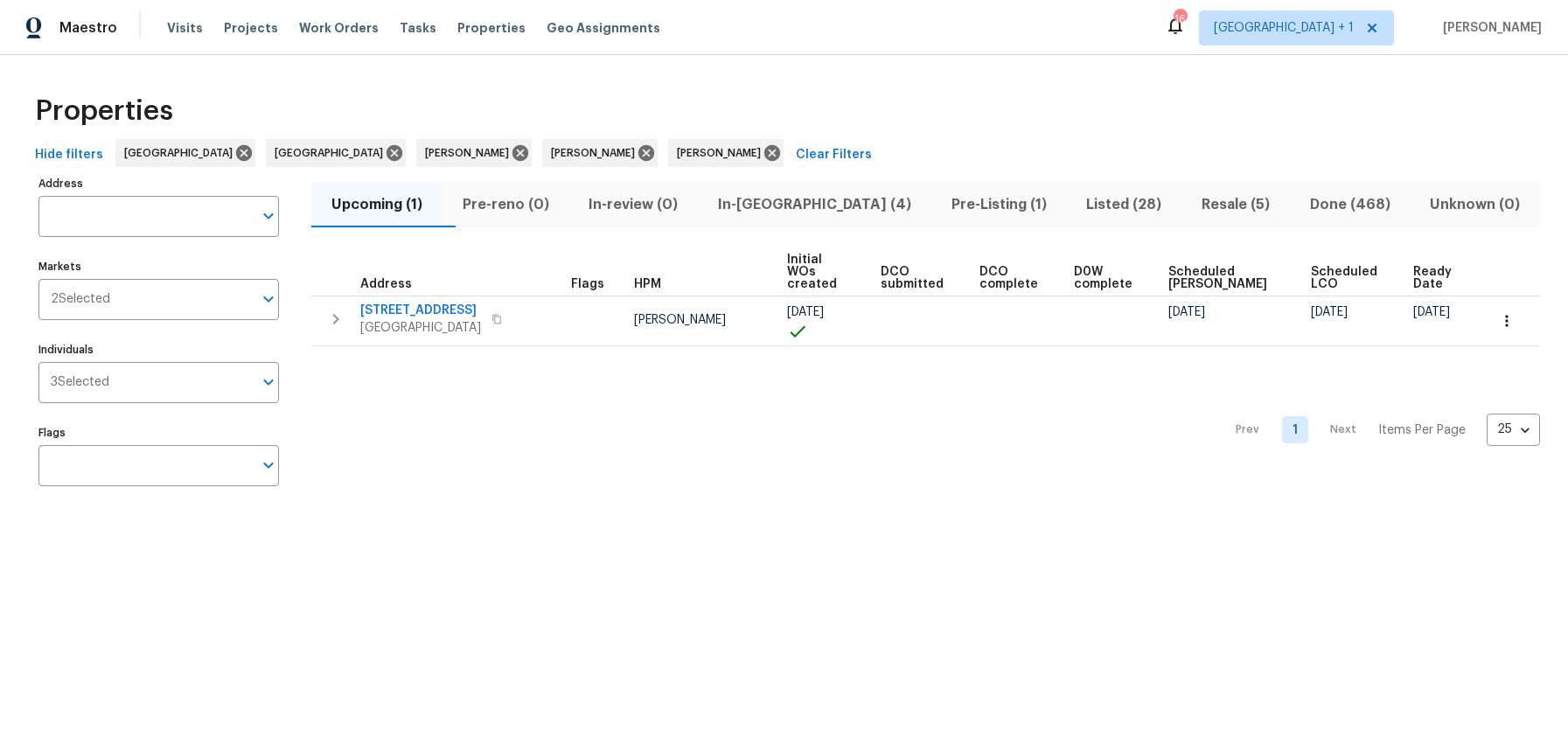
click at [942, 204] on span "Pre-Listing (1)" at bounding box center [1000, 204] width 115 height 24
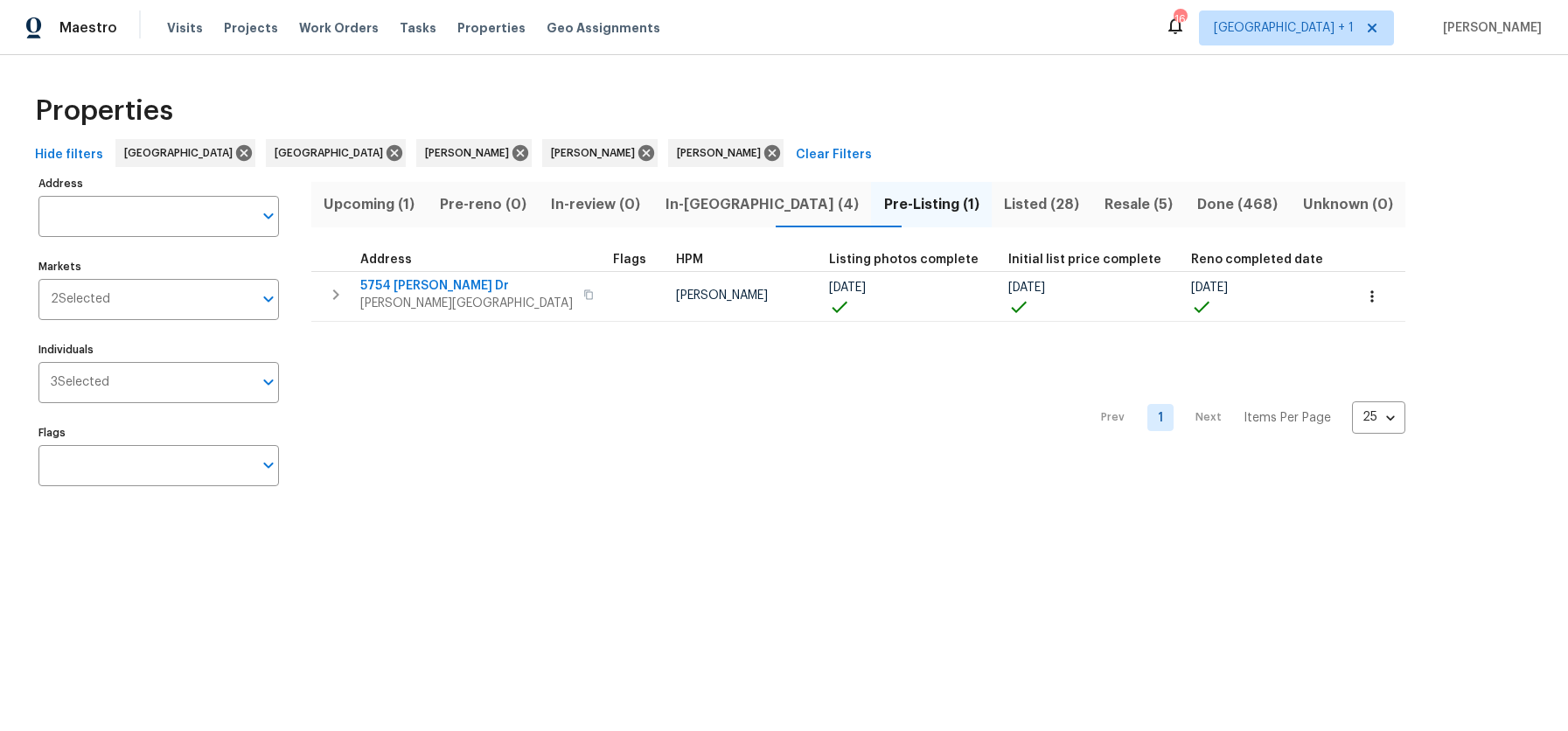
click at [1102, 204] on span "Resale (5)" at bounding box center [1138, 204] width 72 height 24
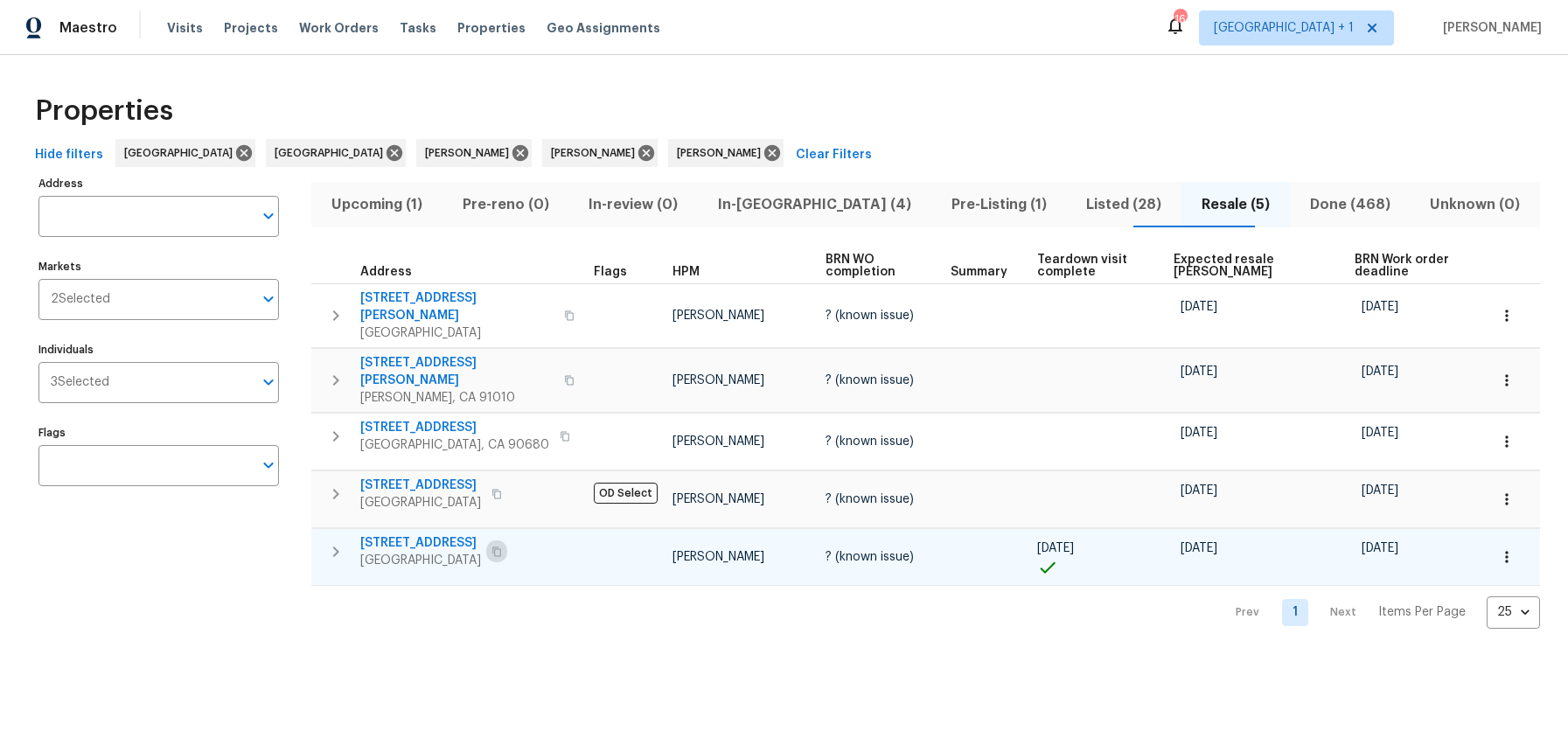
click at [502, 547] on icon "button" at bounding box center [496, 551] width 10 height 10
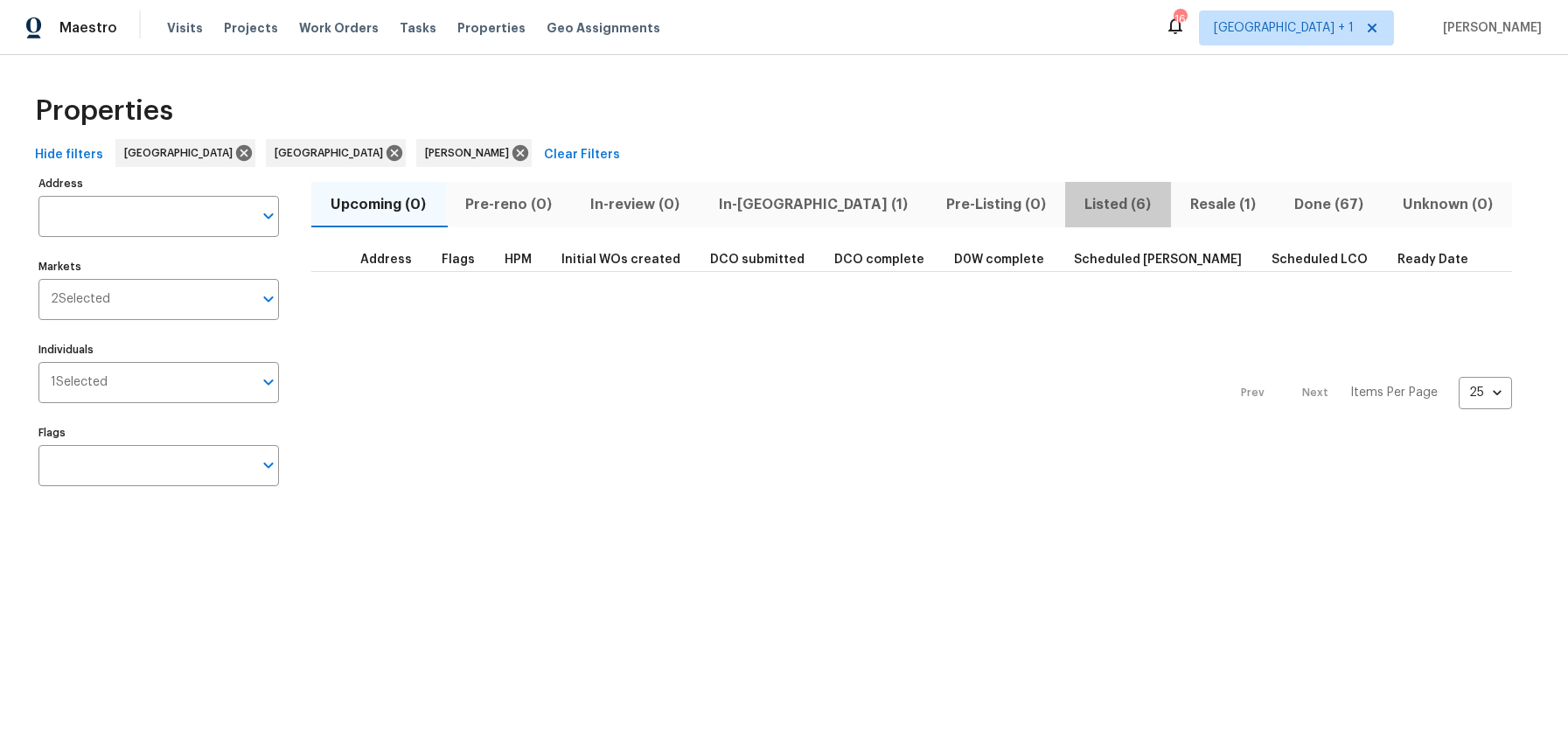
drag, startPoint x: 979, startPoint y: 213, endPoint x: 985, endPoint y: 205, distance: 10.0
click at [1076, 213] on span "Listed (6)" at bounding box center [1117, 204] width 84 height 24
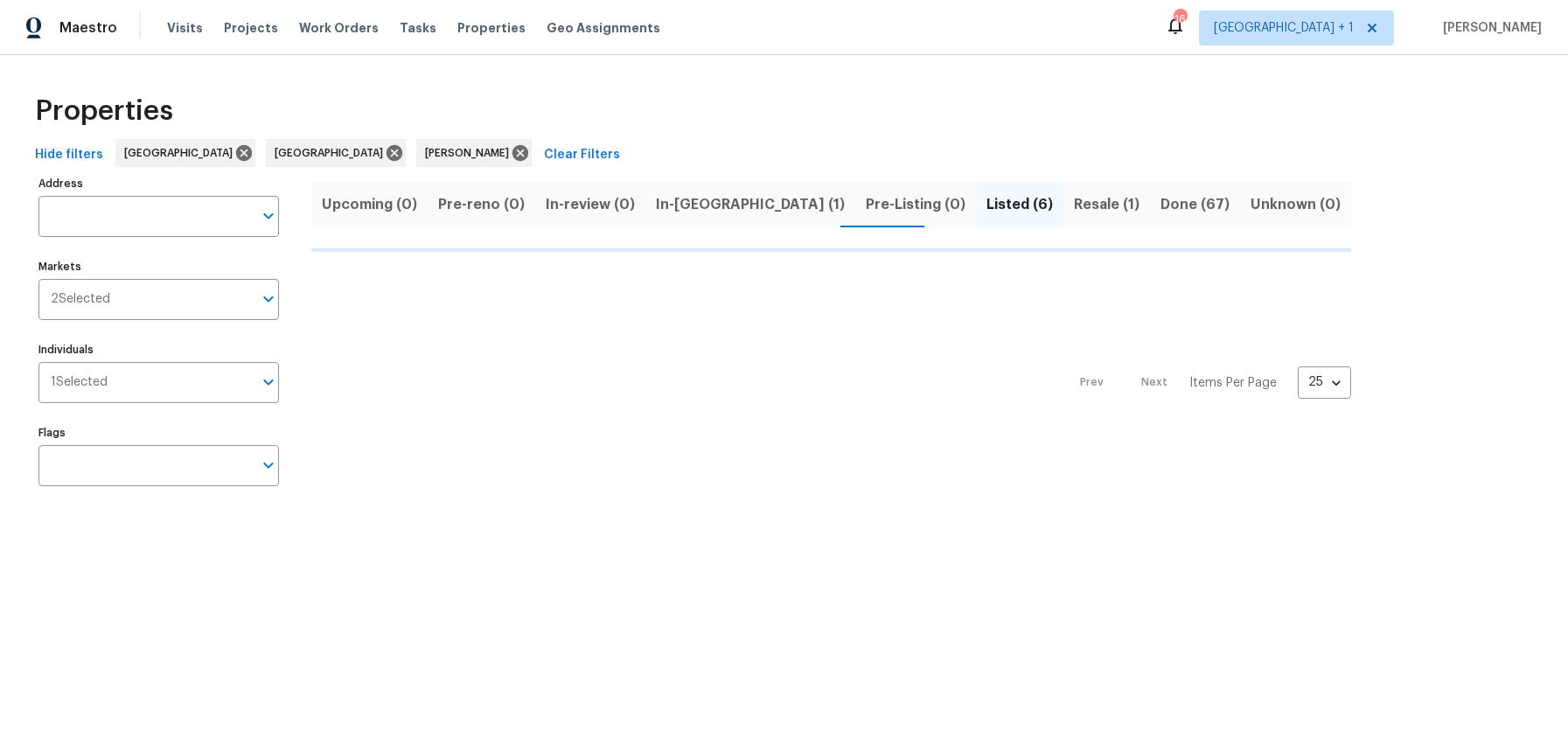
click at [1074, 205] on span "Resale (1)" at bounding box center [1107, 204] width 66 height 24
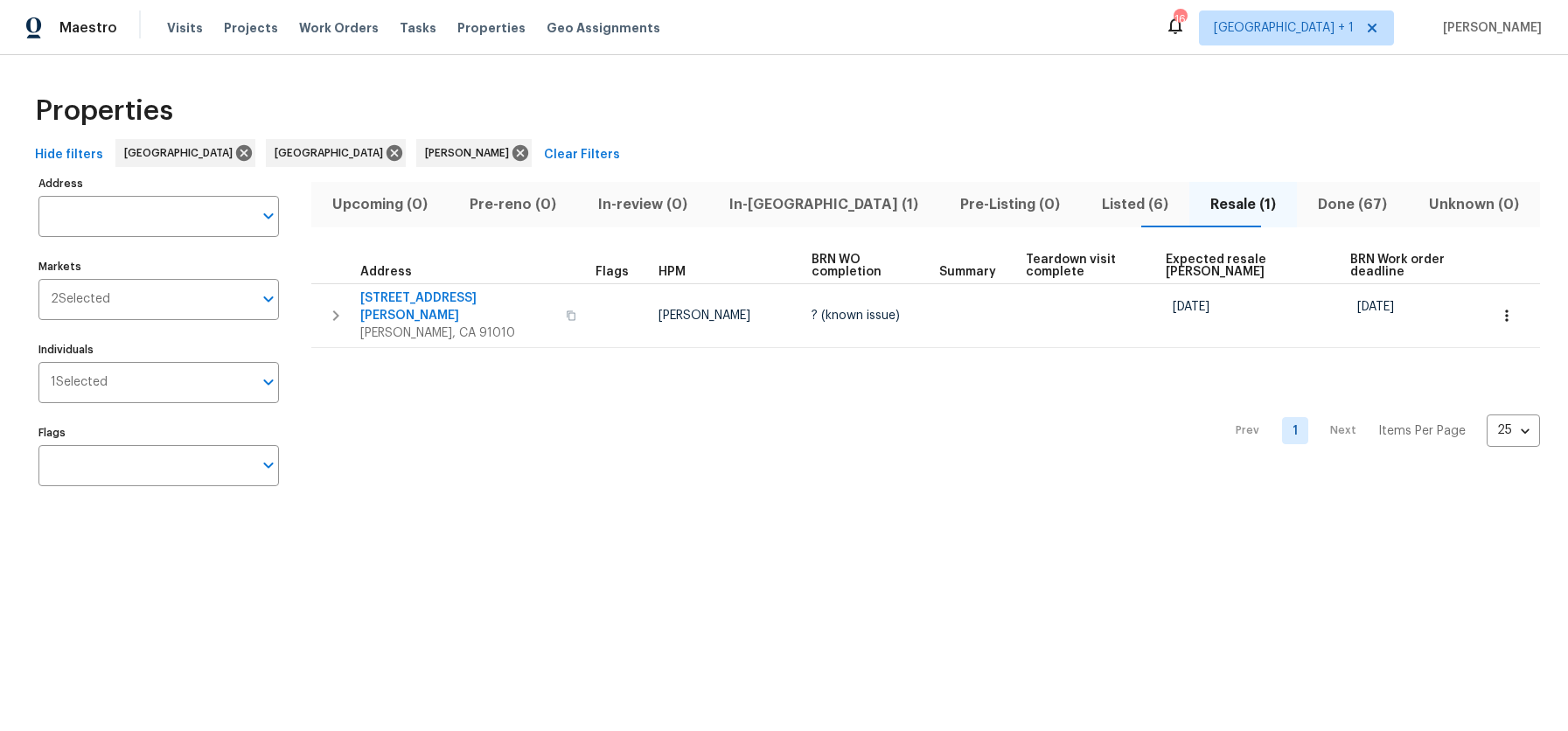
click at [1092, 200] on span "Listed (6)" at bounding box center [1135, 204] width 88 height 24
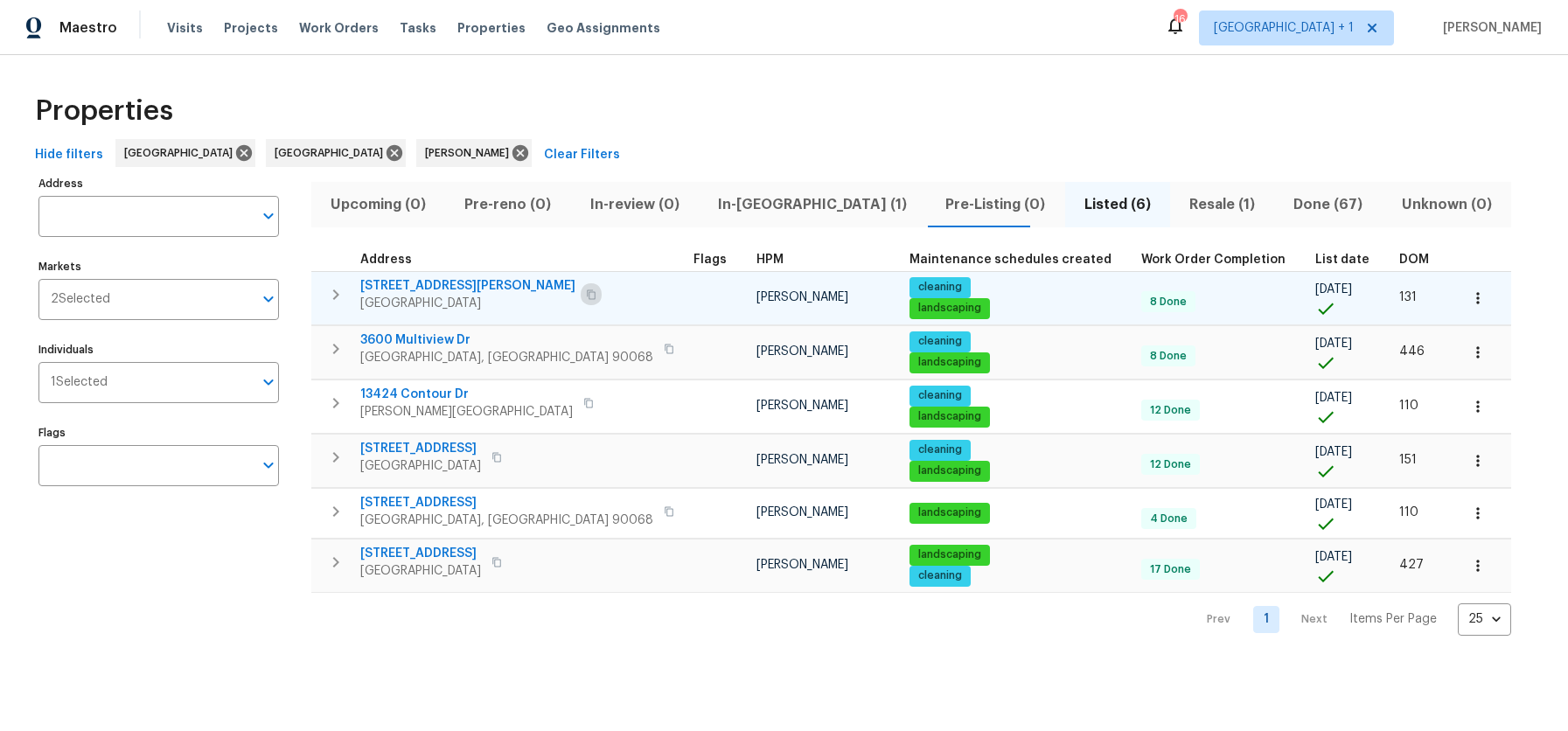
click at [581, 300] on button "button" at bounding box center [591, 294] width 21 height 24
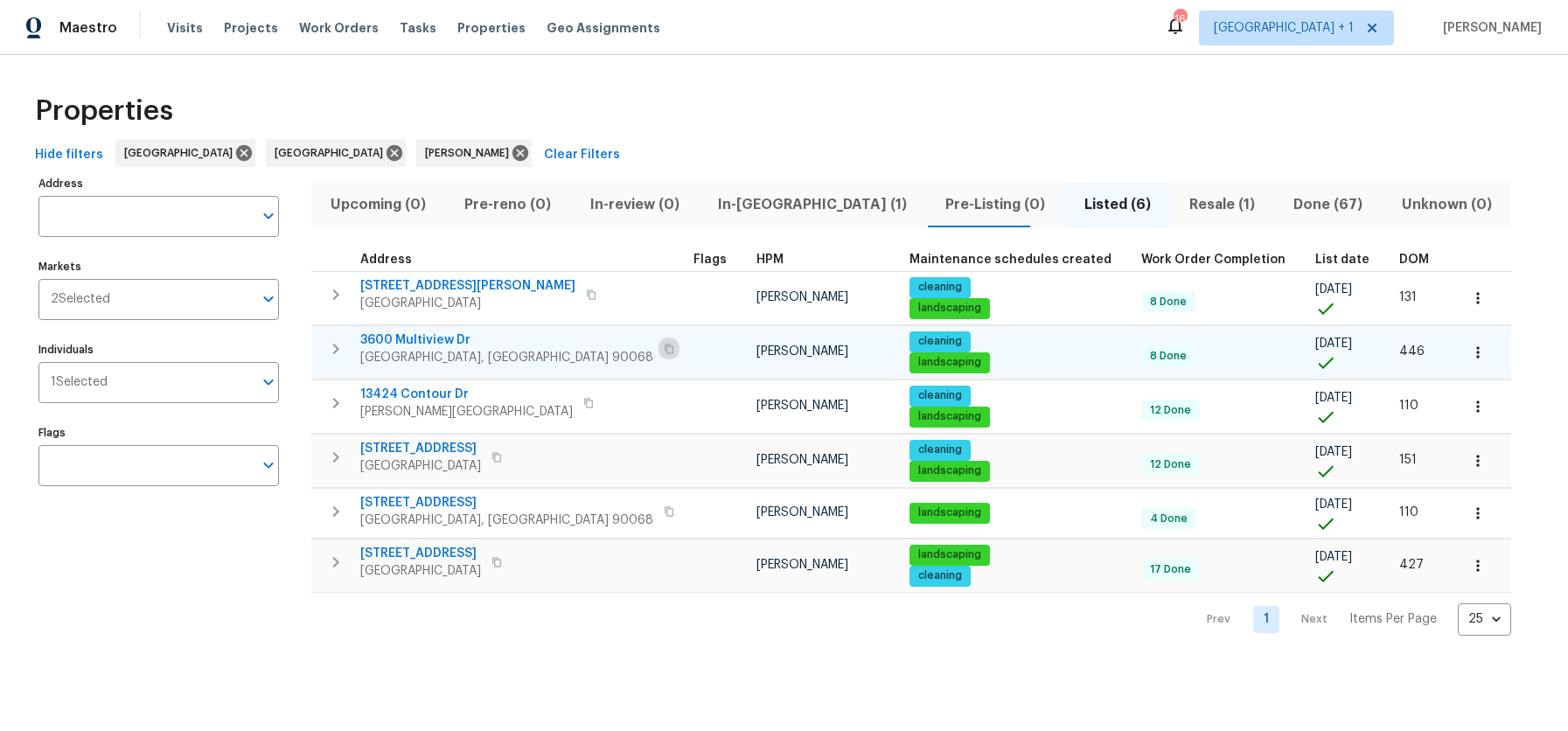
click at [664, 351] on icon "button" at bounding box center [668, 348] width 10 height 10
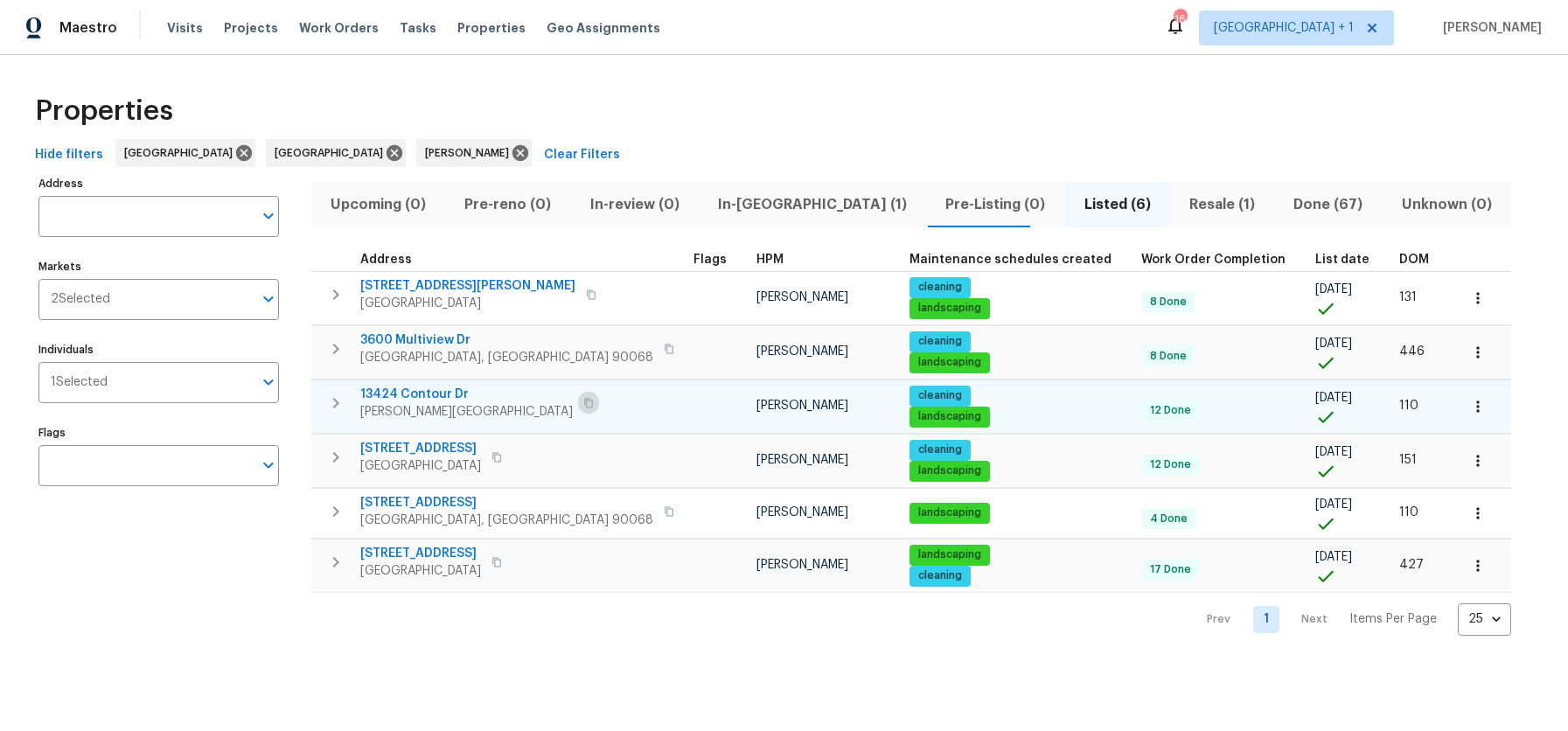
click at [584, 405] on icon "button" at bounding box center [588, 403] width 10 height 10
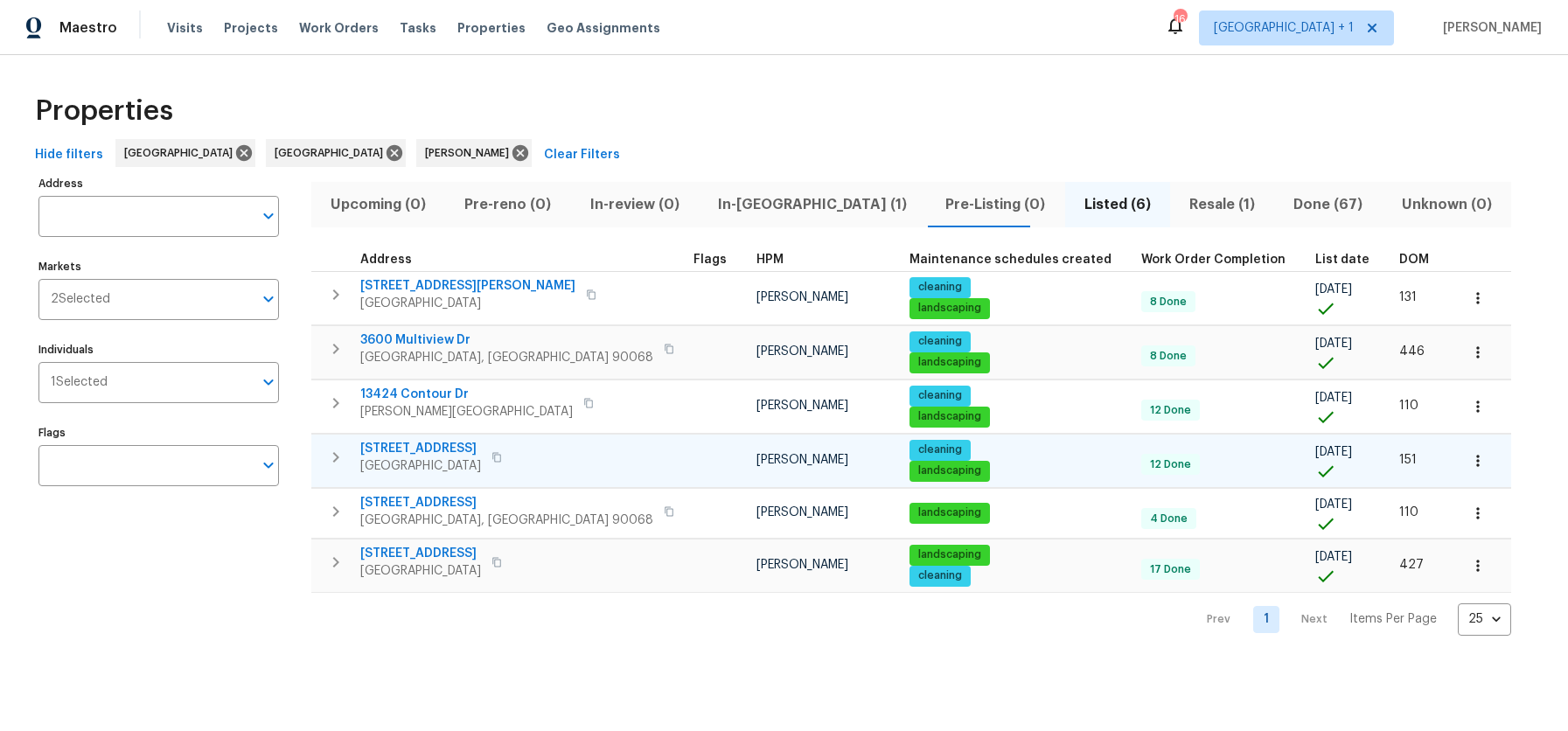
click at [507, 460] on button "button" at bounding box center [497, 457] width 21 height 24
click at [502, 459] on icon "button" at bounding box center [496, 456] width 10 height 10
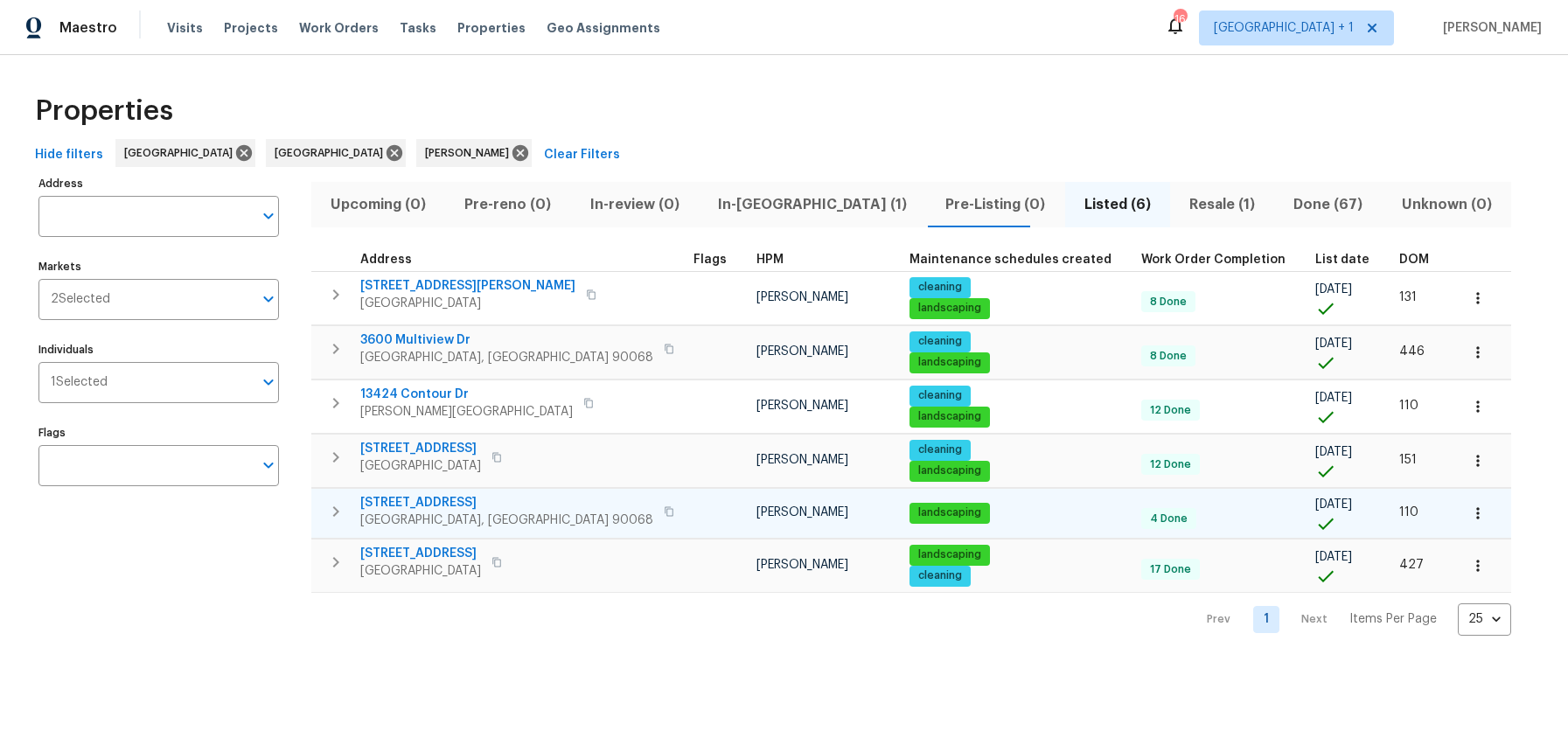
click at [664, 512] on icon "button" at bounding box center [668, 511] width 10 height 10
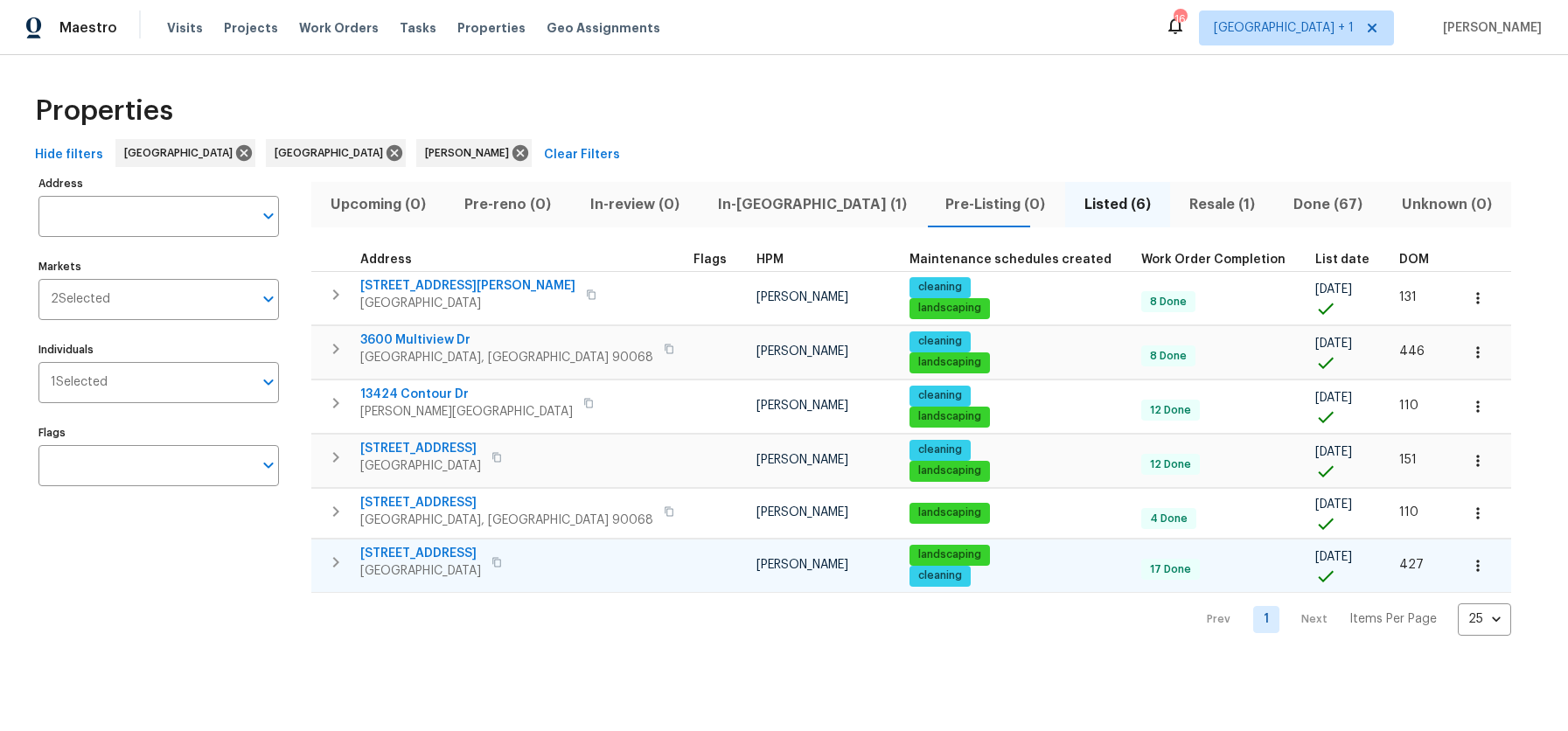
click at [502, 563] on icon "button" at bounding box center [496, 562] width 10 height 10
click at [687, 114] on div "Properties" at bounding box center [784, 110] width 1512 height 56
